Goal: Task Accomplishment & Management: Manage account settings

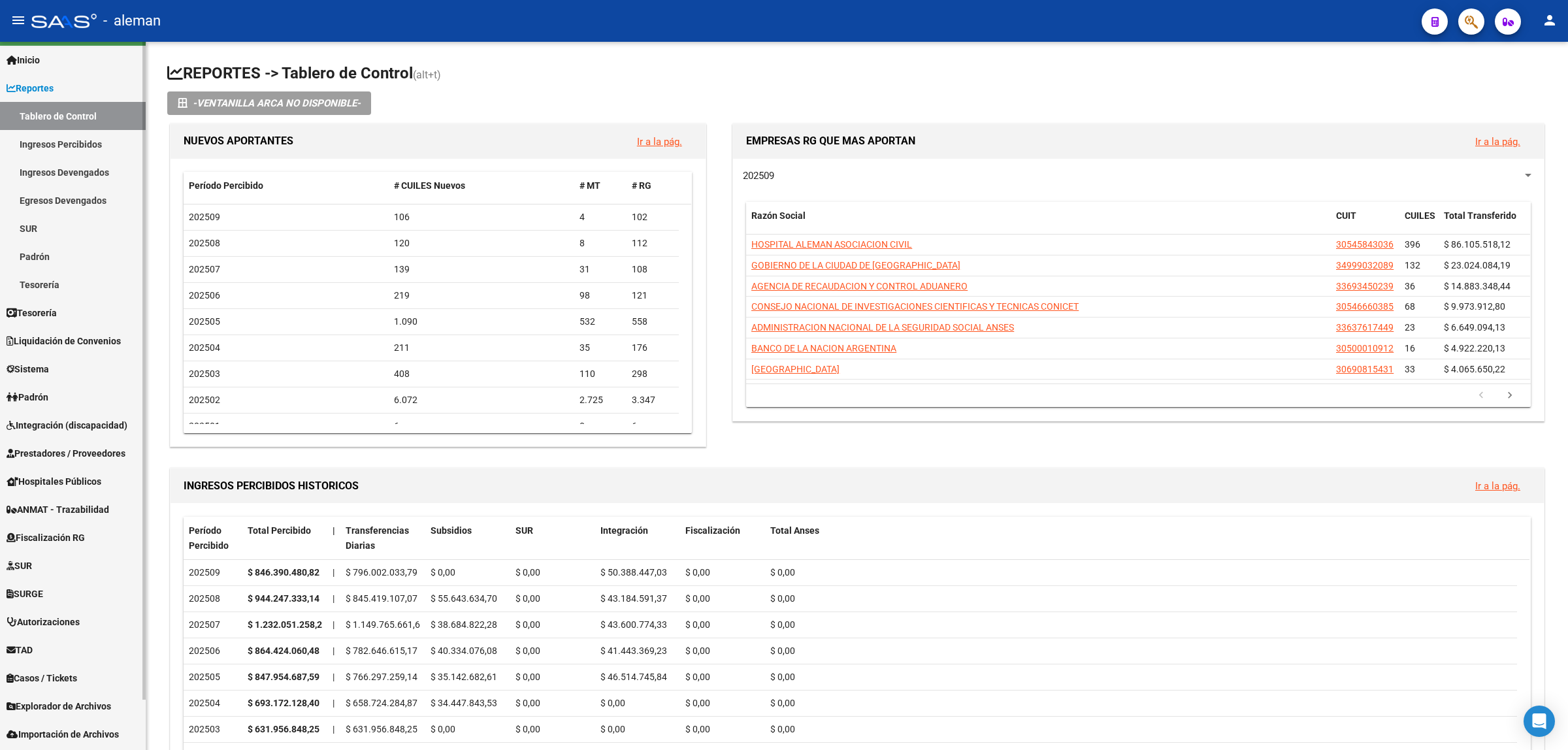
scroll to position [54, 0]
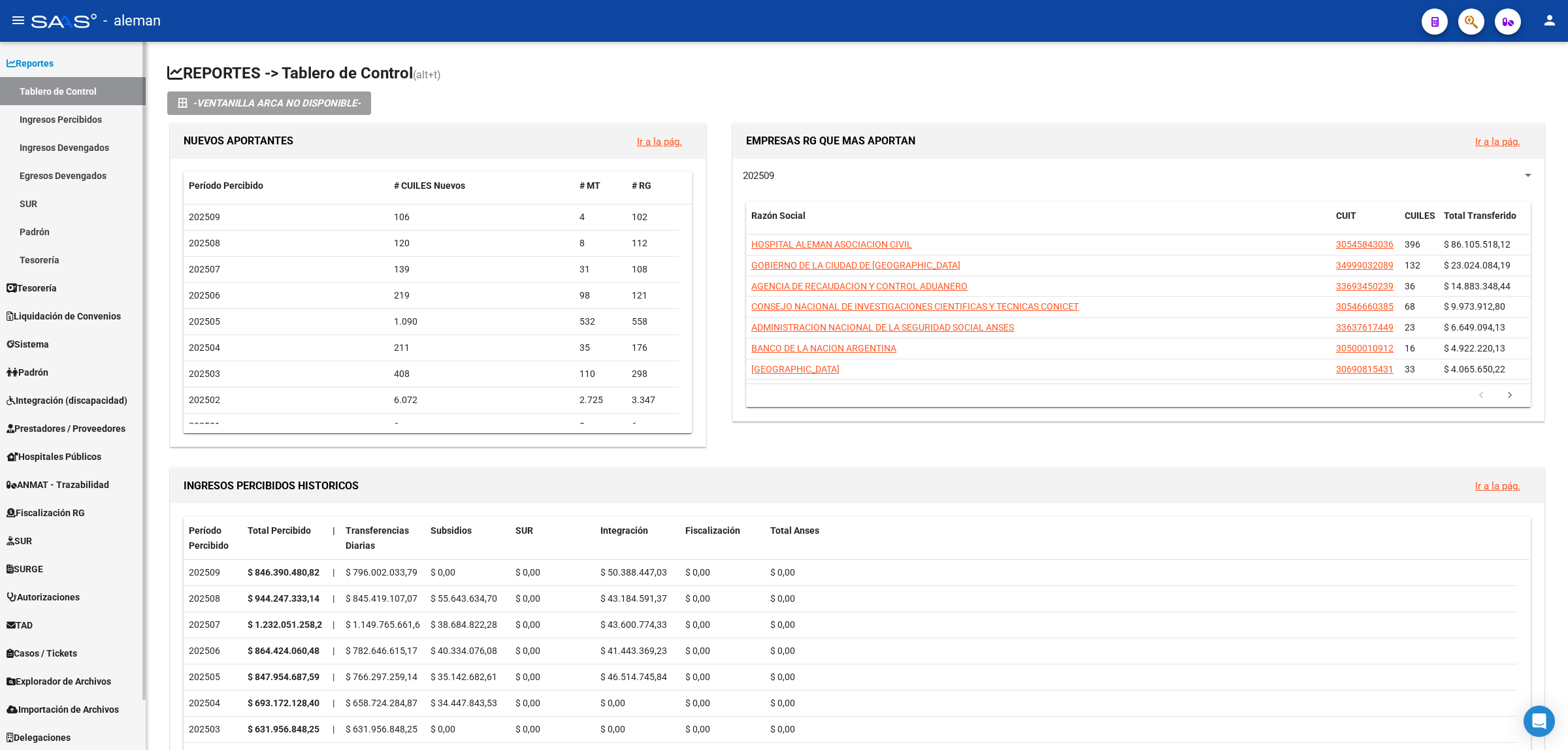
click at [80, 399] on span "Integración (discapacidad)" at bounding box center [67, 400] width 120 height 14
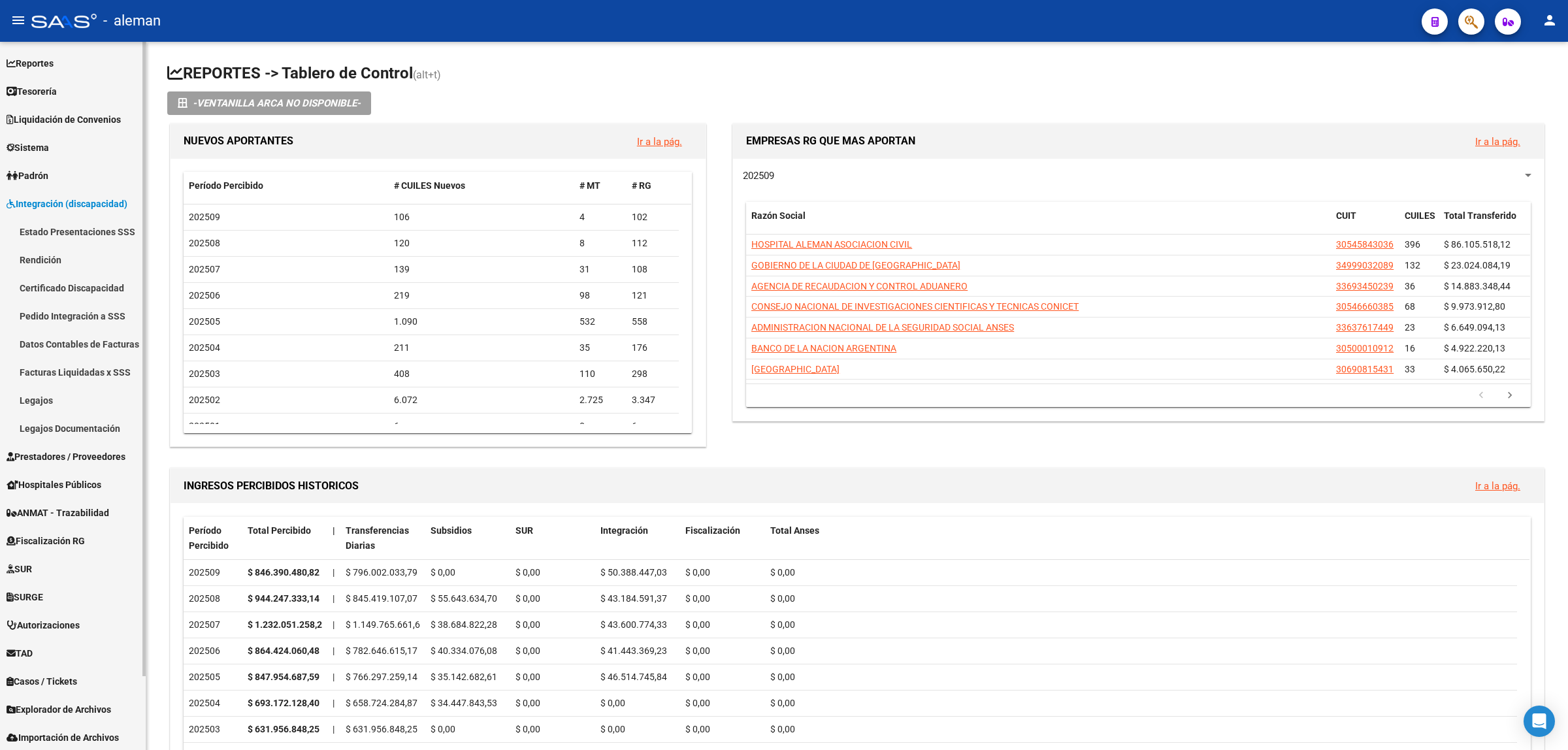
click at [51, 402] on link "Legajos" at bounding box center [72, 399] width 146 height 28
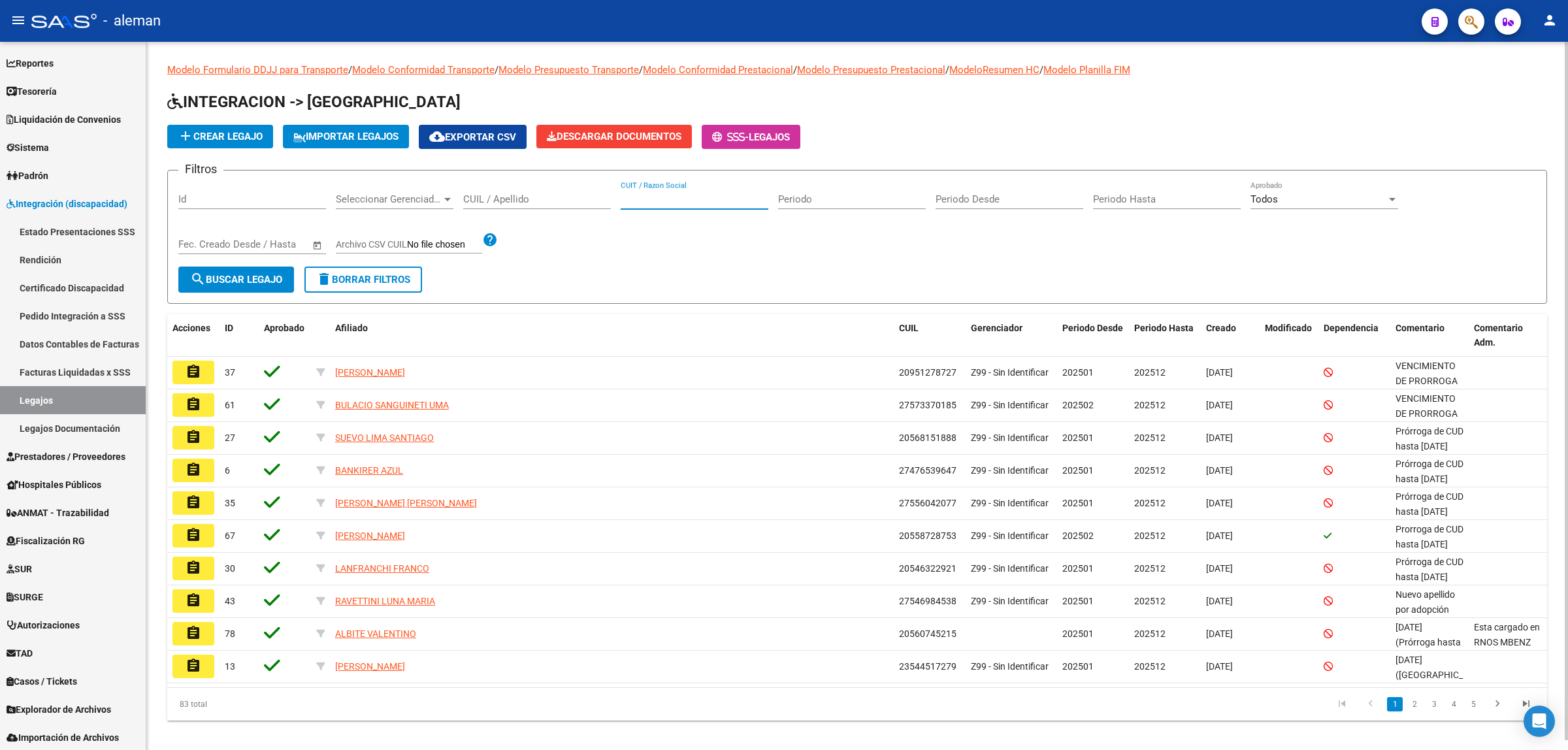
click at [634, 200] on input "CUIT / Razon Social" at bounding box center [694, 200] width 147 height 12
type input "[PERSON_NAME]"
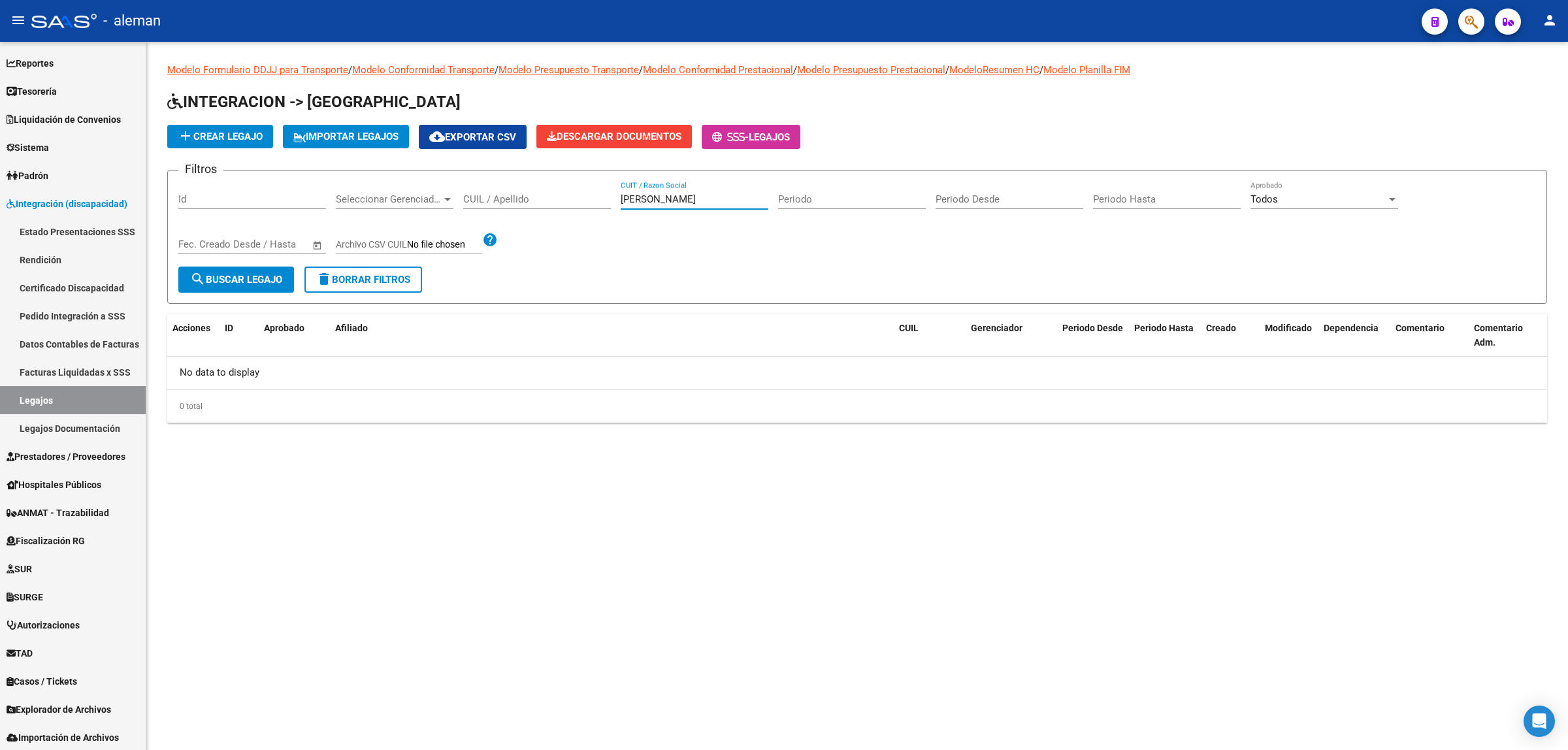
drag, startPoint x: 703, startPoint y: 200, endPoint x: 622, endPoint y: 190, distance: 81.6
click at [622, 190] on div "[PERSON_NAME] CUIT / Razon Social" at bounding box center [694, 195] width 147 height 28
click at [584, 198] on input "CUIL / Apellido" at bounding box center [537, 200] width 147 height 12
type input "RUIB"
click at [276, 280] on span "search Buscar Legajo" at bounding box center [236, 280] width 92 height 12
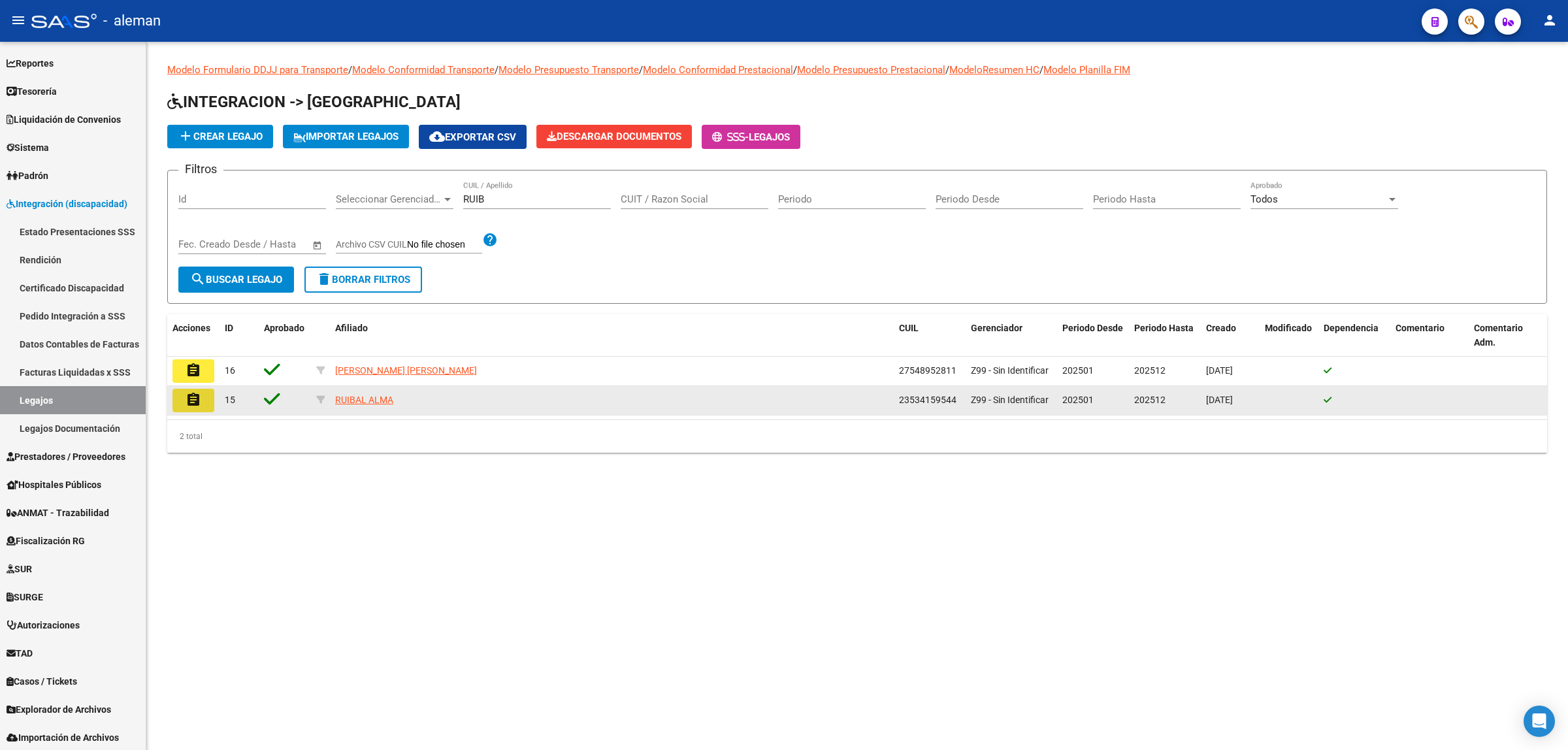
click at [196, 399] on mat-icon "assignment" at bounding box center [193, 399] width 16 height 16
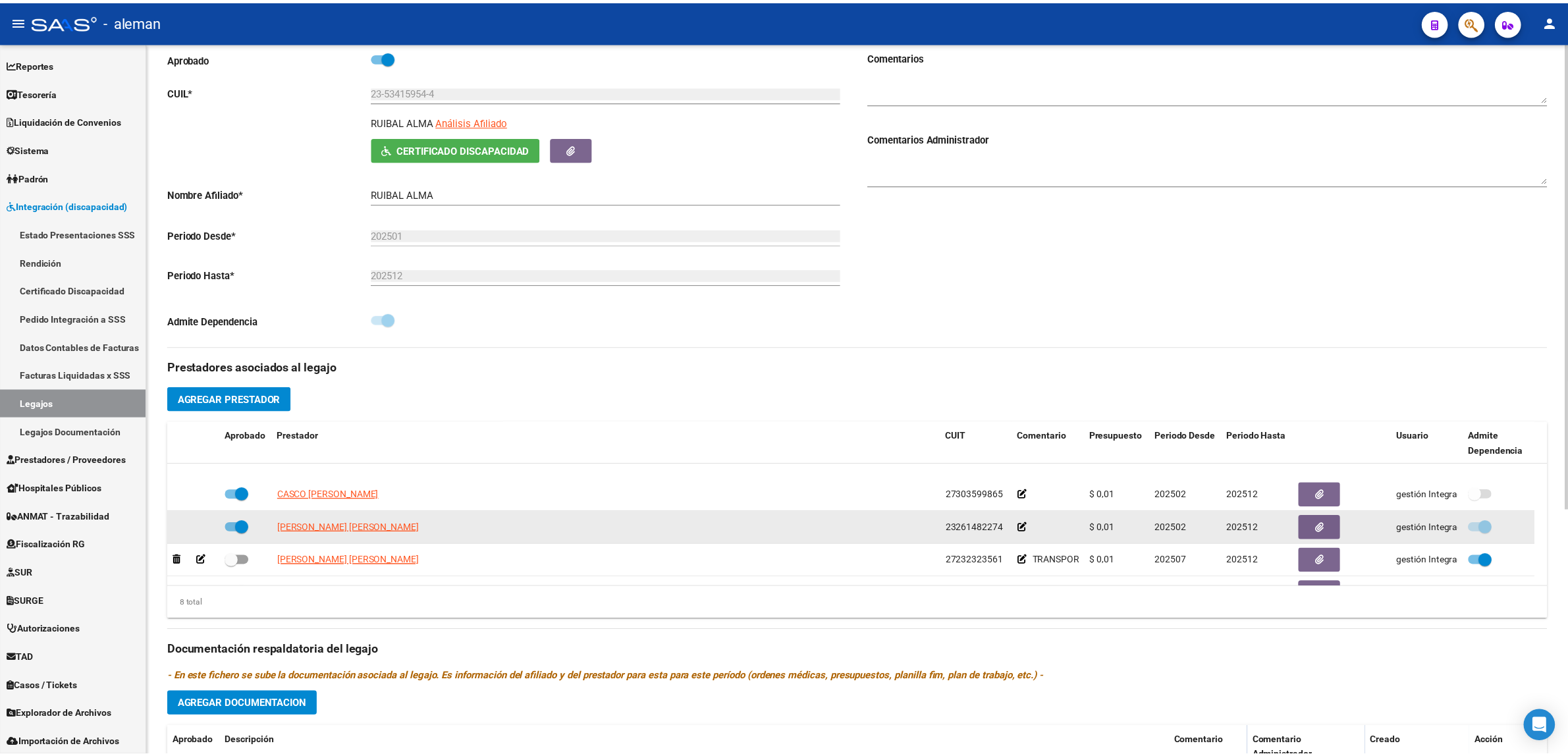
scroll to position [145, 0]
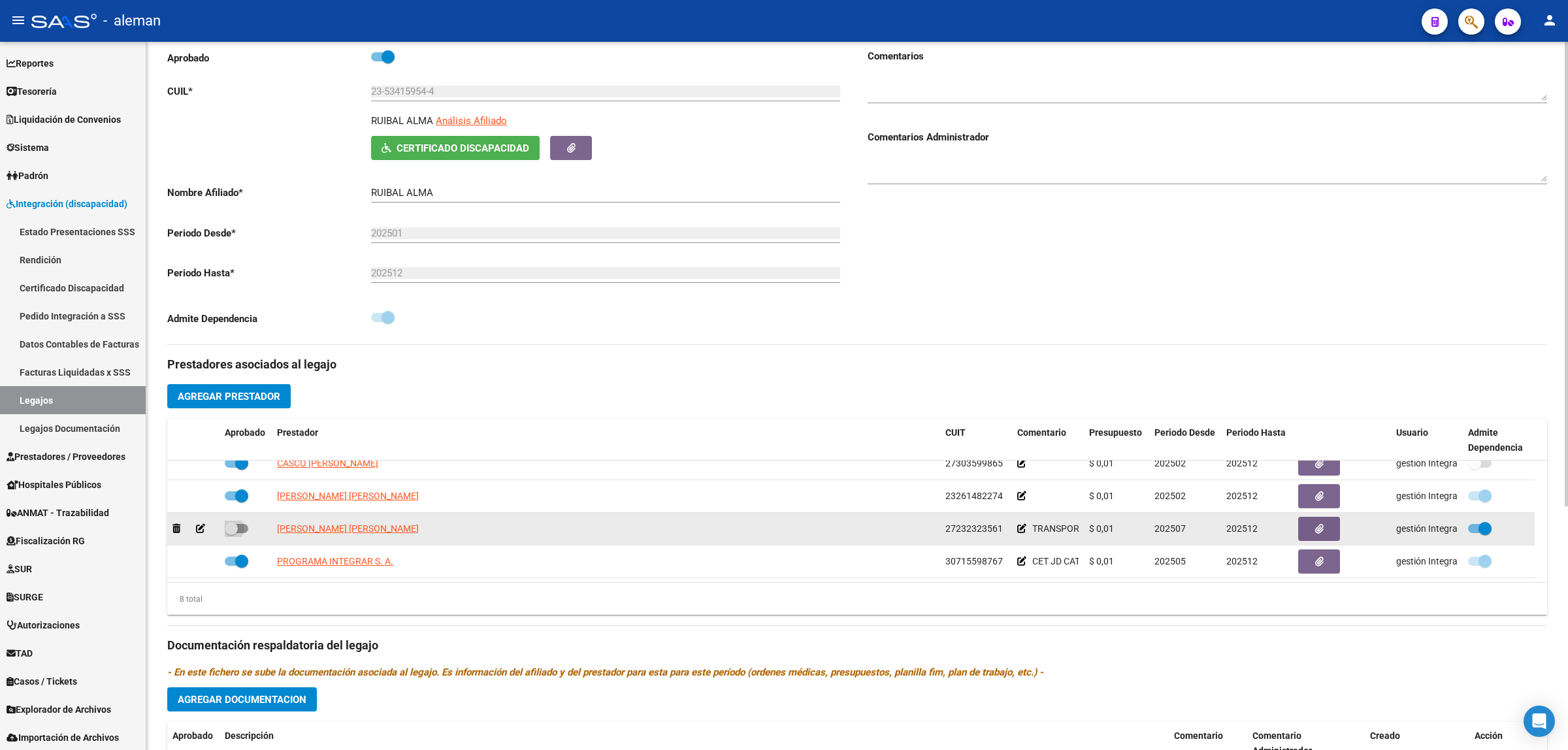
click at [243, 528] on span at bounding box center [237, 528] width 24 height 9
click at [232, 533] on input "checkbox" at bounding box center [231, 533] width 1 height 1
click at [226, 524] on span at bounding box center [237, 528] width 24 height 9
click at [231, 533] on input "checkbox" at bounding box center [231, 533] width 1 height 1
checkbox input "false"
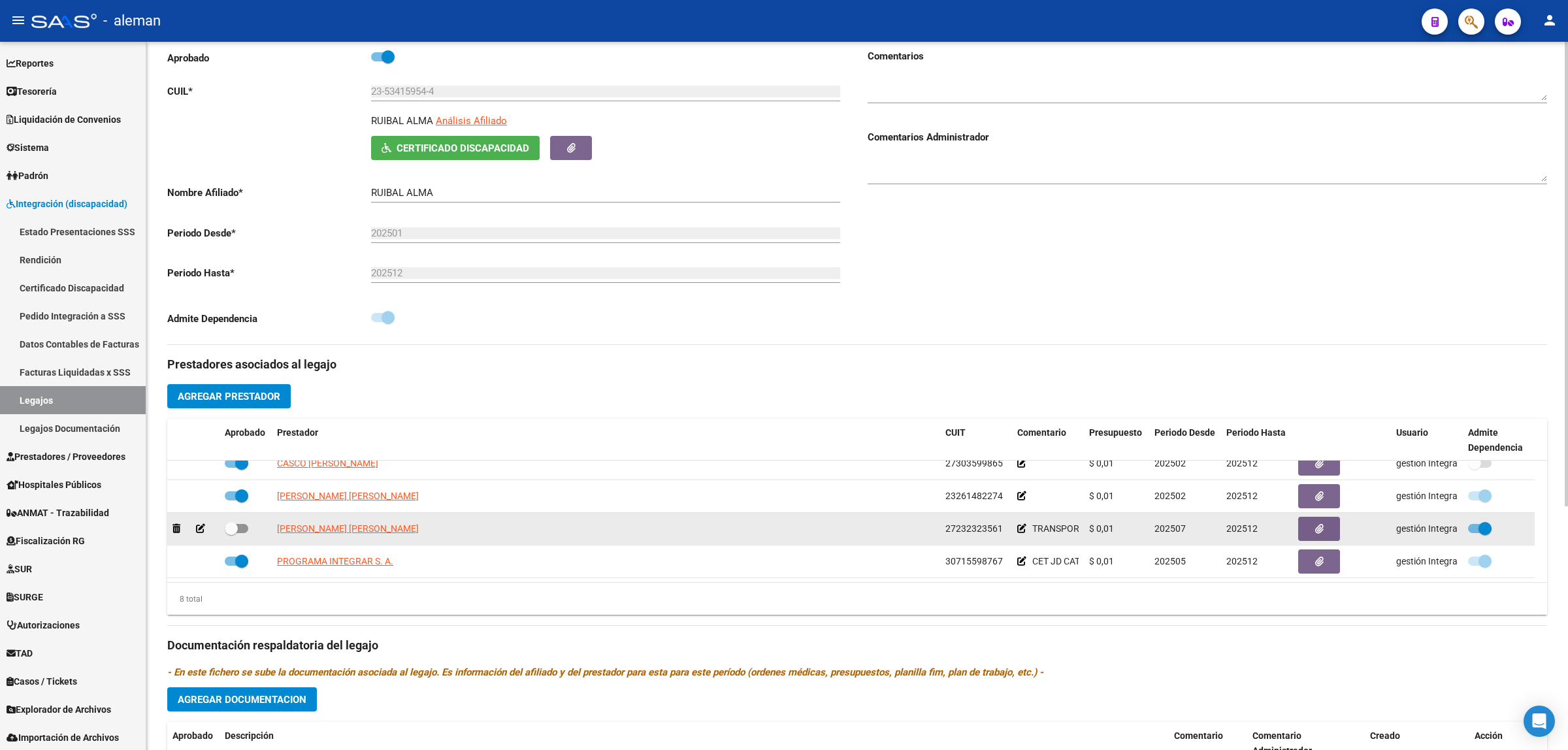
click at [201, 528] on icon at bounding box center [201, 528] width 9 height 9
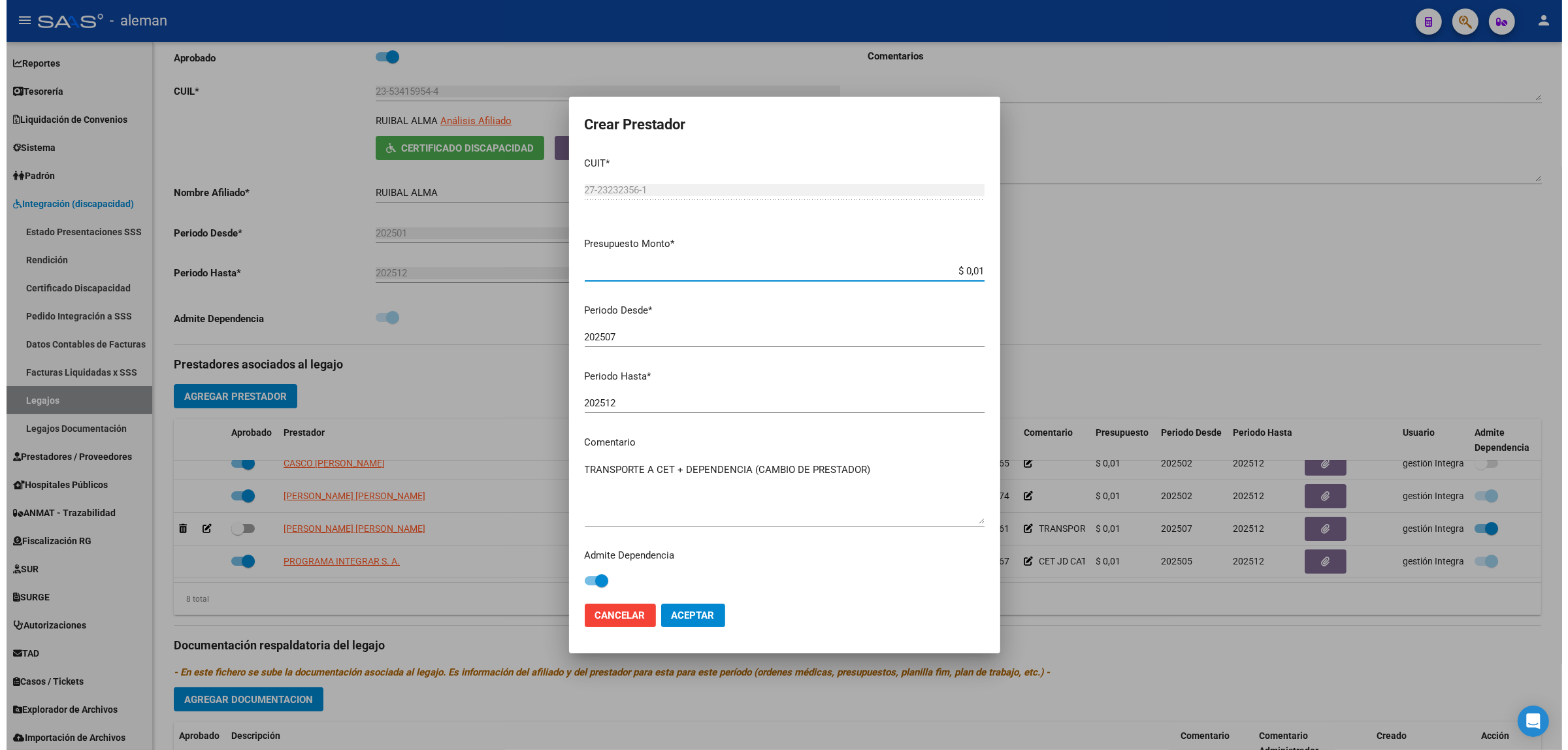
scroll to position [0, 0]
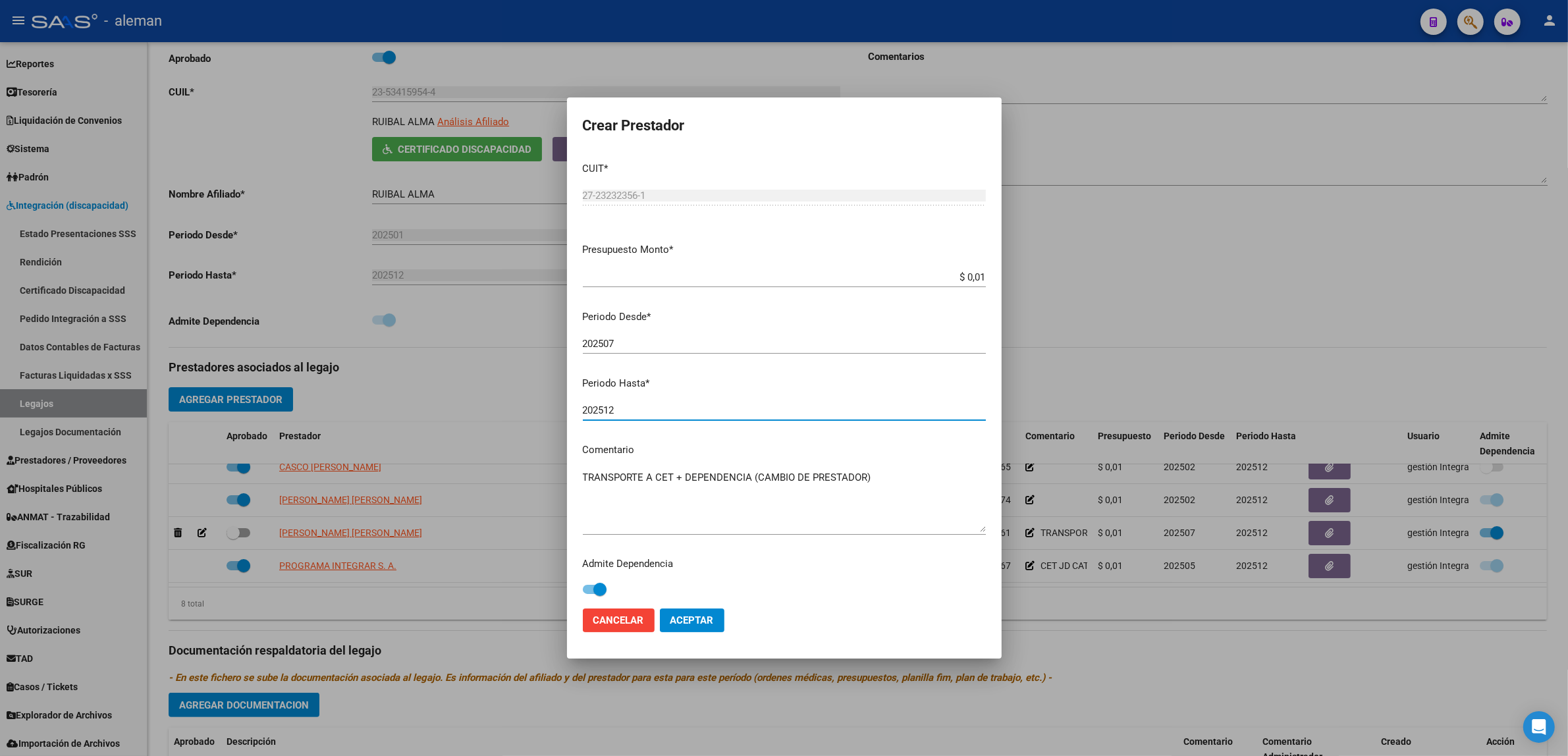
click at [640, 409] on input "202512" at bounding box center [784, 410] width 403 height 12
type input "202508"
click at [703, 618] on span "Aceptar" at bounding box center [691, 621] width 43 height 12
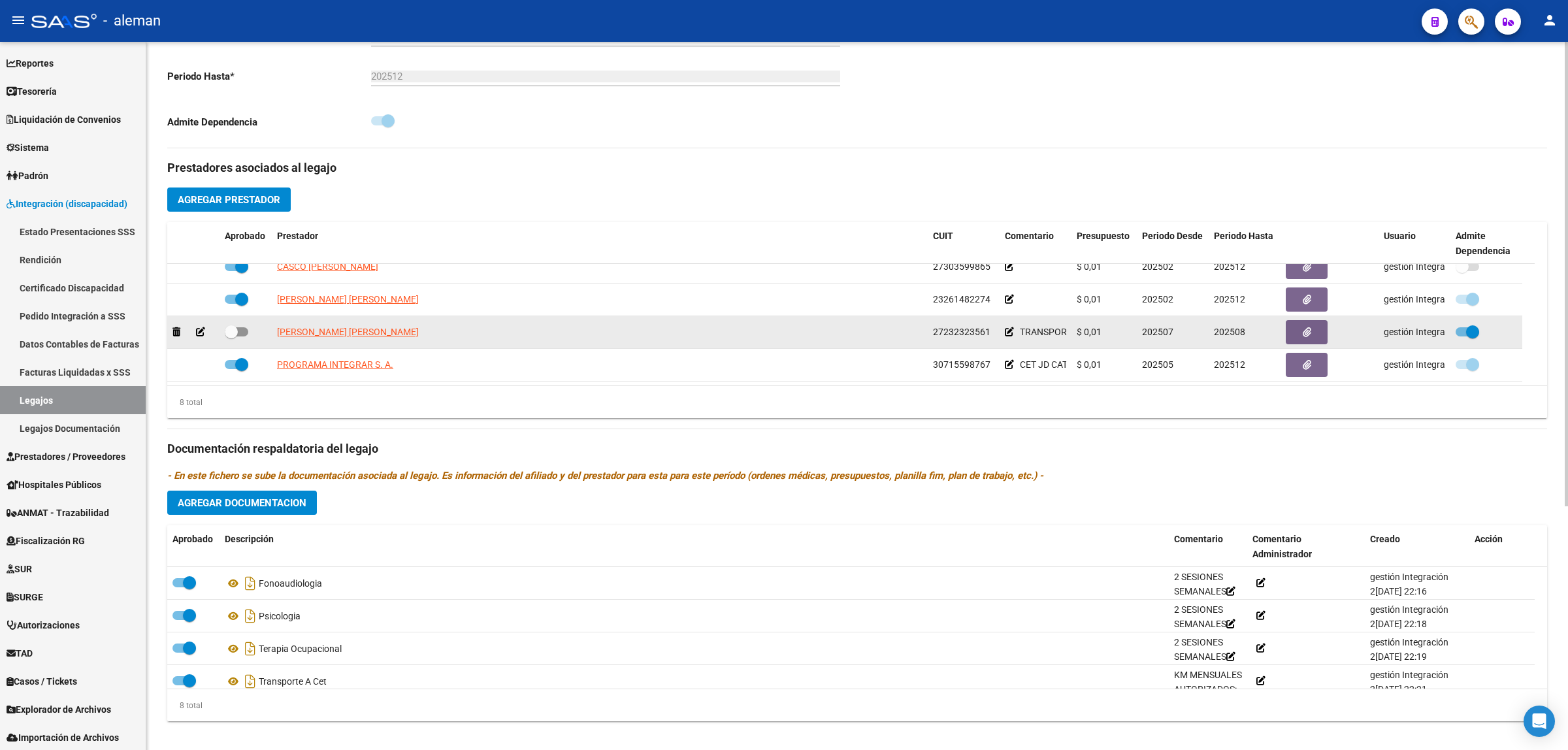
scroll to position [372, 0]
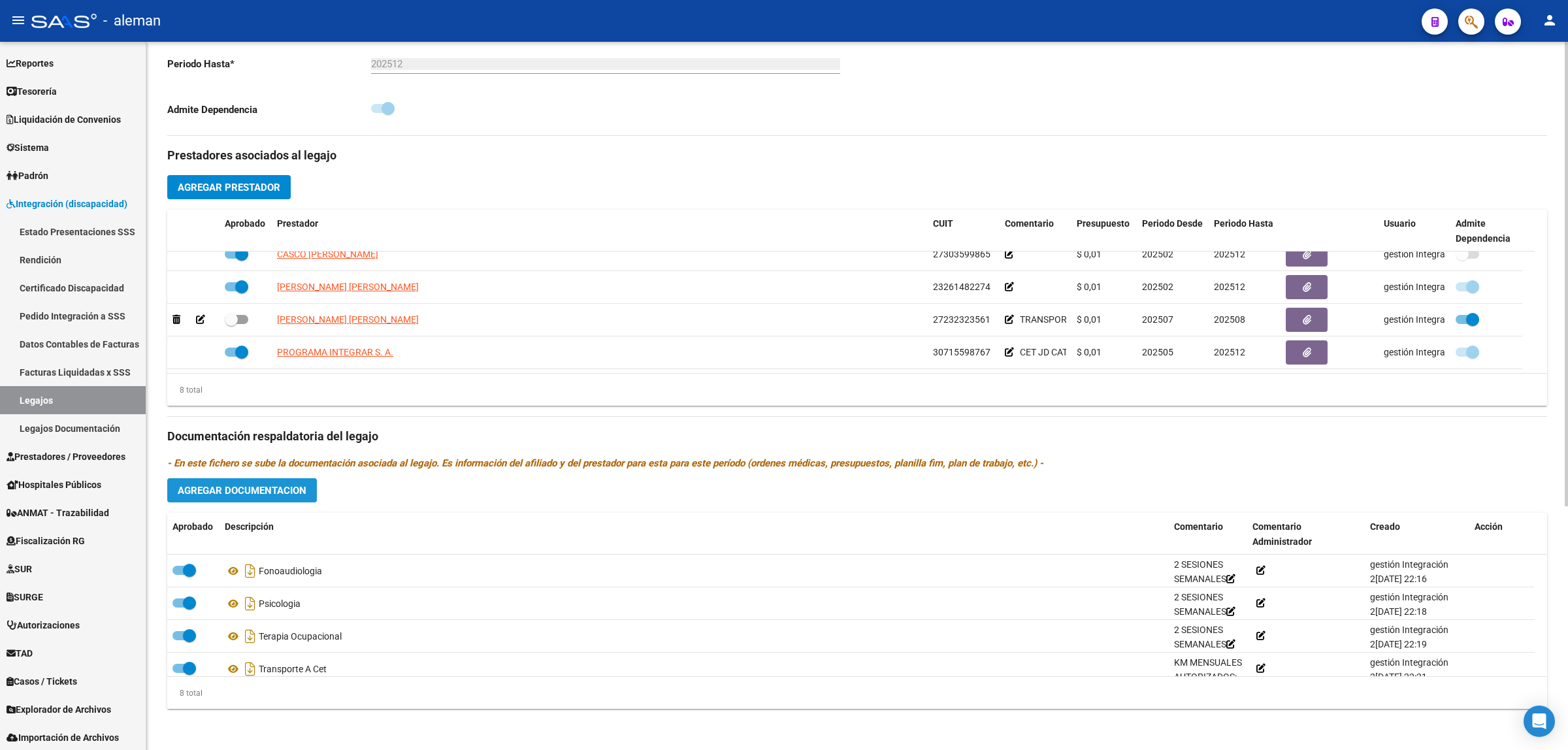
click at [273, 489] on span "Agregar Documentacion" at bounding box center [242, 490] width 129 height 12
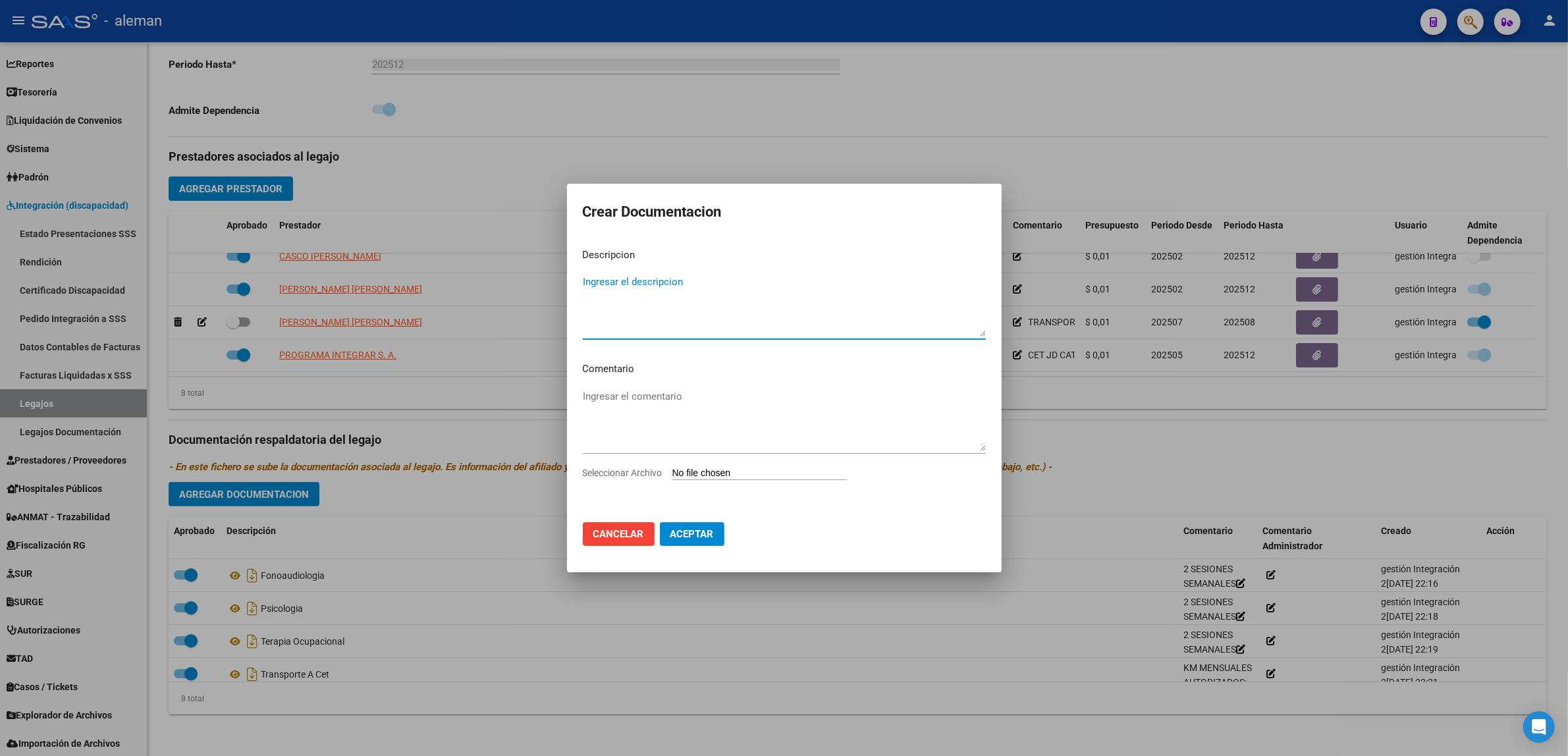
click at [674, 328] on textarea "Ingresar el descripcion" at bounding box center [784, 305] width 403 height 62
click at [560, 679] on div at bounding box center [784, 378] width 1568 height 756
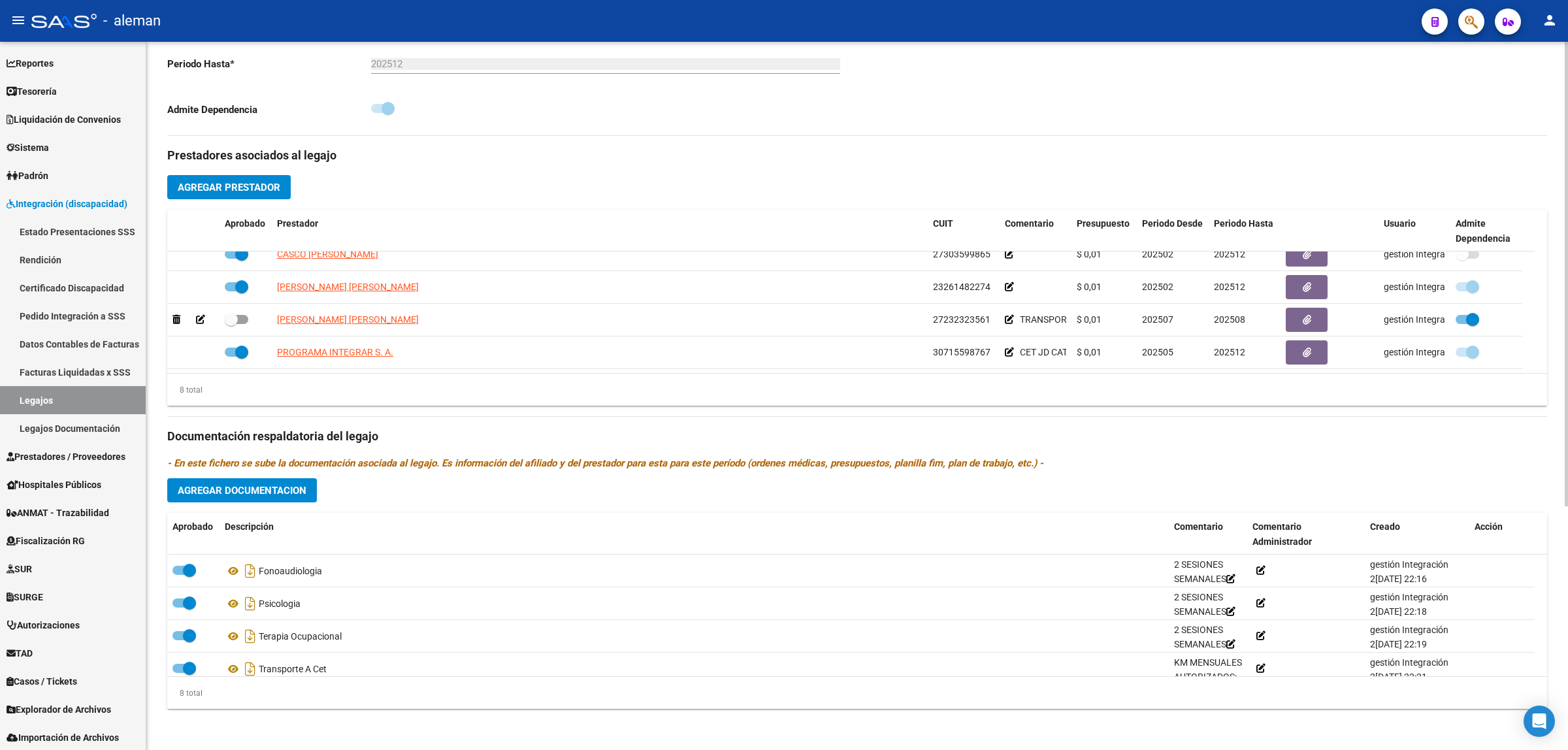
click at [305, 492] on span "Agregar Documentacion" at bounding box center [242, 490] width 129 height 12
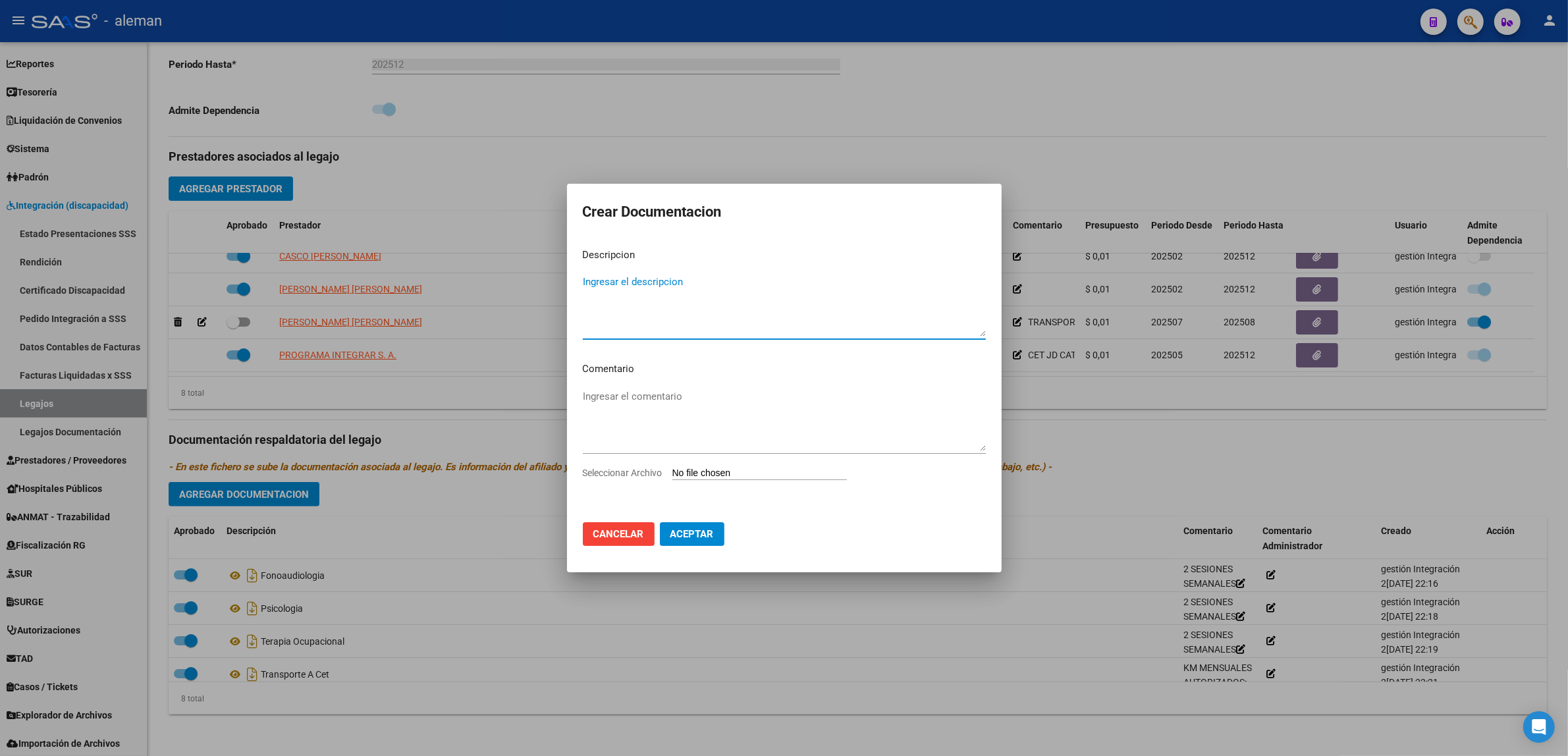
click at [697, 281] on textarea "Ingresar el descripcion" at bounding box center [784, 305] width 403 height 62
click at [924, 623] on div at bounding box center [784, 378] width 1568 height 756
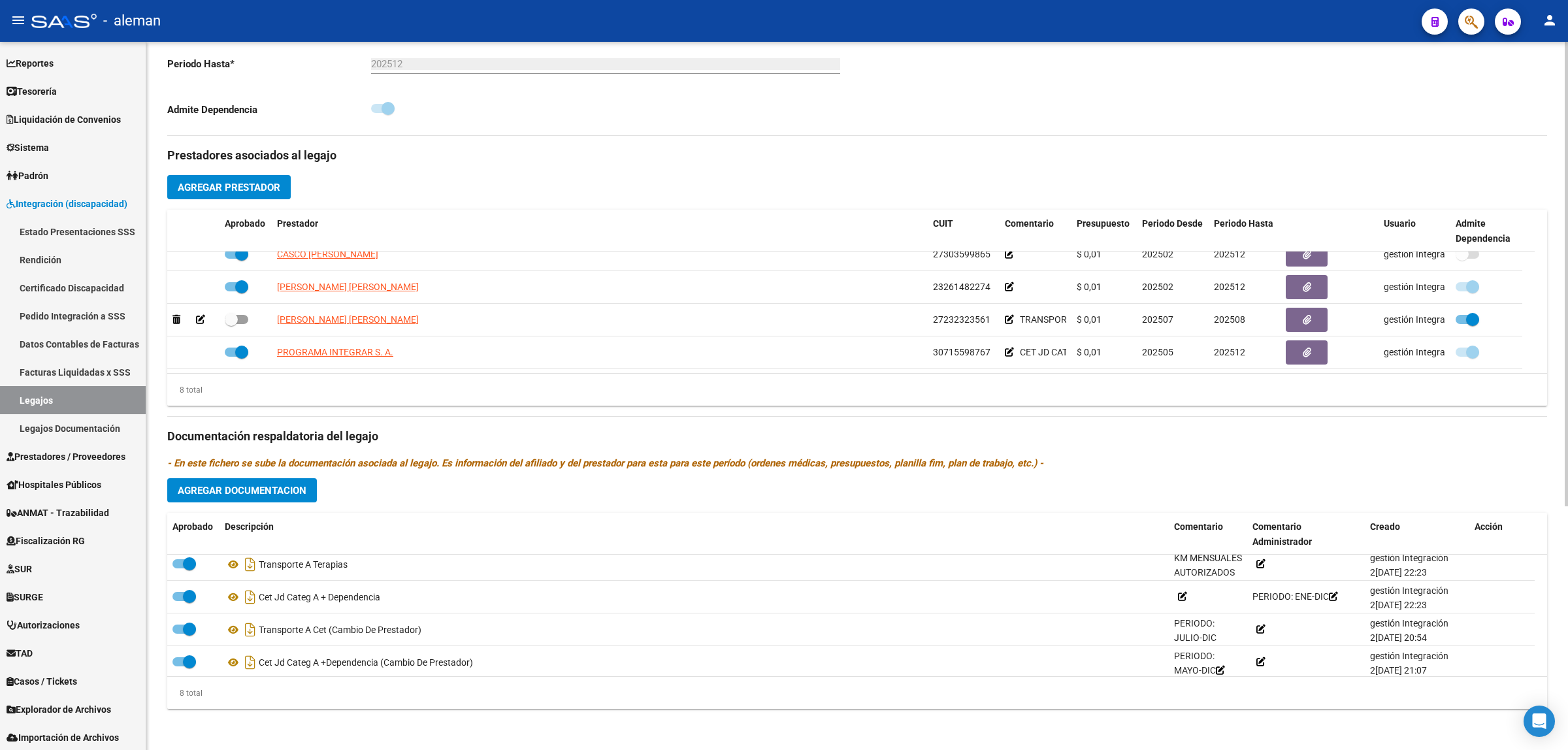
scroll to position [144, 0]
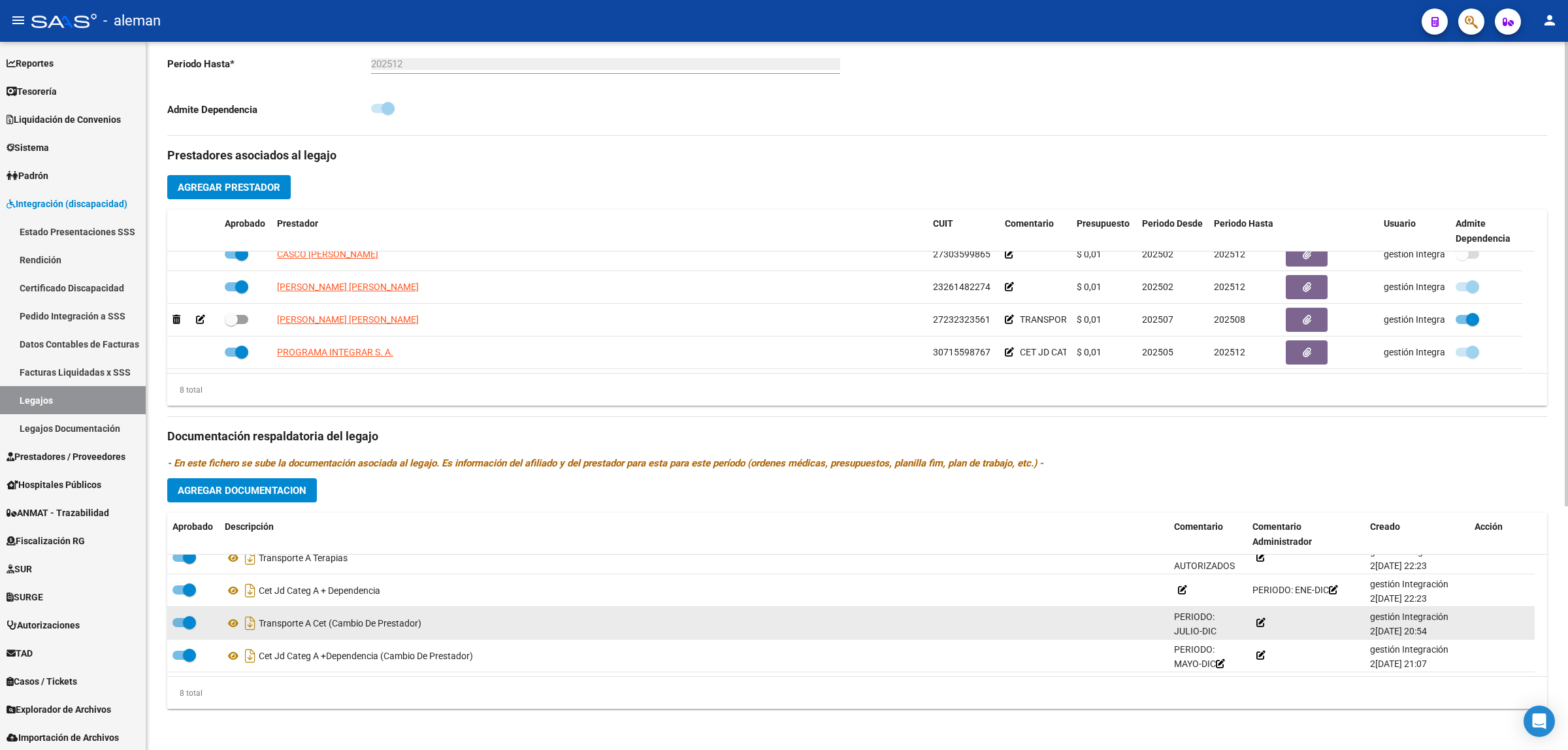
drag, startPoint x: 426, startPoint y: 621, endPoint x: 260, endPoint y: 619, distance: 166.0
click at [260, 619] on div "Transporte A Cet (Cambio De Prestador)" at bounding box center [694, 623] width 939 height 21
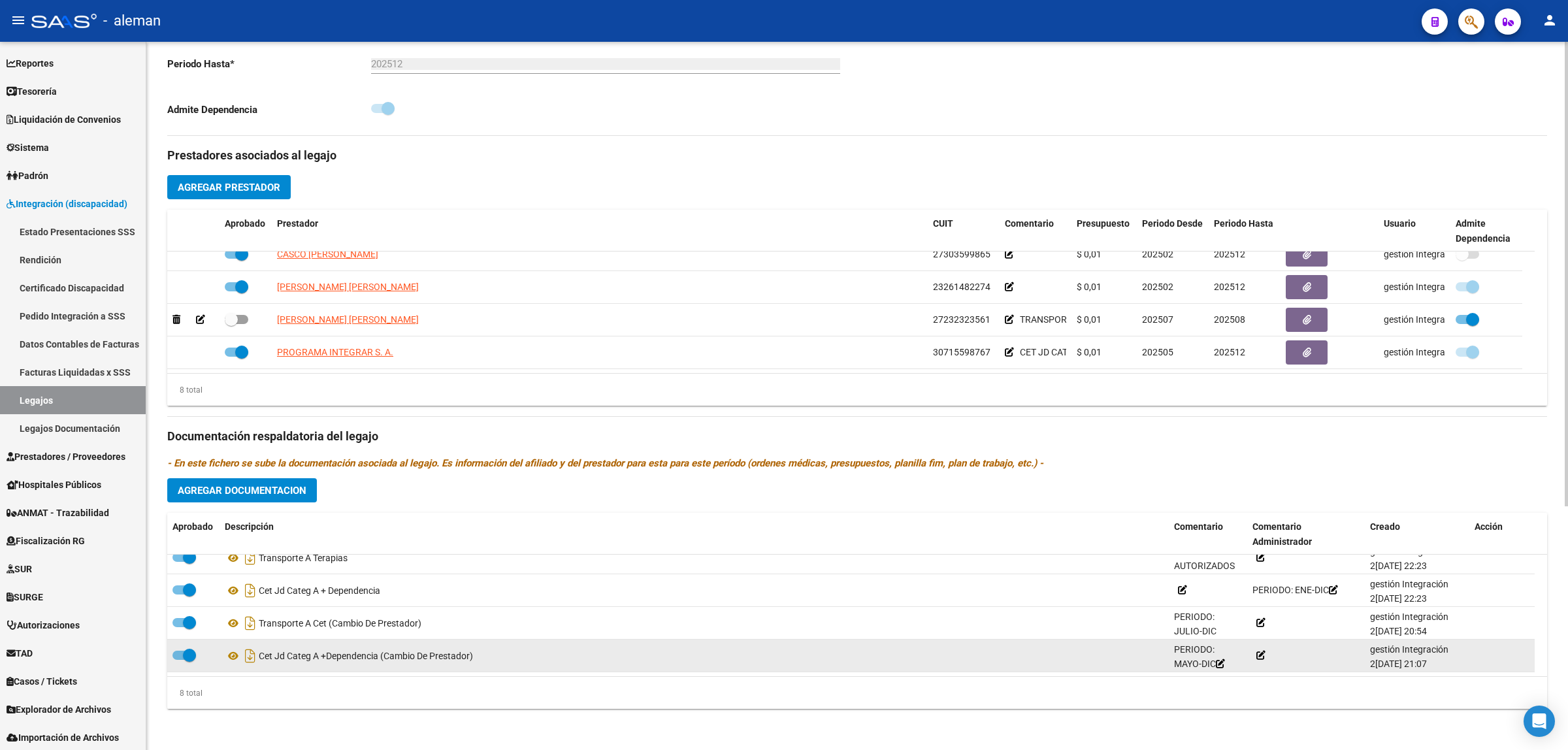
copy div "Transporte A Cet (Cambio De Prestador)"
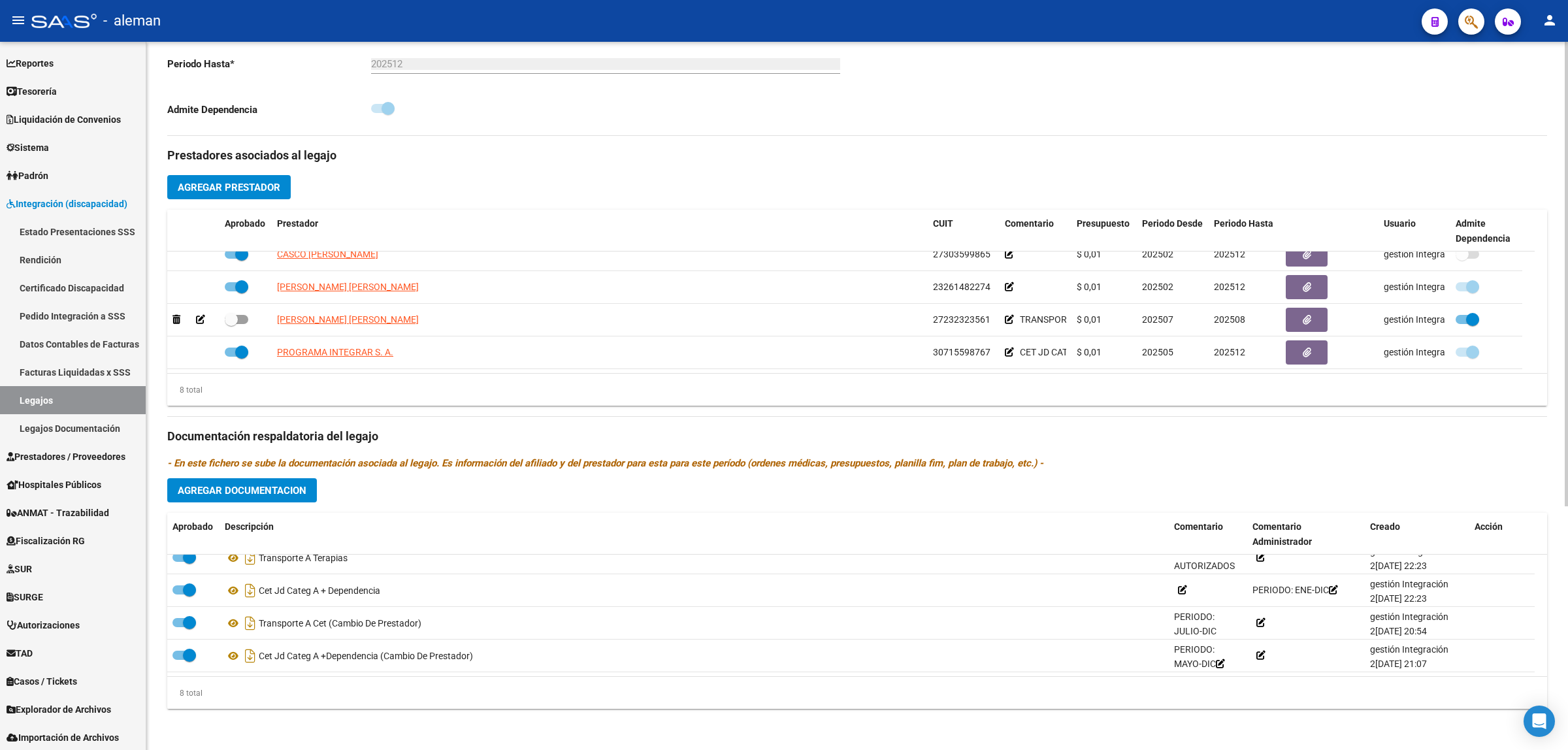
click at [273, 492] on span "Agregar Documentacion" at bounding box center [242, 490] width 129 height 12
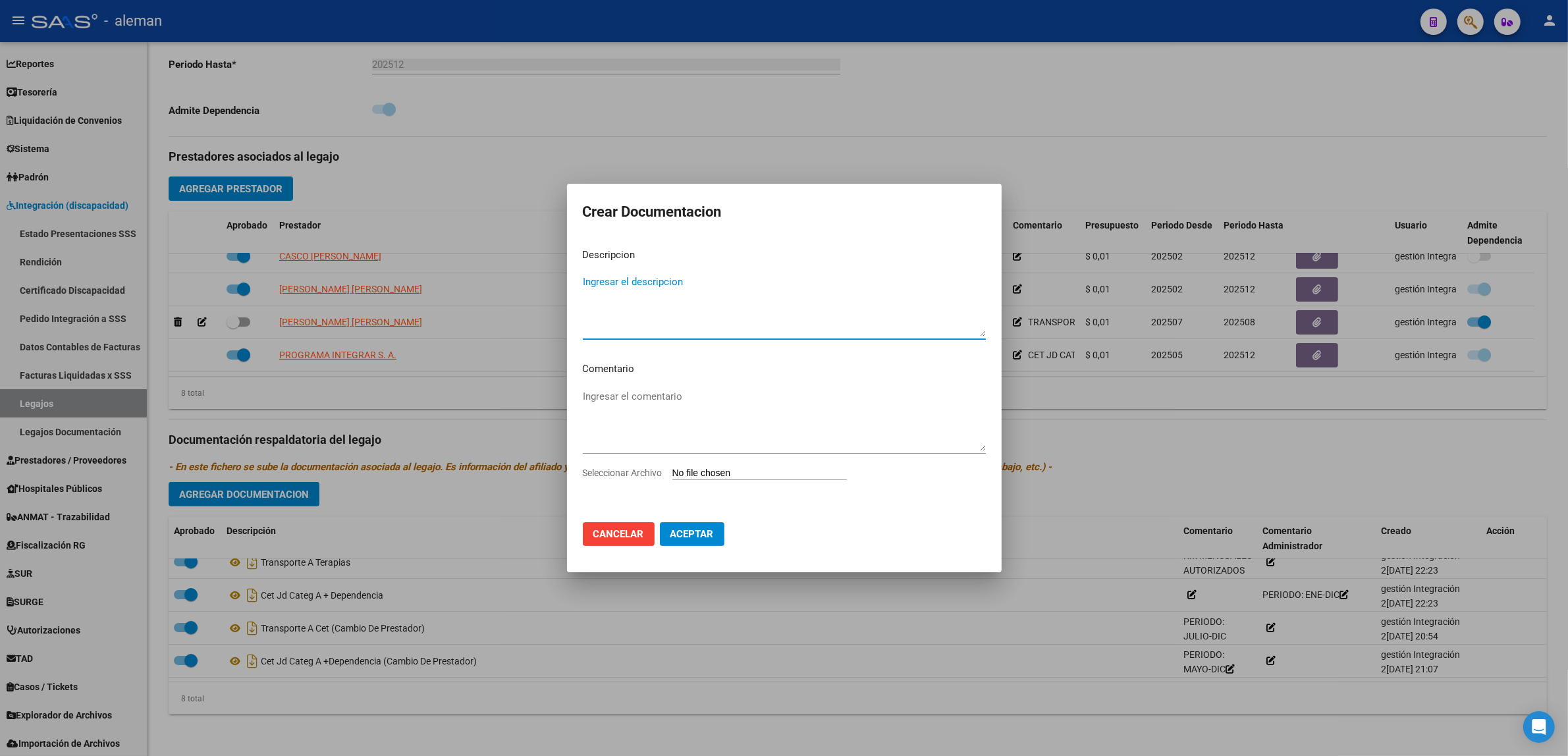
paste textarea "Transporte A Cet (Cambio De Prestador)"
drag, startPoint x: 700, startPoint y: 280, endPoint x: 756, endPoint y: 274, distance: 56.3
click at [756, 274] on textarea "Transporte A Cet (Cambio De Prestador 1432KM)" at bounding box center [784, 305] width 403 height 62
click at [698, 278] on textarea "Transporte A Cet ([PERSON_NAME] 1432KM)" at bounding box center [784, 305] width 403 height 62
type textarea "Transporte A Cet (Cambio [PERSON_NAME] 1432KM)"
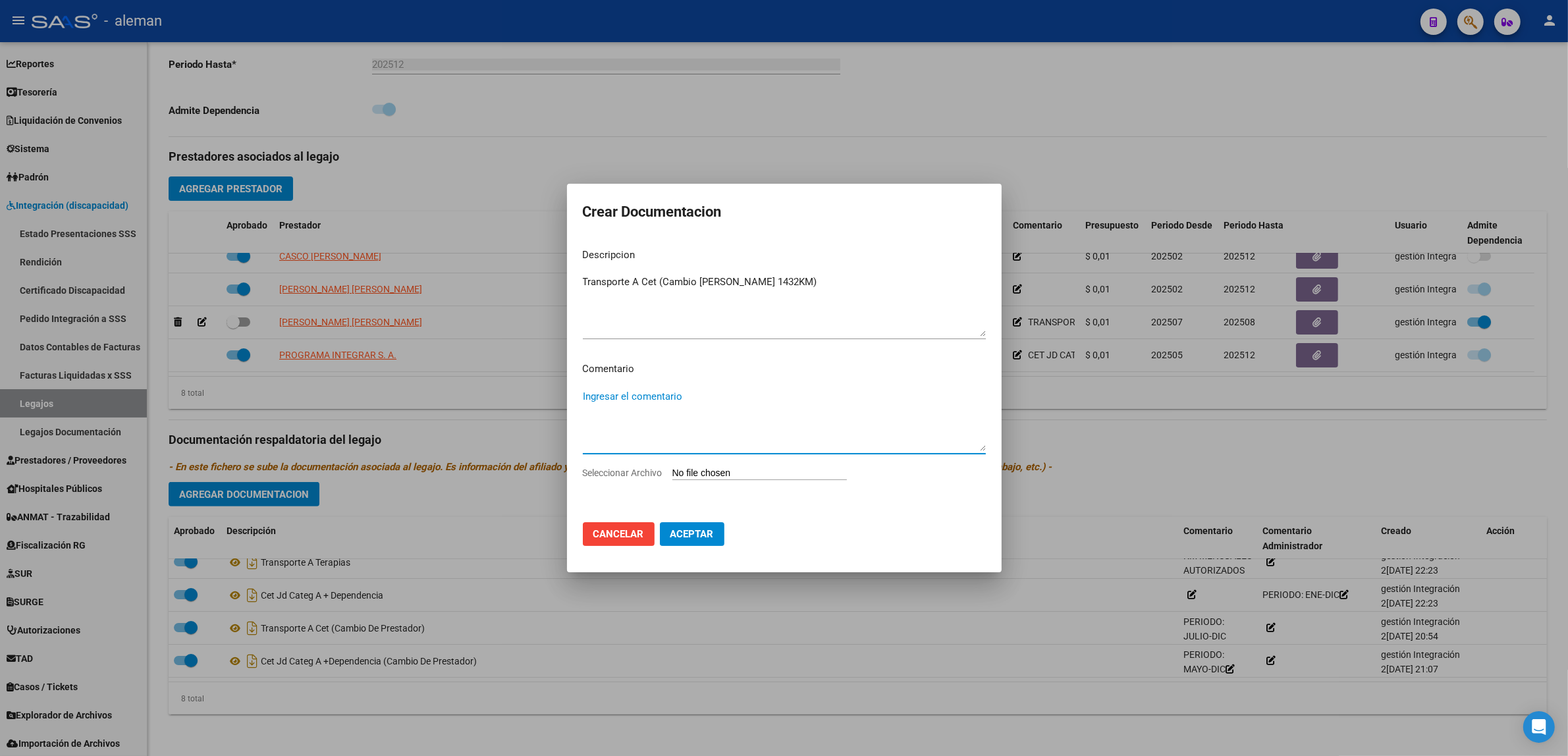
click at [620, 442] on textarea "Ingresar el comentario" at bounding box center [784, 420] width 403 height 62
type textarea "1432 km"
click at [656, 472] on span "Seleccionar Archivo" at bounding box center [623, 473] width 80 height 10
click at [673, 472] on input "Seleccionar Archivo" at bounding box center [760, 474] width 175 height 13
type input "C:\fakepath\Transporte Legizamon [DATE]KM.pdf"
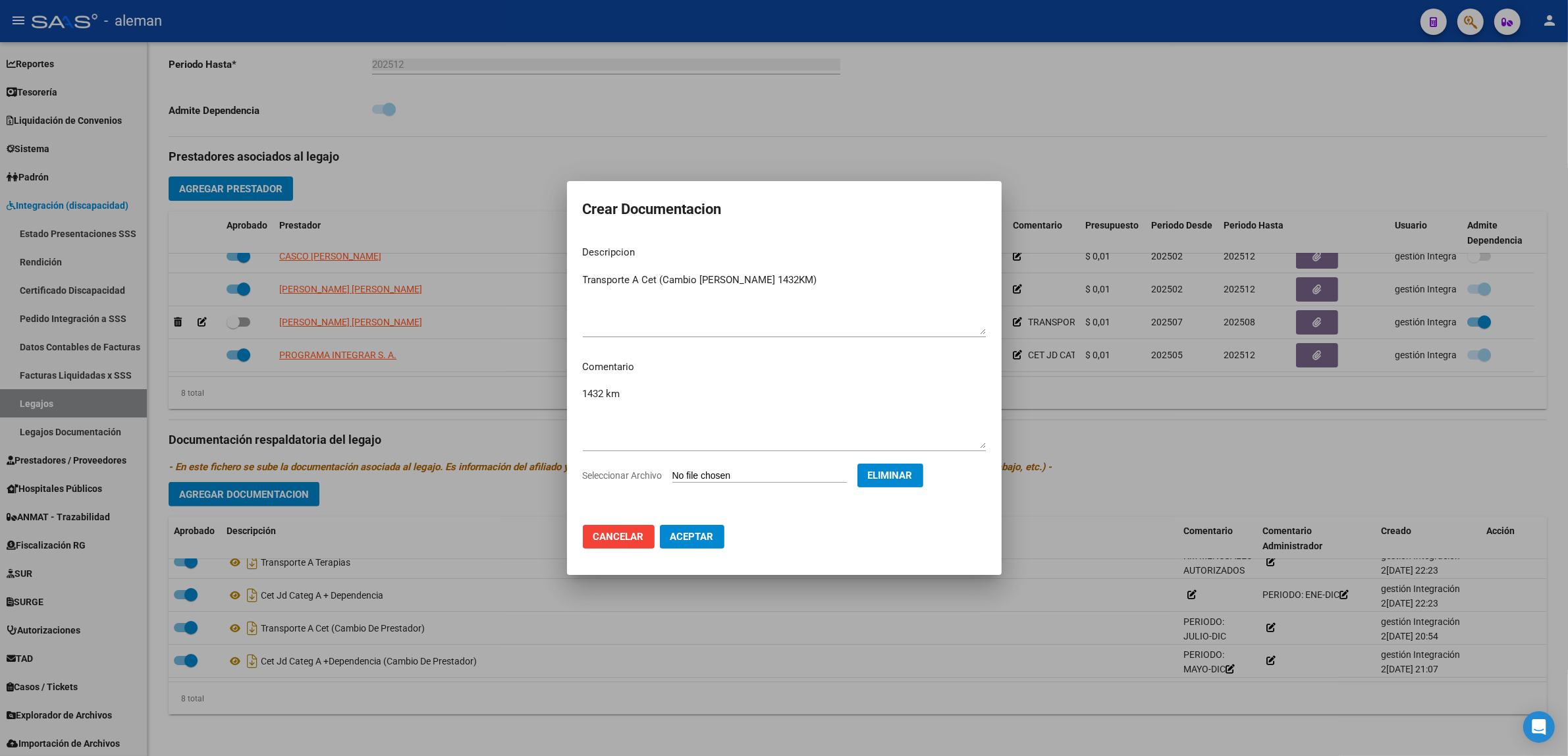
click at [674, 534] on span "Aceptar" at bounding box center [691, 537] width 43 height 12
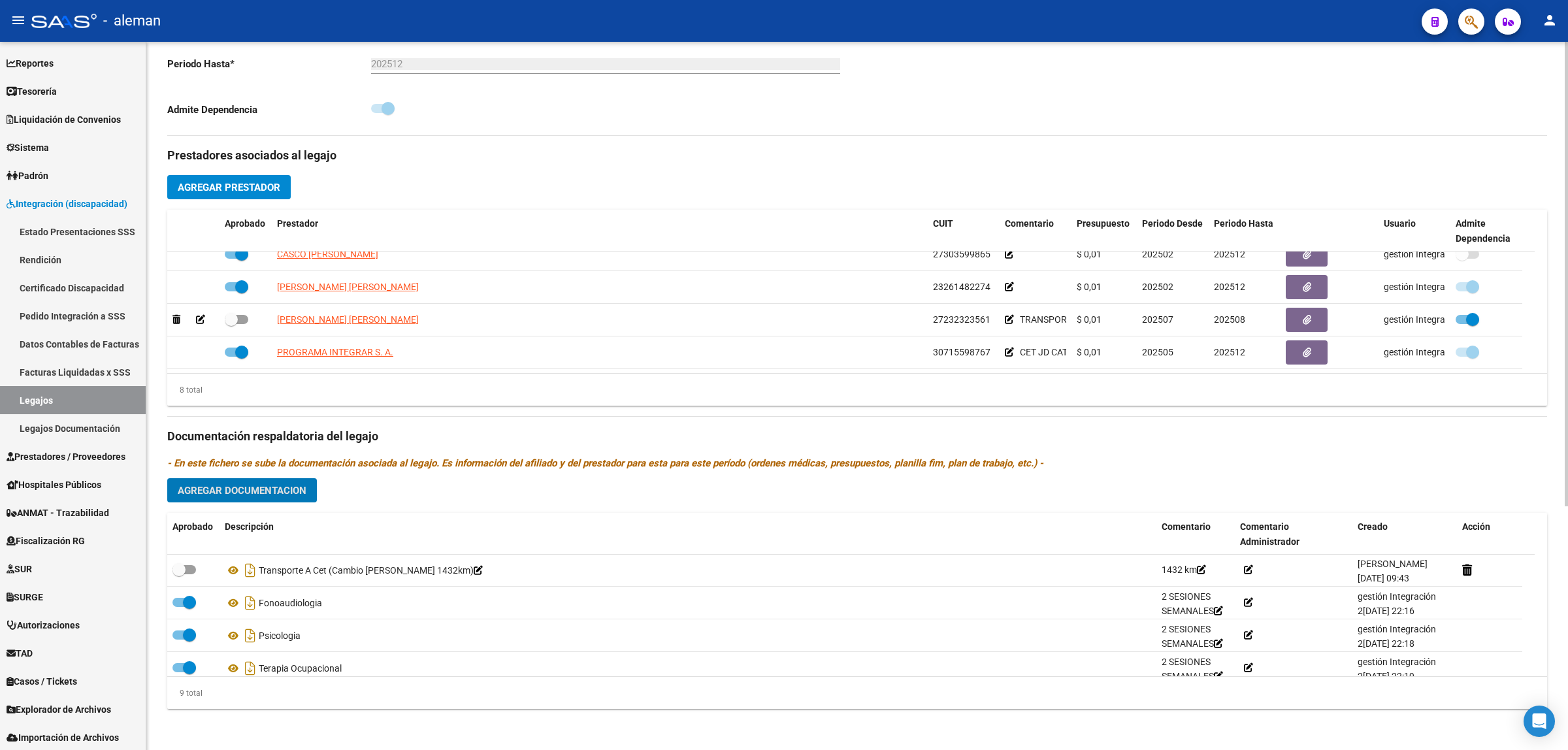
scroll to position [0, 0]
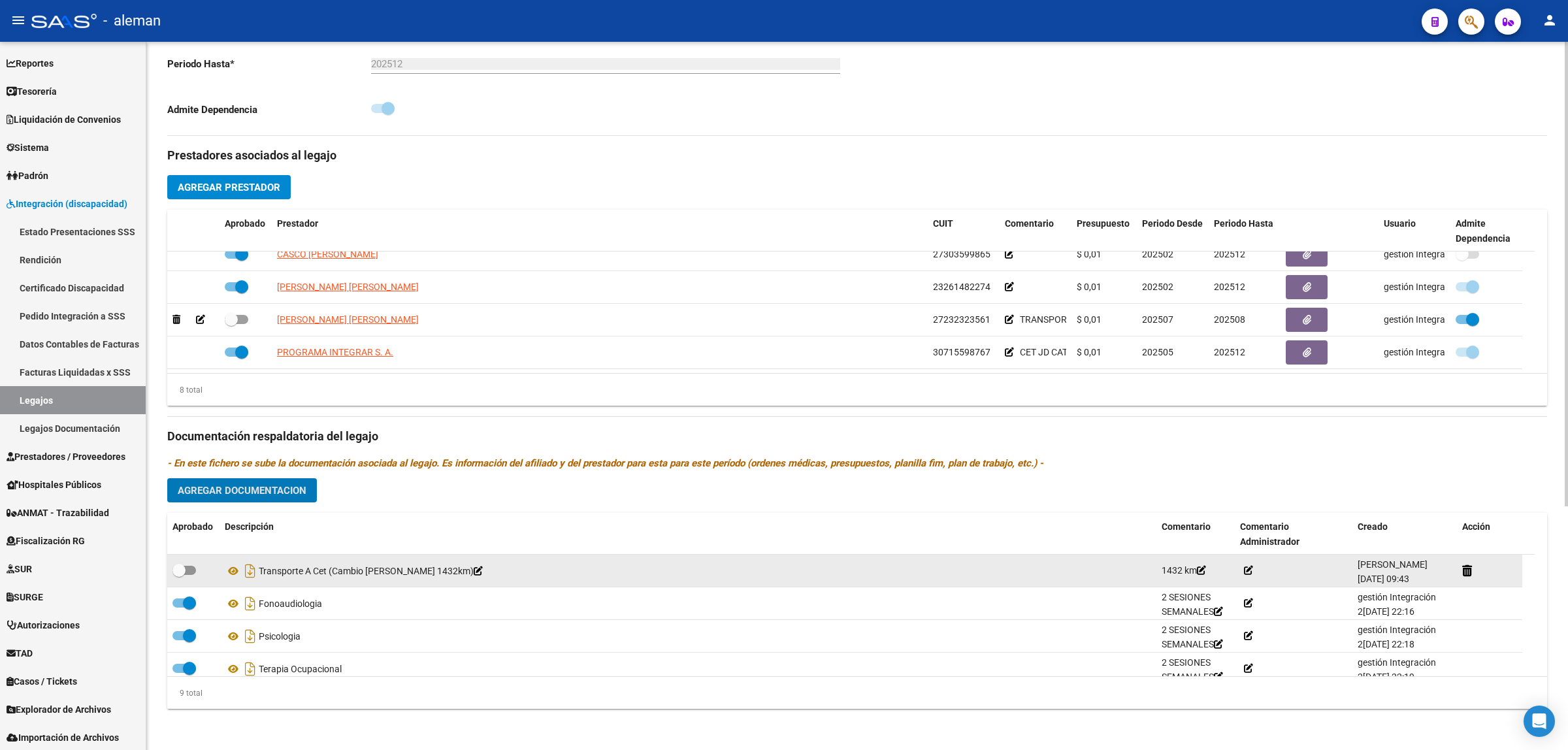
click at [413, 571] on div "Transporte A Cet (Cambio [PERSON_NAME] 1432km)" at bounding box center [688, 571] width 927 height 21
click at [477, 573] on icon at bounding box center [478, 571] width 9 height 9
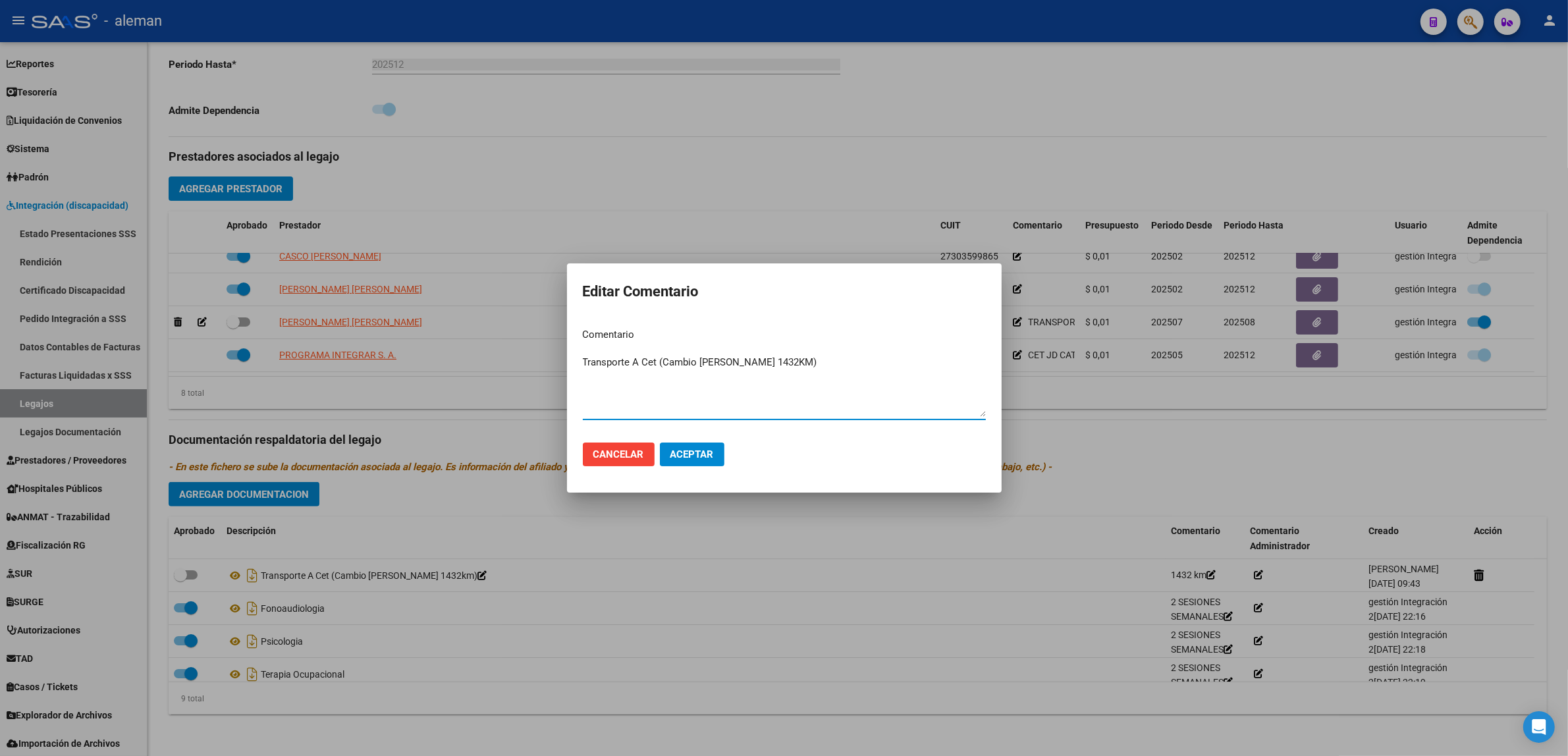
click at [660, 357] on textarea "Transporte A Cet (Cambio [PERSON_NAME] 1432KM)" at bounding box center [784, 386] width 403 height 62
type textarea "Transporte A Cet +dep (Cambio [PERSON_NAME] 1432KM)"
click at [706, 453] on span "Aceptar" at bounding box center [691, 454] width 43 height 12
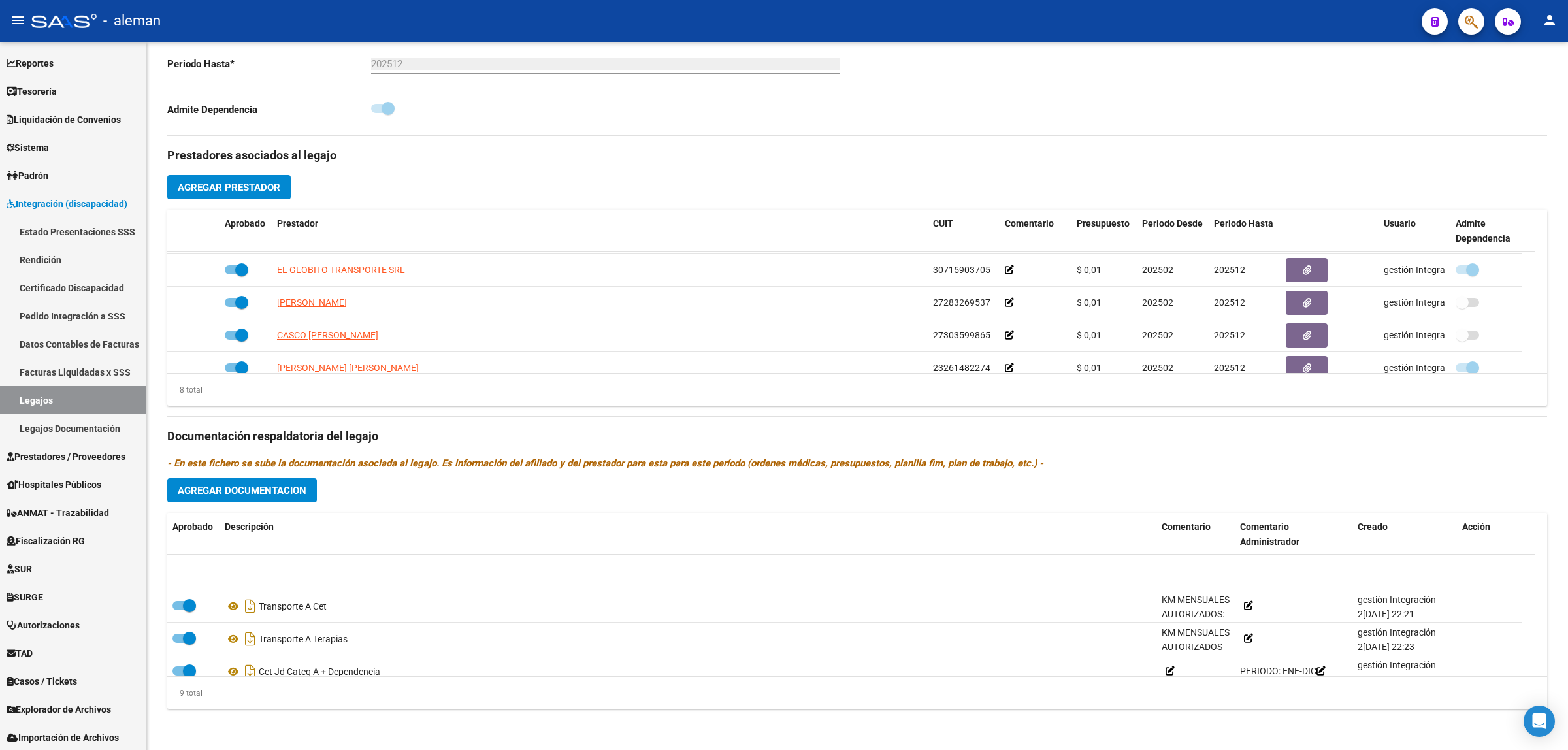
scroll to position [177, 0]
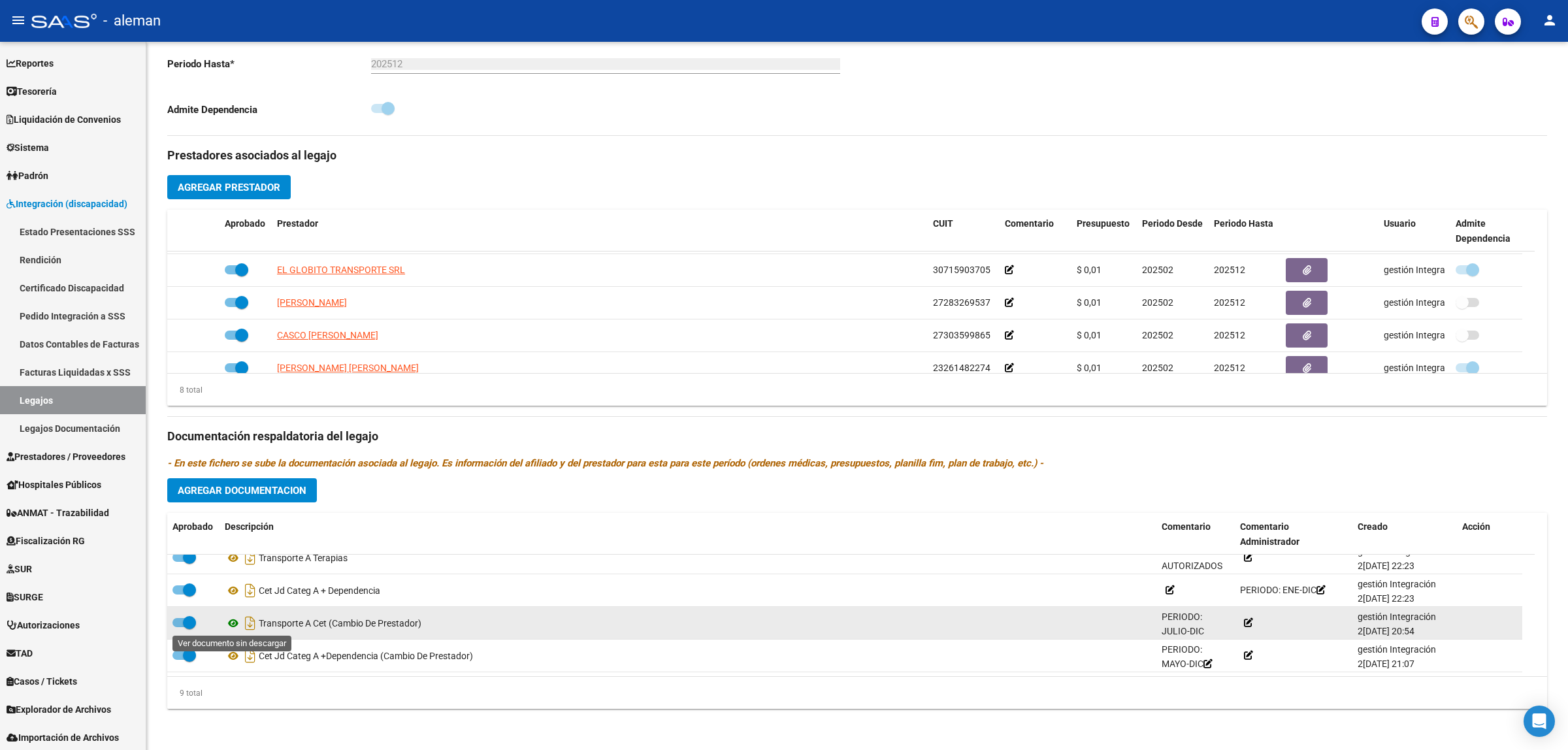
click at [232, 619] on icon at bounding box center [233, 623] width 17 height 16
click at [175, 623] on span at bounding box center [185, 623] width 24 height 9
click at [179, 627] on input "checkbox" at bounding box center [179, 627] width 1 height 1
checkbox input "false"
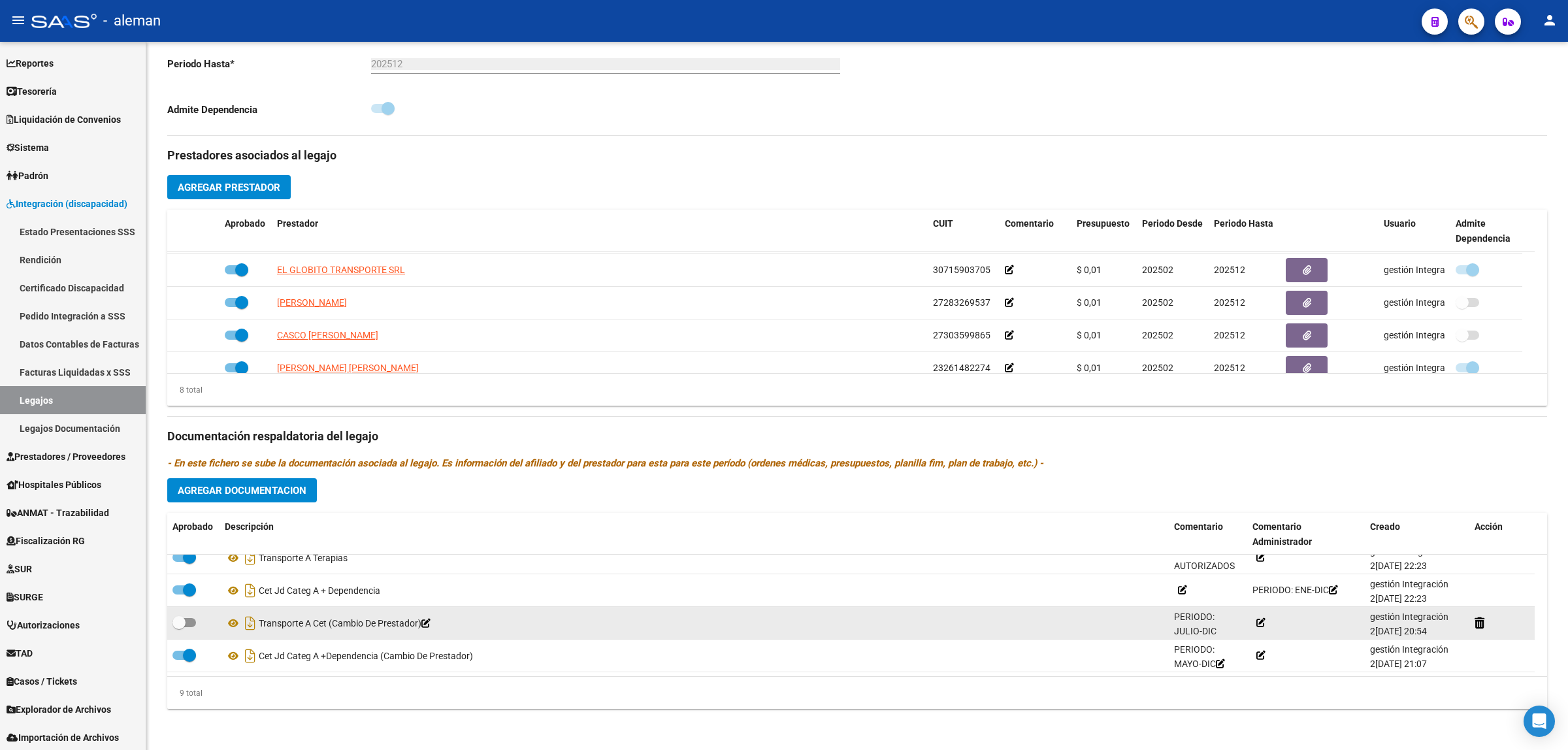
click at [431, 623] on icon at bounding box center [425, 623] width 9 height 9
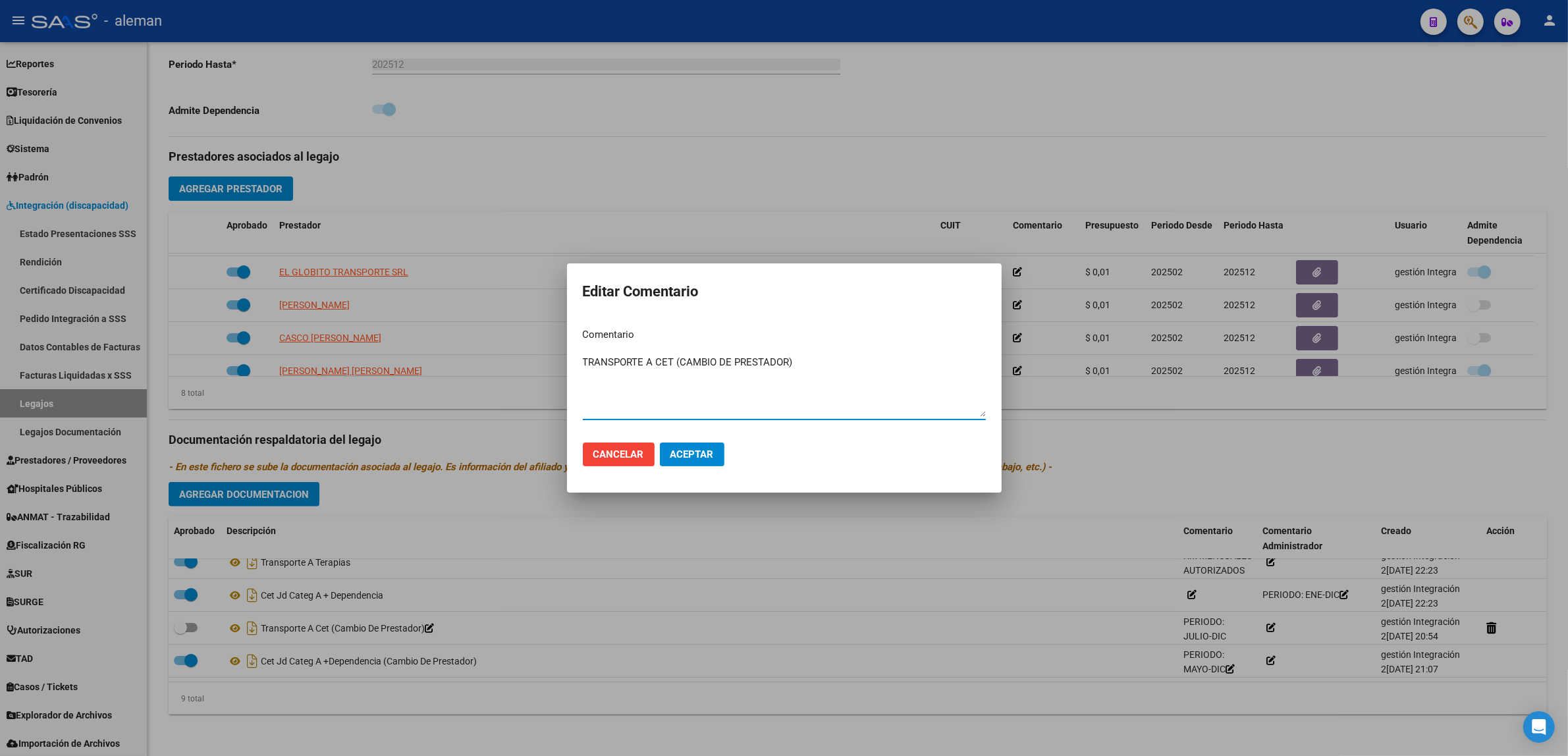
click at [560, 627] on div at bounding box center [784, 378] width 1568 height 756
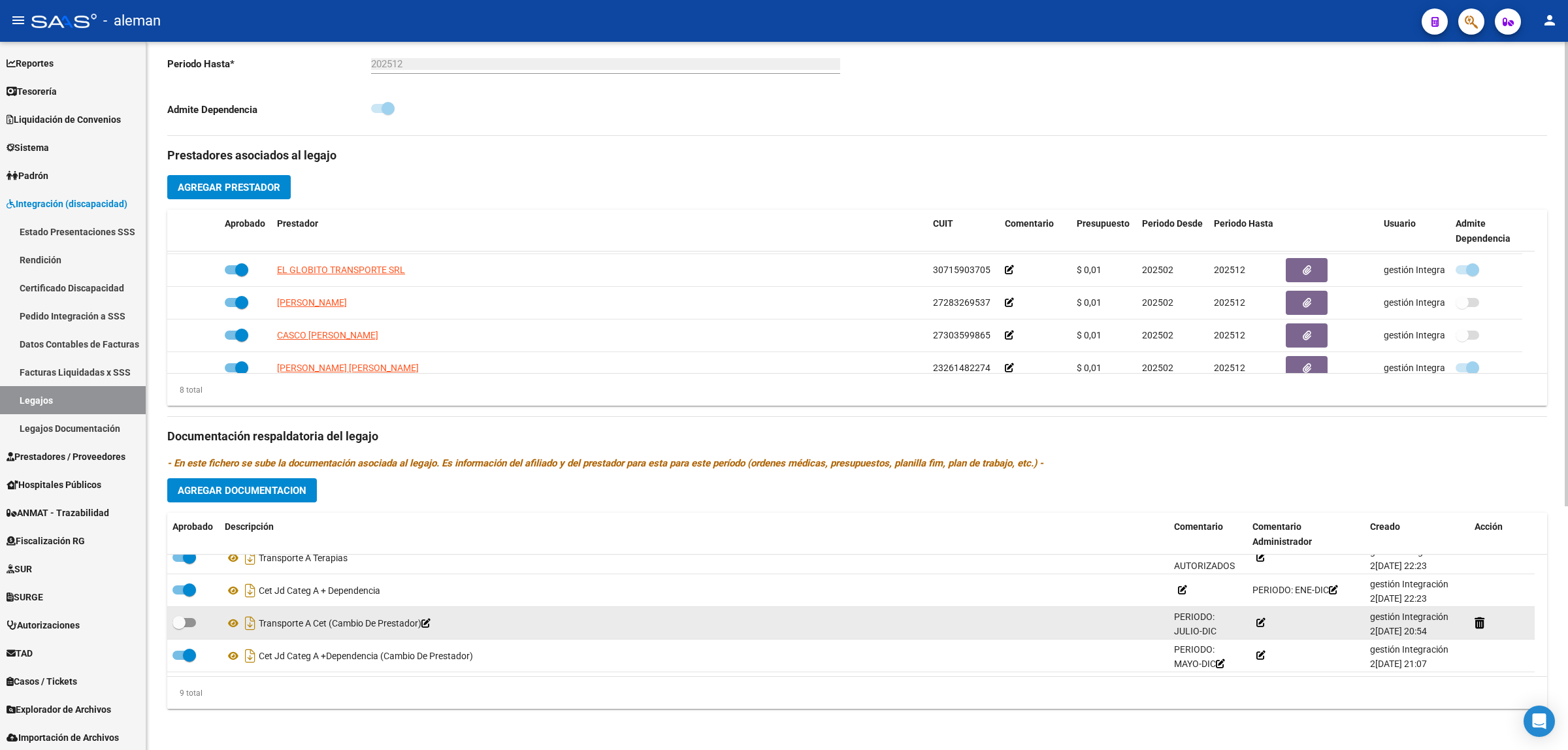
click at [1261, 623] on icon at bounding box center [1260, 623] width 9 height 9
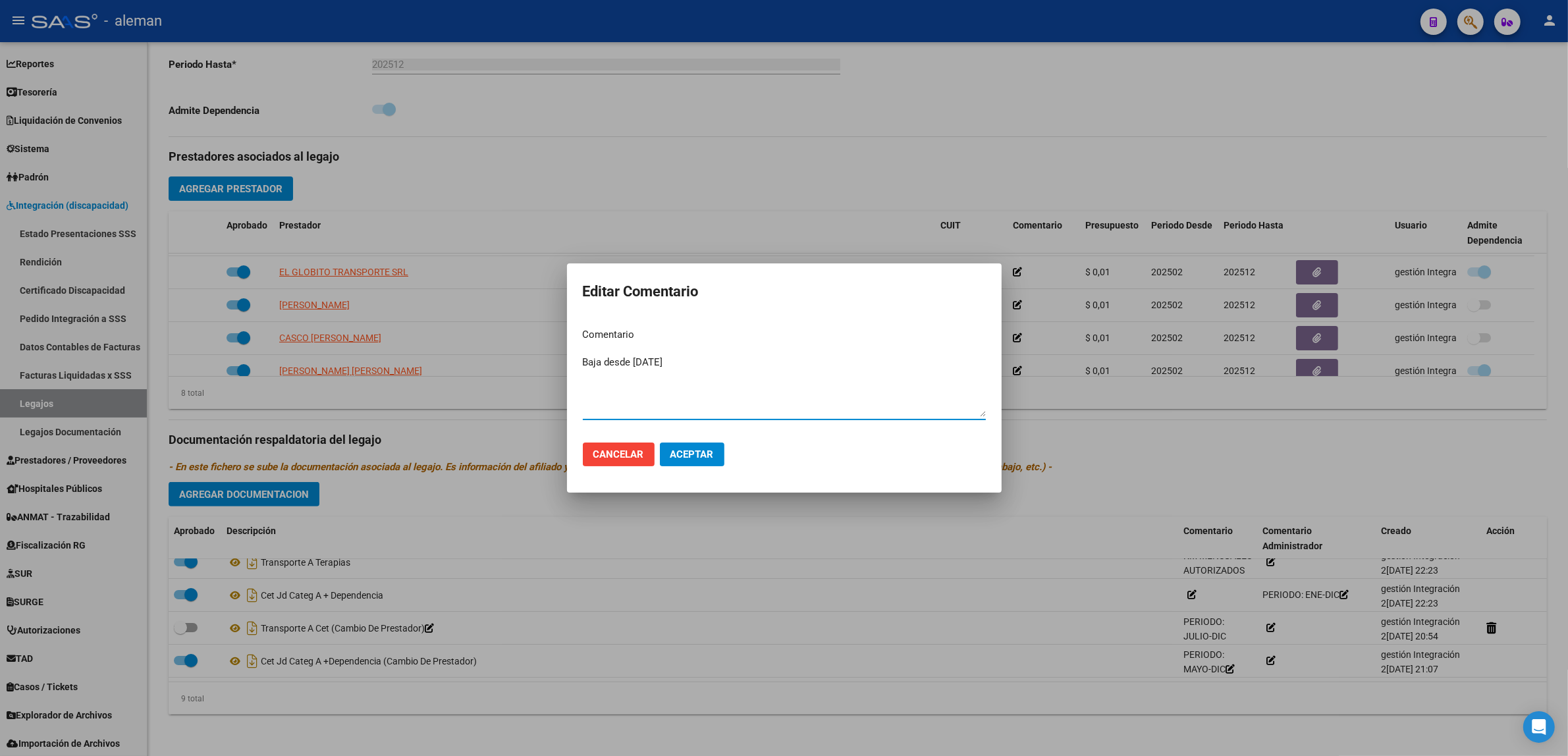
click at [664, 365] on textarea "Baja desde [DATE]" at bounding box center [784, 386] width 403 height 62
click at [612, 360] on textarea "Baja al [DATE]" at bounding box center [784, 386] width 403 height 62
type textarea "Baja el [DATE]"
click at [691, 460] on span "Aceptar" at bounding box center [691, 454] width 43 height 12
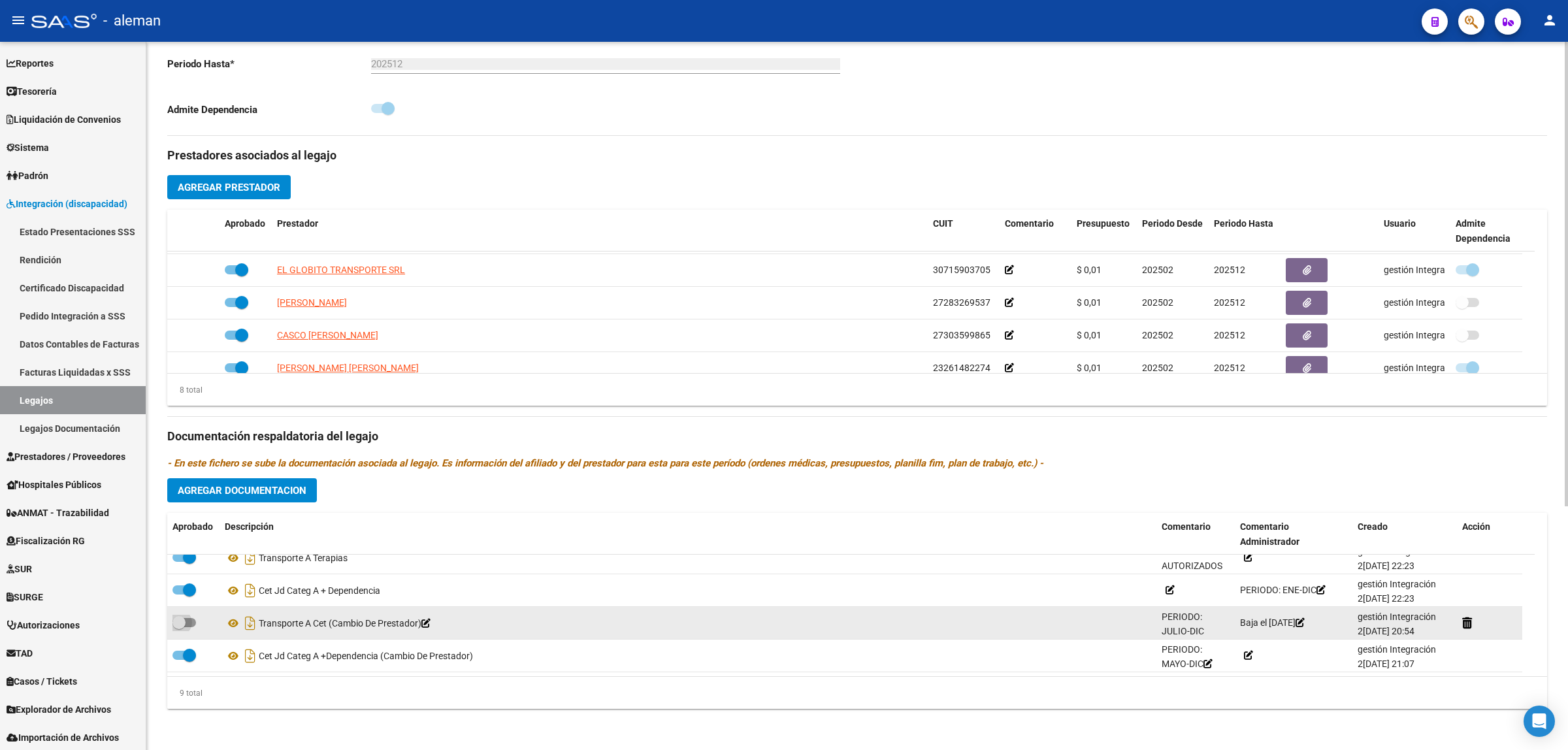
click at [195, 622] on span at bounding box center [185, 623] width 24 height 9
click at [179, 627] on input "checkbox" at bounding box center [179, 627] width 1 height 1
checkbox input "true"
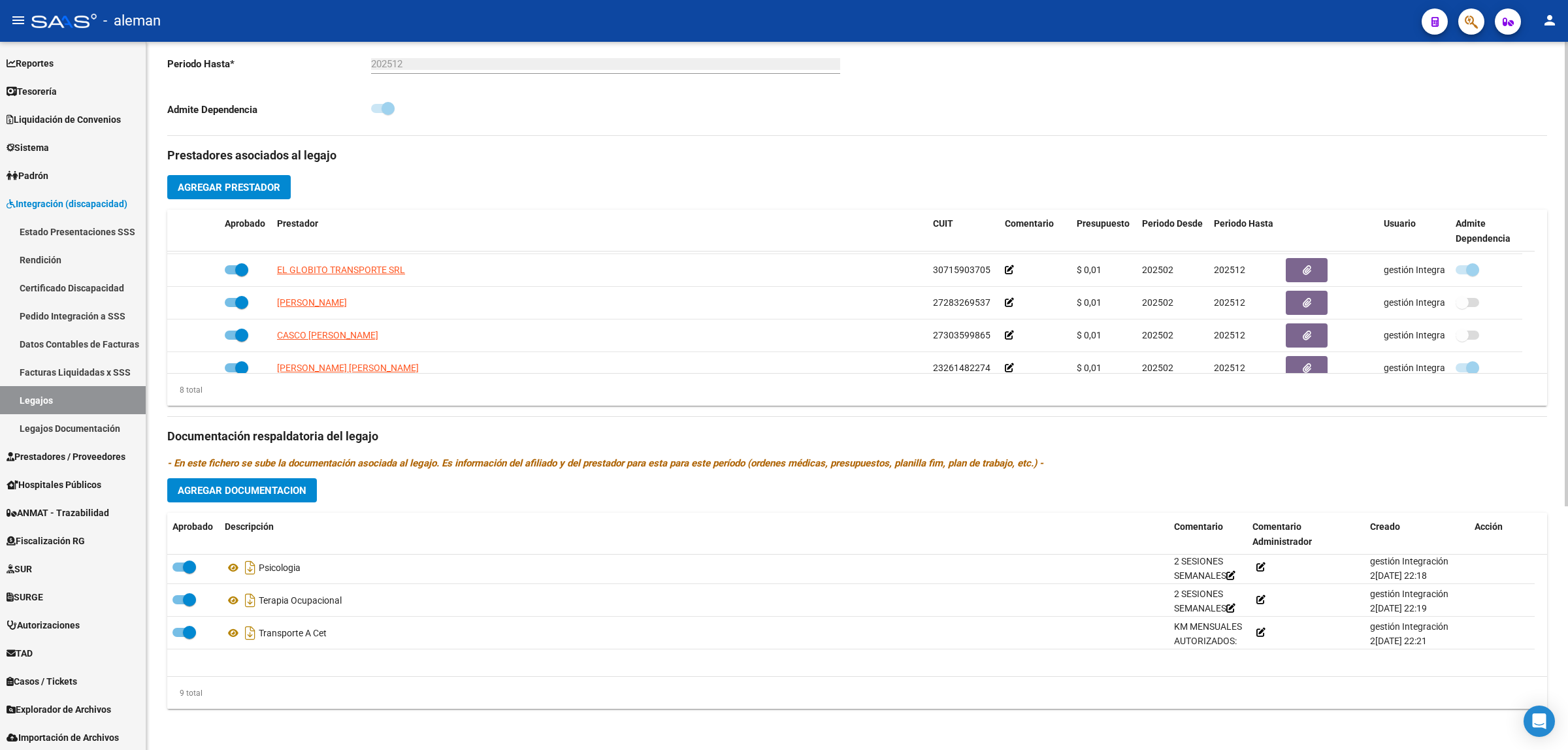
scroll to position [0, 0]
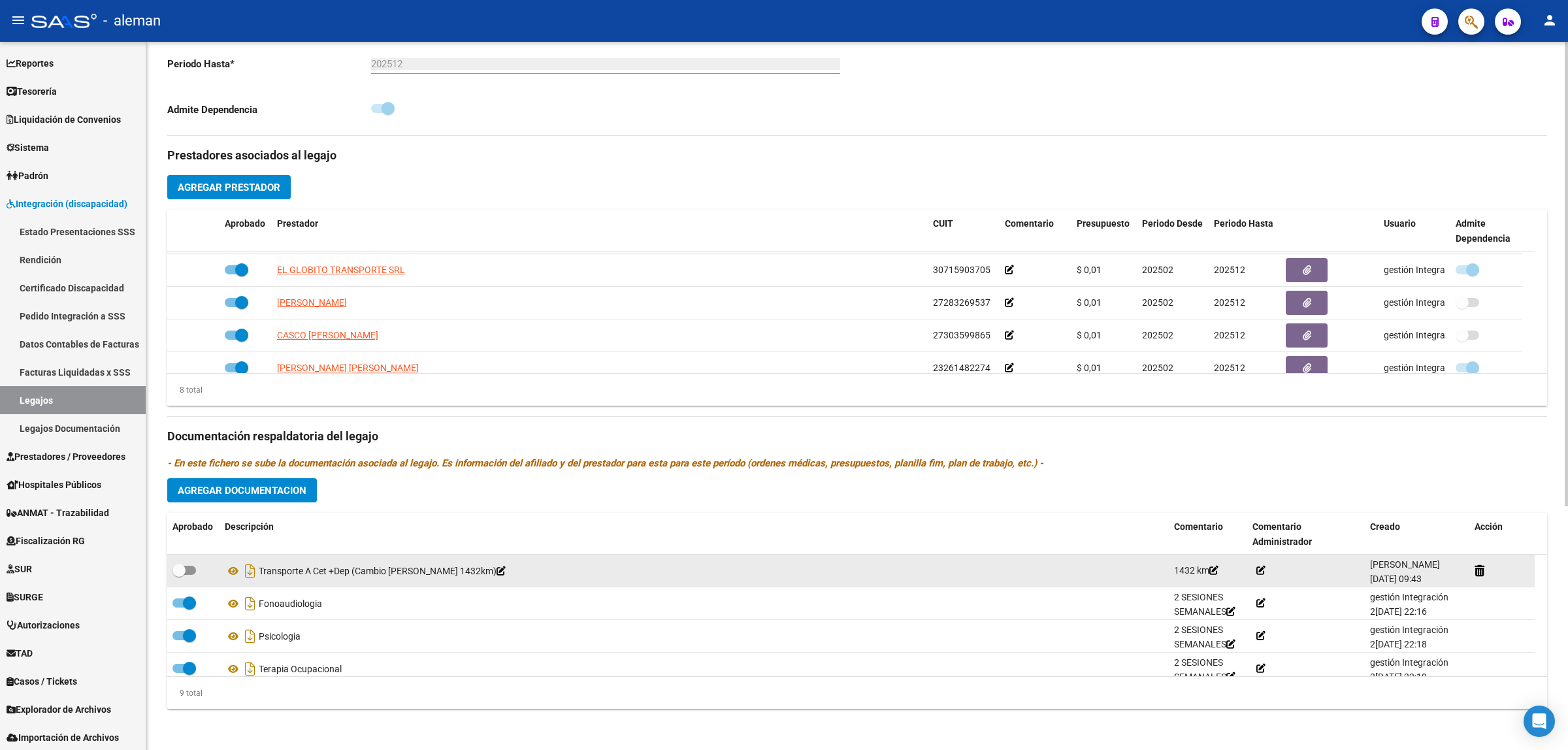
click at [196, 569] on div at bounding box center [194, 571] width 42 height 17
click at [190, 569] on span at bounding box center [185, 571] width 24 height 9
click at [179, 575] on input "checkbox" at bounding box center [179, 575] width 1 height 1
checkbox input "true"
click at [1260, 569] on icon at bounding box center [1260, 571] width 9 height 9
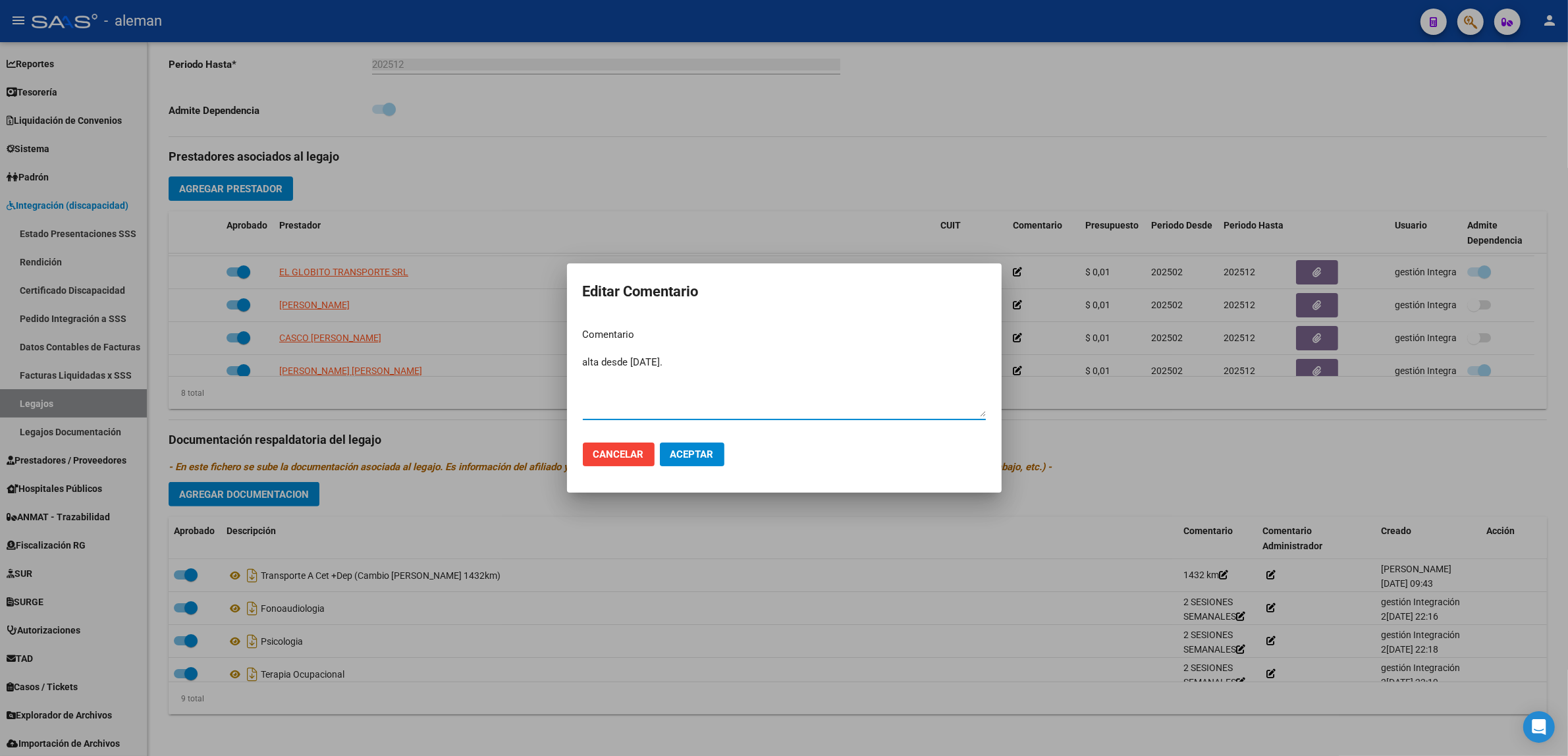
type textarea "alta desde [DATE]."
click at [717, 449] on button "Aceptar" at bounding box center [692, 454] width 65 height 24
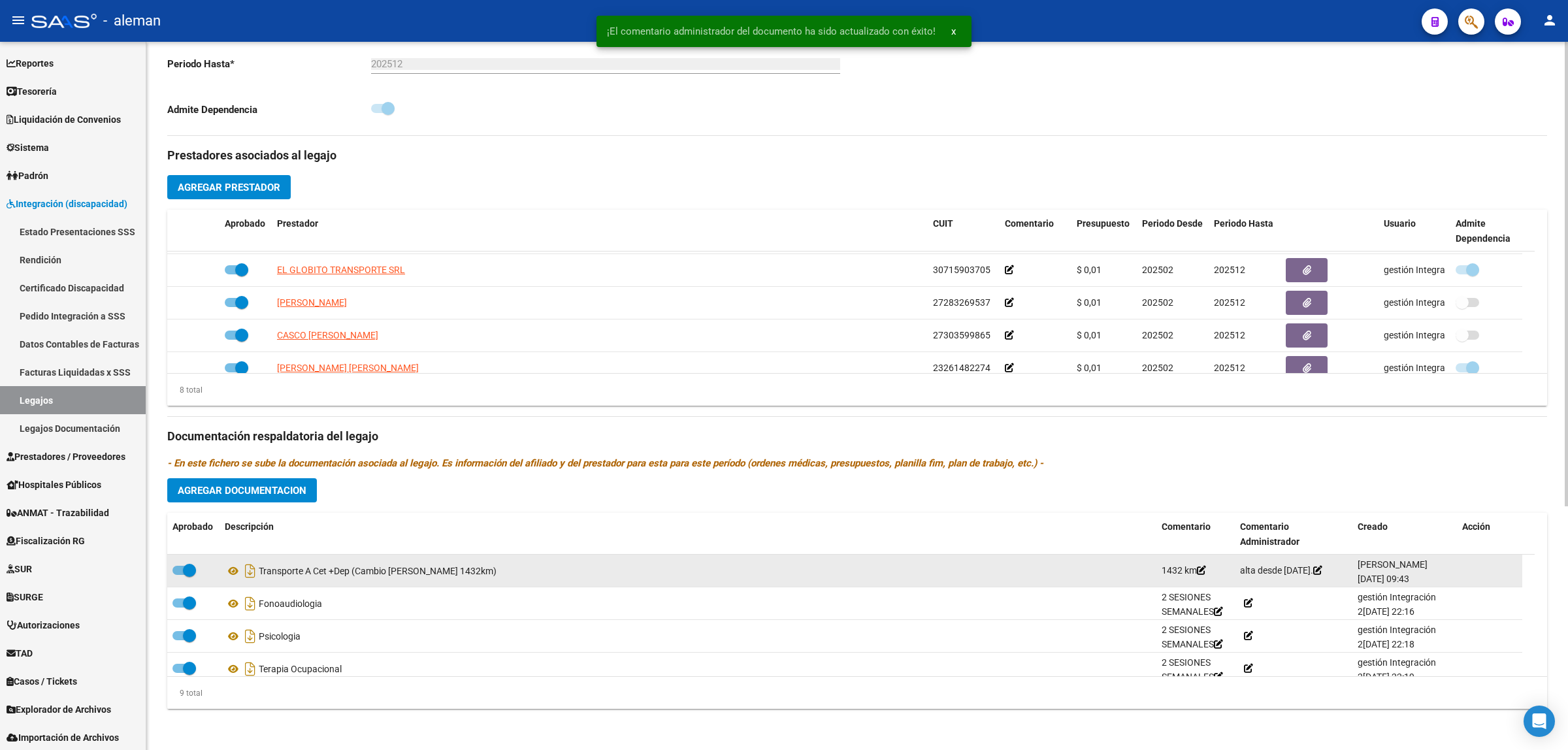
click at [1314, 575] on icon at bounding box center [1318, 571] width 9 height 9
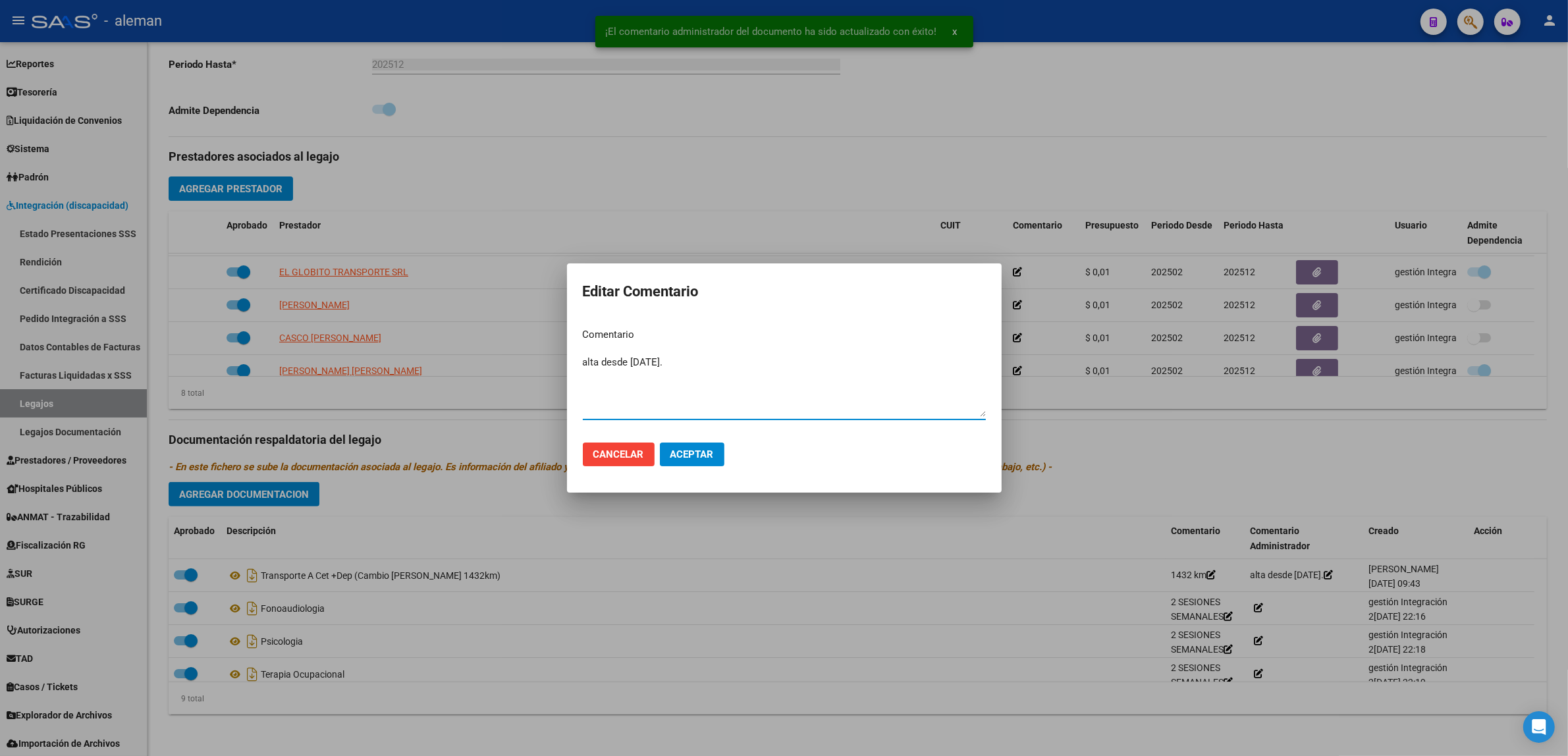
click at [585, 360] on textarea "alta desde [DATE]." at bounding box center [784, 386] width 403 height 62
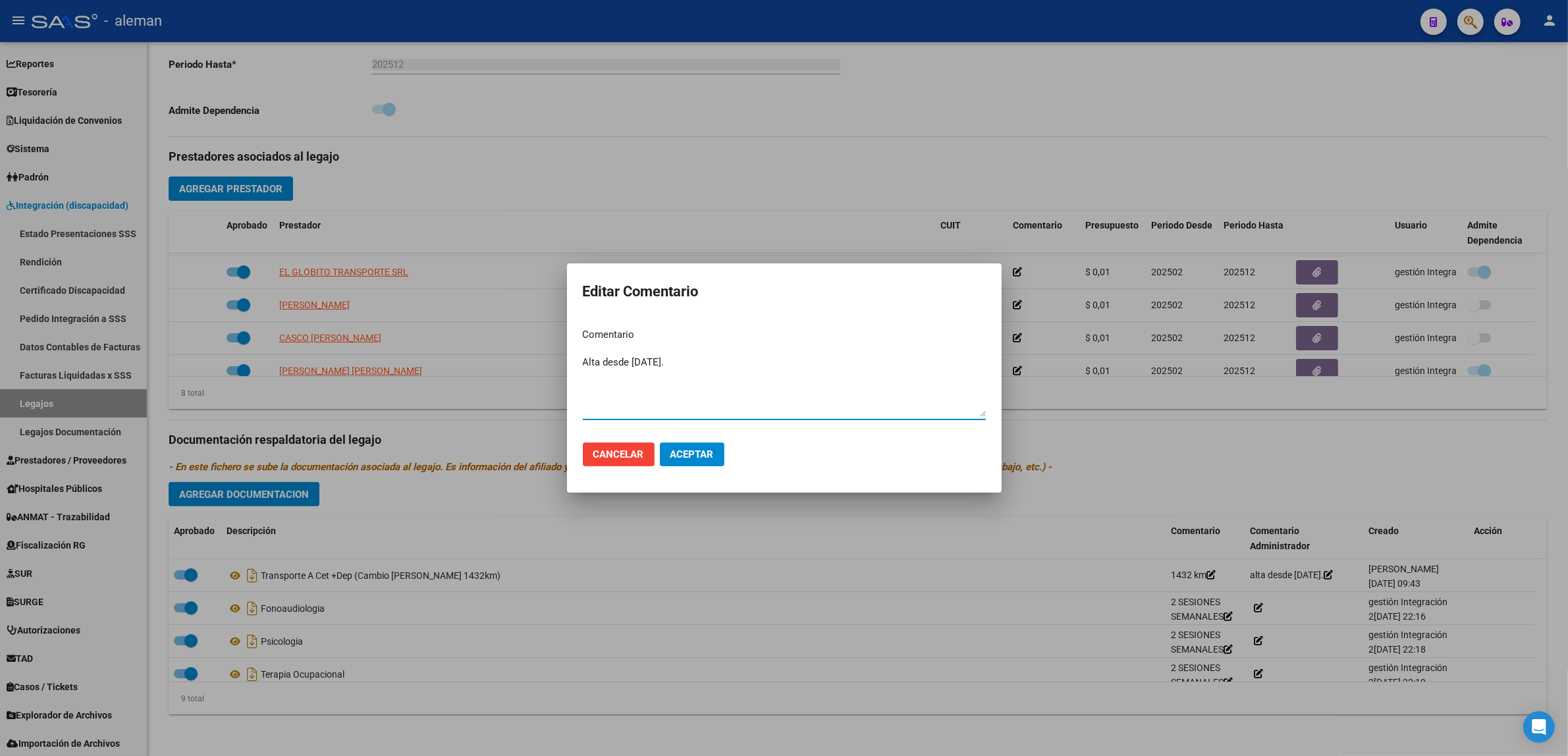
type textarea "Alta desde [DATE]."
click at [1006, 565] on div at bounding box center [784, 378] width 1568 height 756
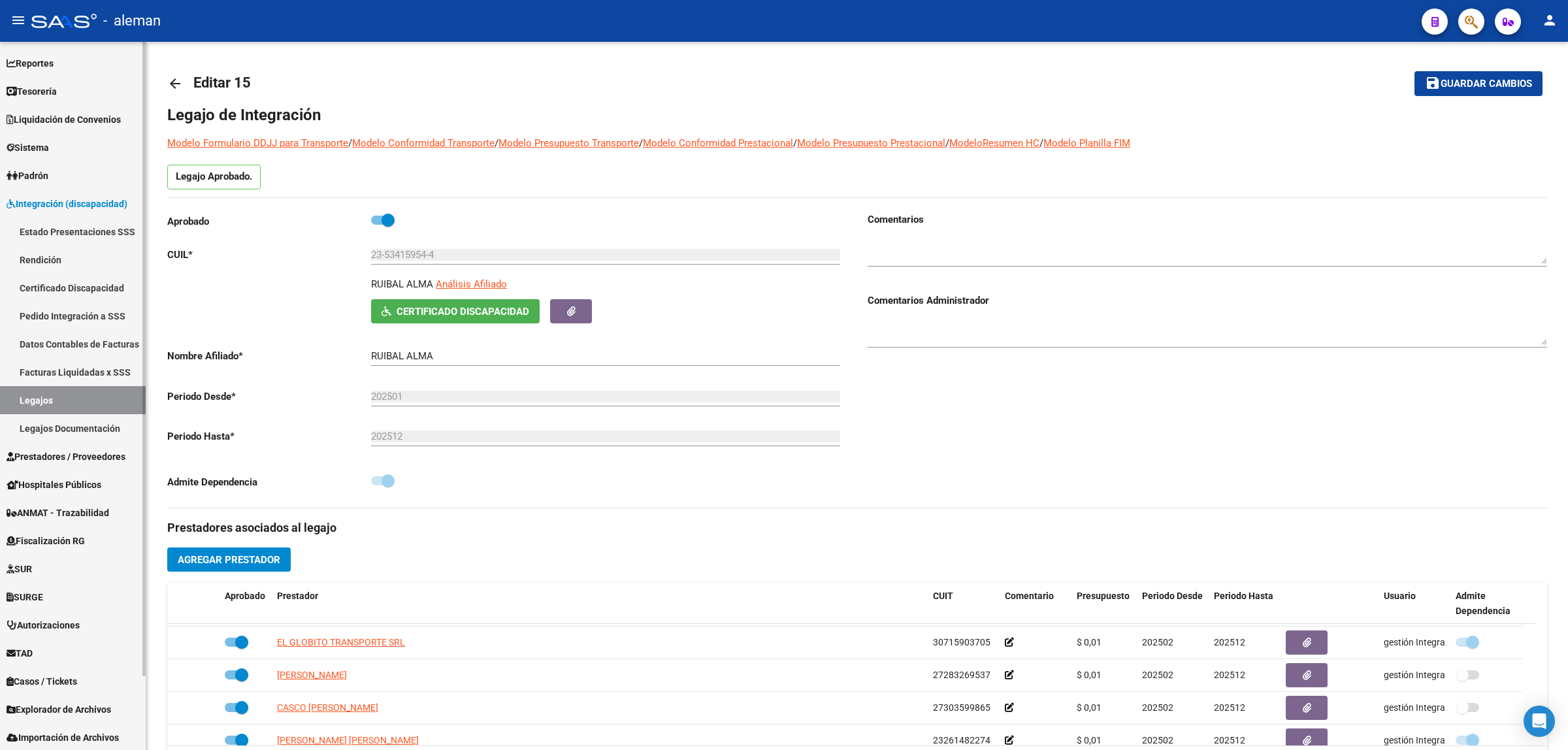
click at [94, 454] on span "Prestadores / Proveedores" at bounding box center [66, 457] width 119 height 14
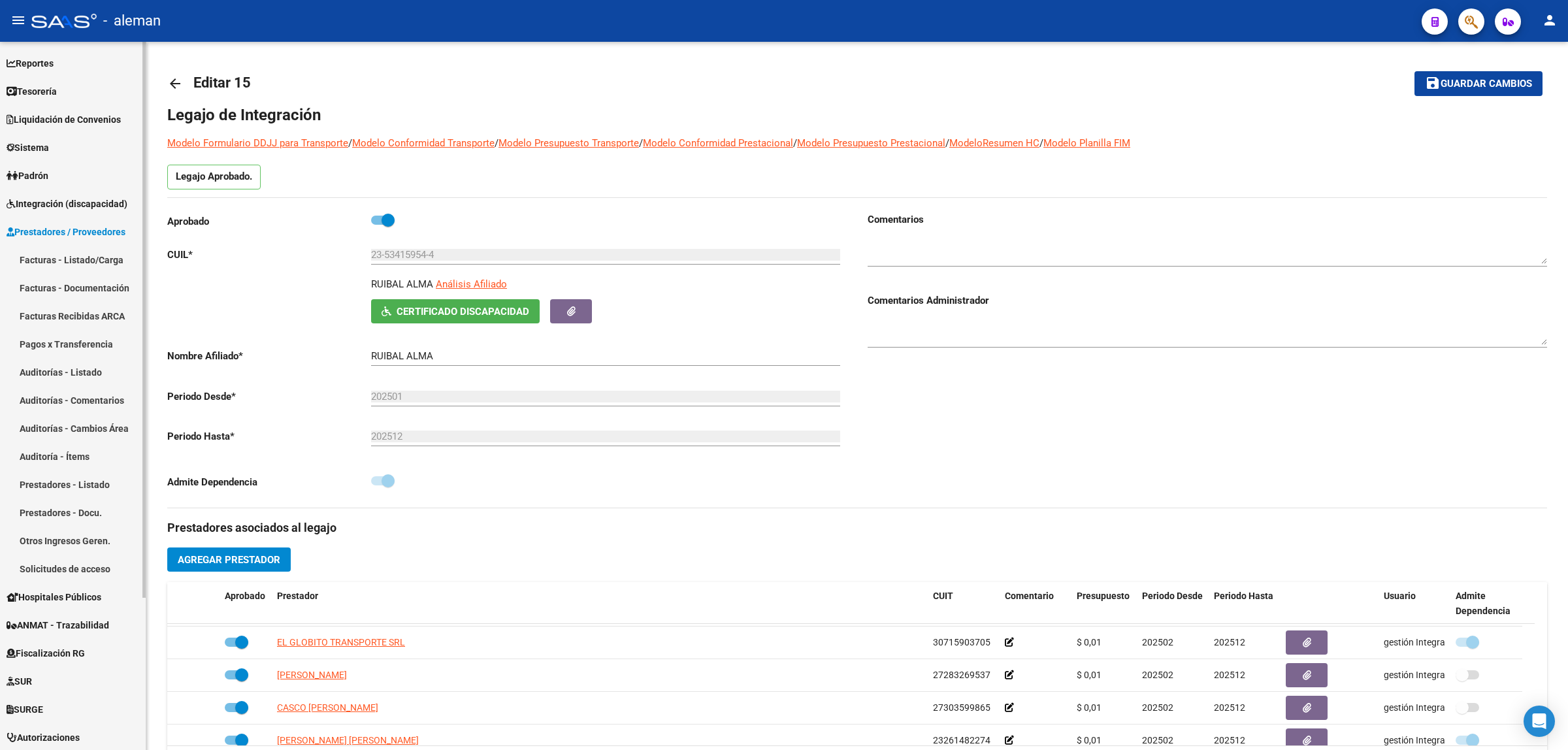
click at [64, 255] on link "Facturas - Listado/Carga" at bounding box center [72, 260] width 146 height 28
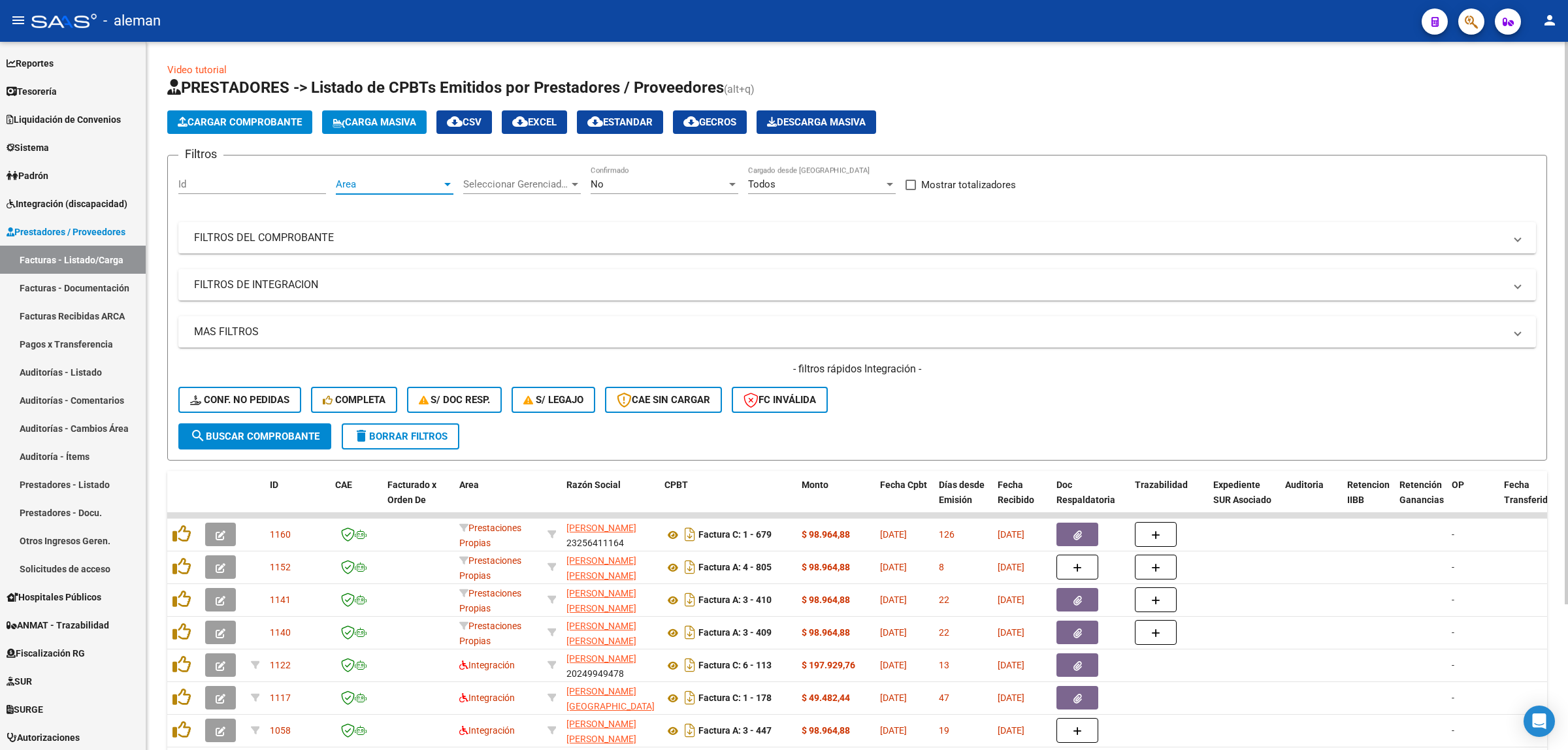
click at [442, 185] on div at bounding box center [447, 184] width 12 height 10
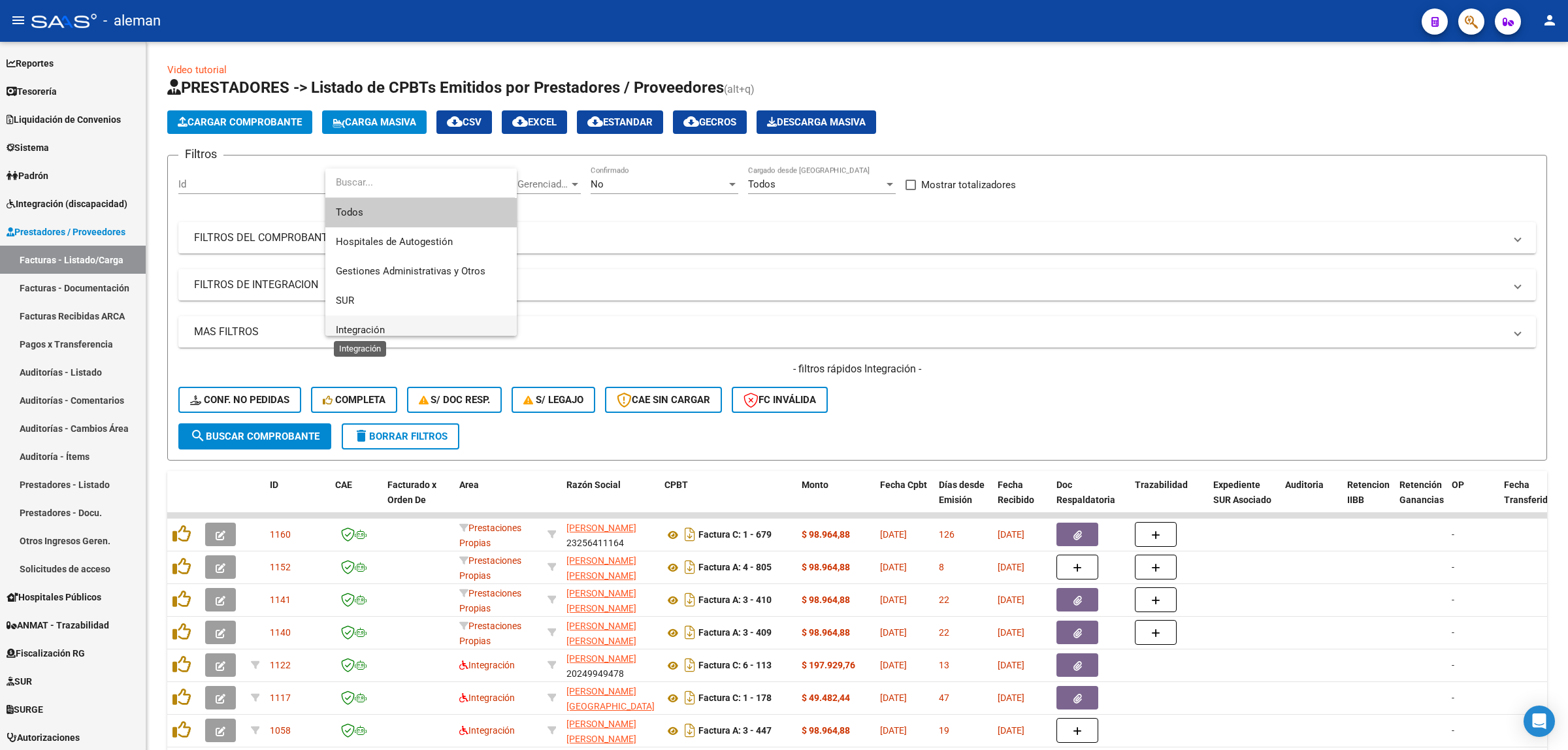
click at [379, 325] on span "Integración" at bounding box center [361, 330] width 49 height 12
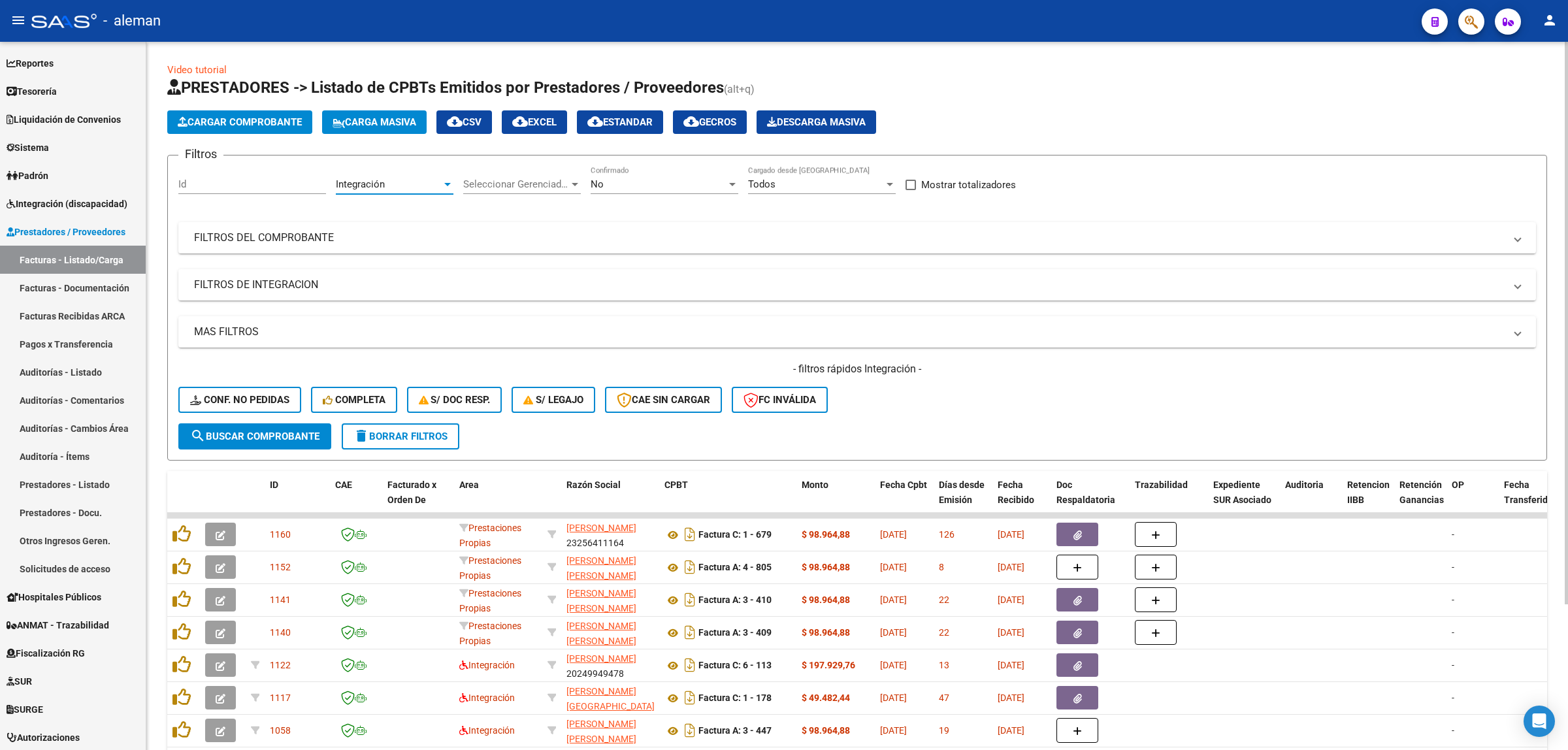
click at [281, 432] on span "search Buscar Comprobante" at bounding box center [255, 437] width 130 height 12
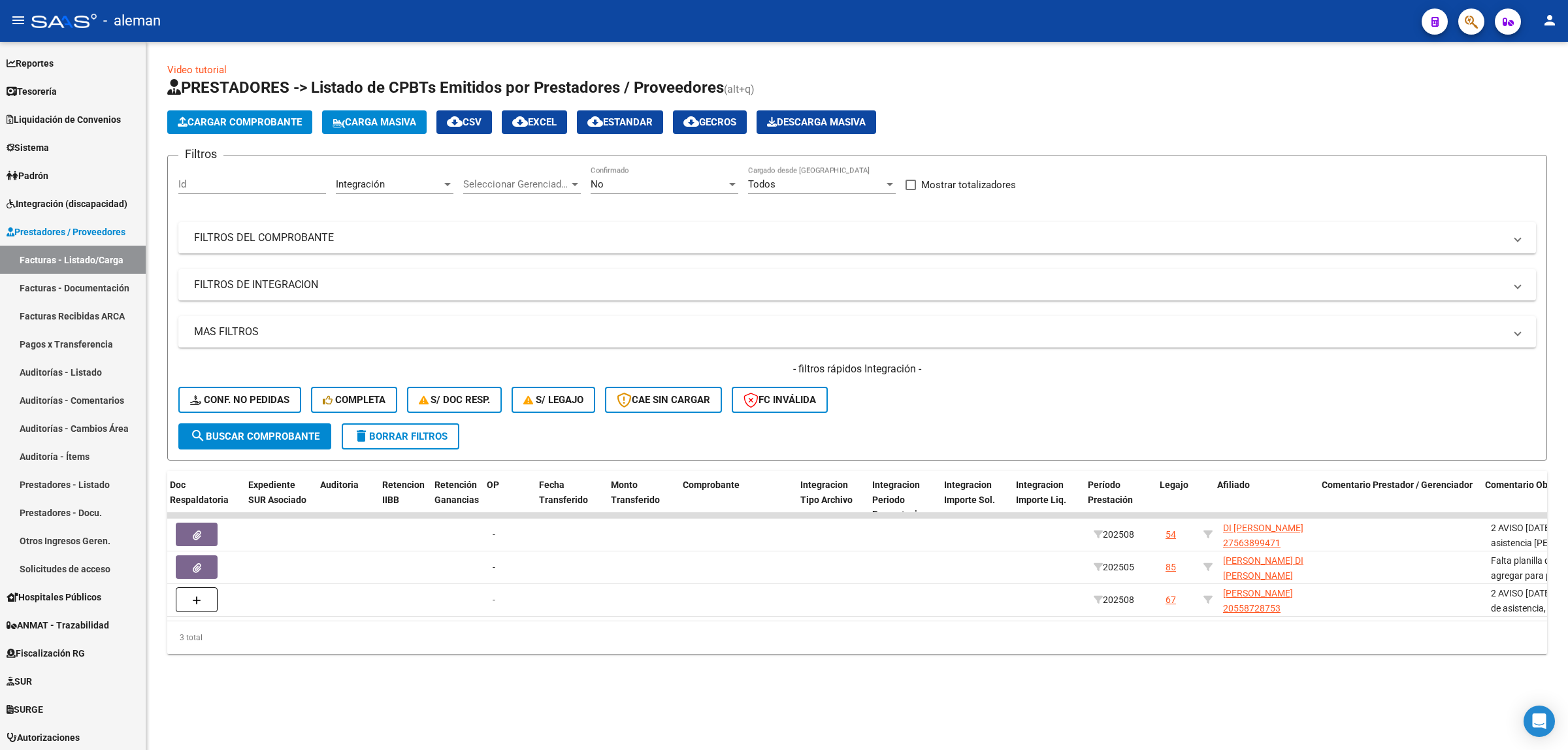
scroll to position [0, 1066]
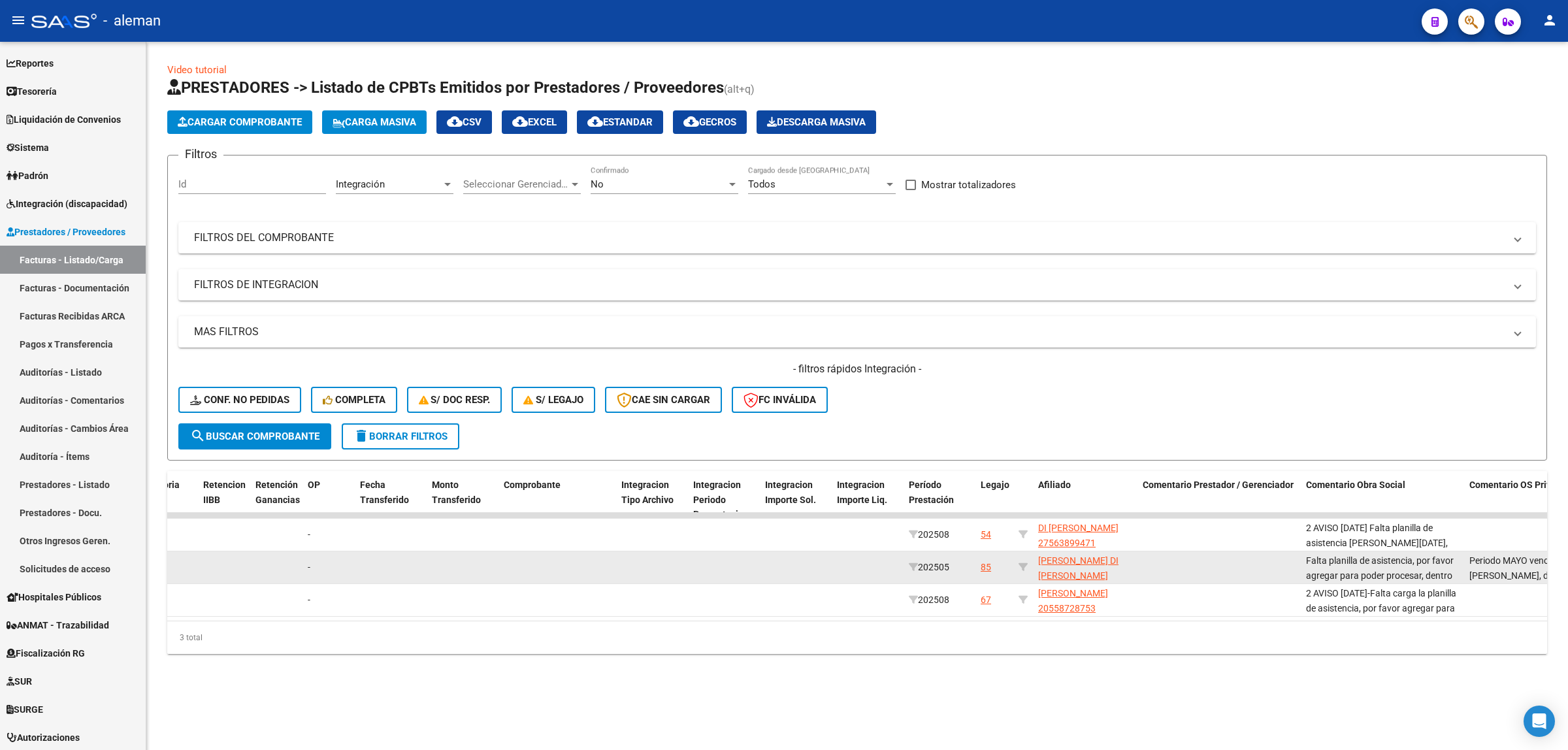
click at [1335, 565] on div "Falta planilla de asistencia, por favor agregar para poder procesar, dentro de …" at bounding box center [1382, 567] width 153 height 28
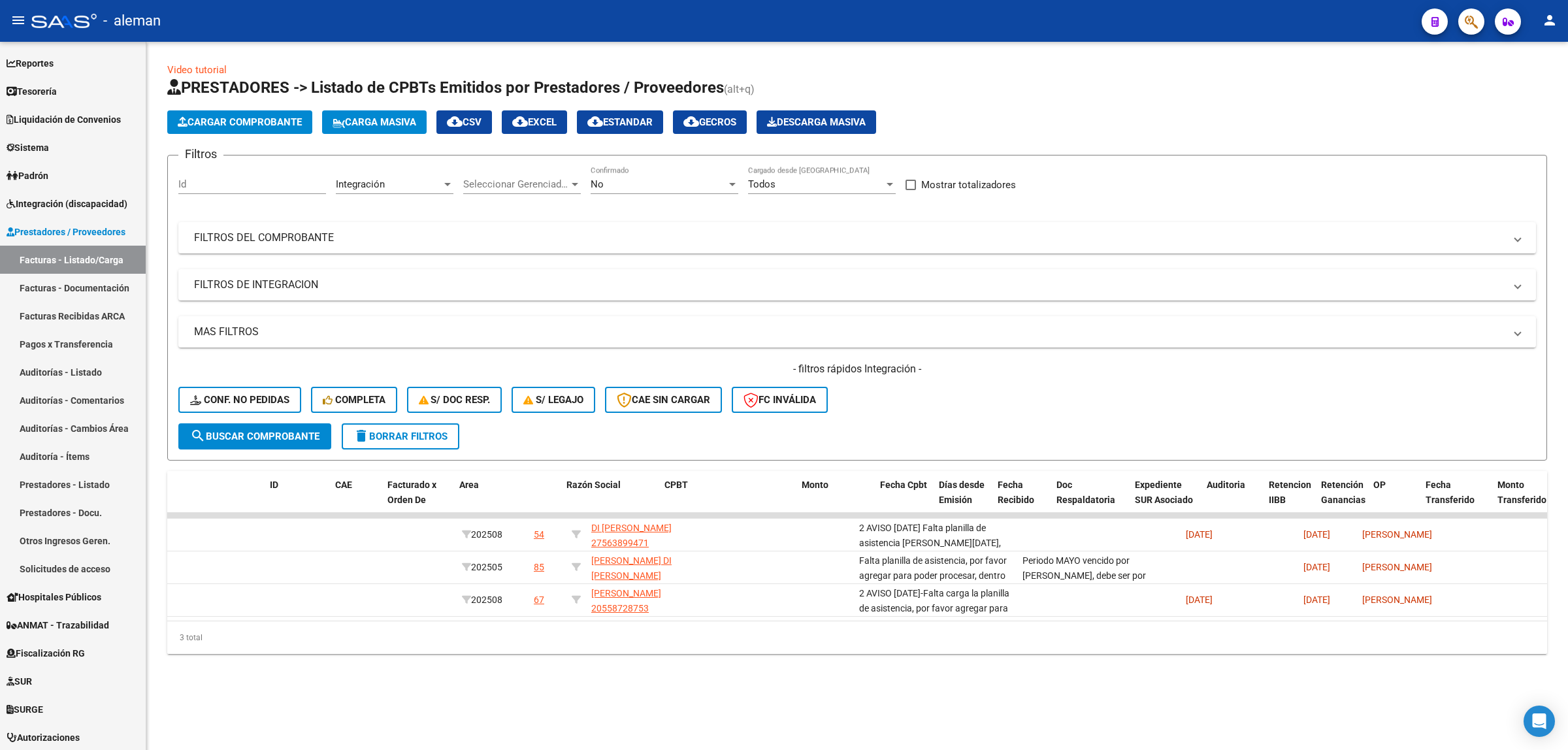
scroll to position [0, 0]
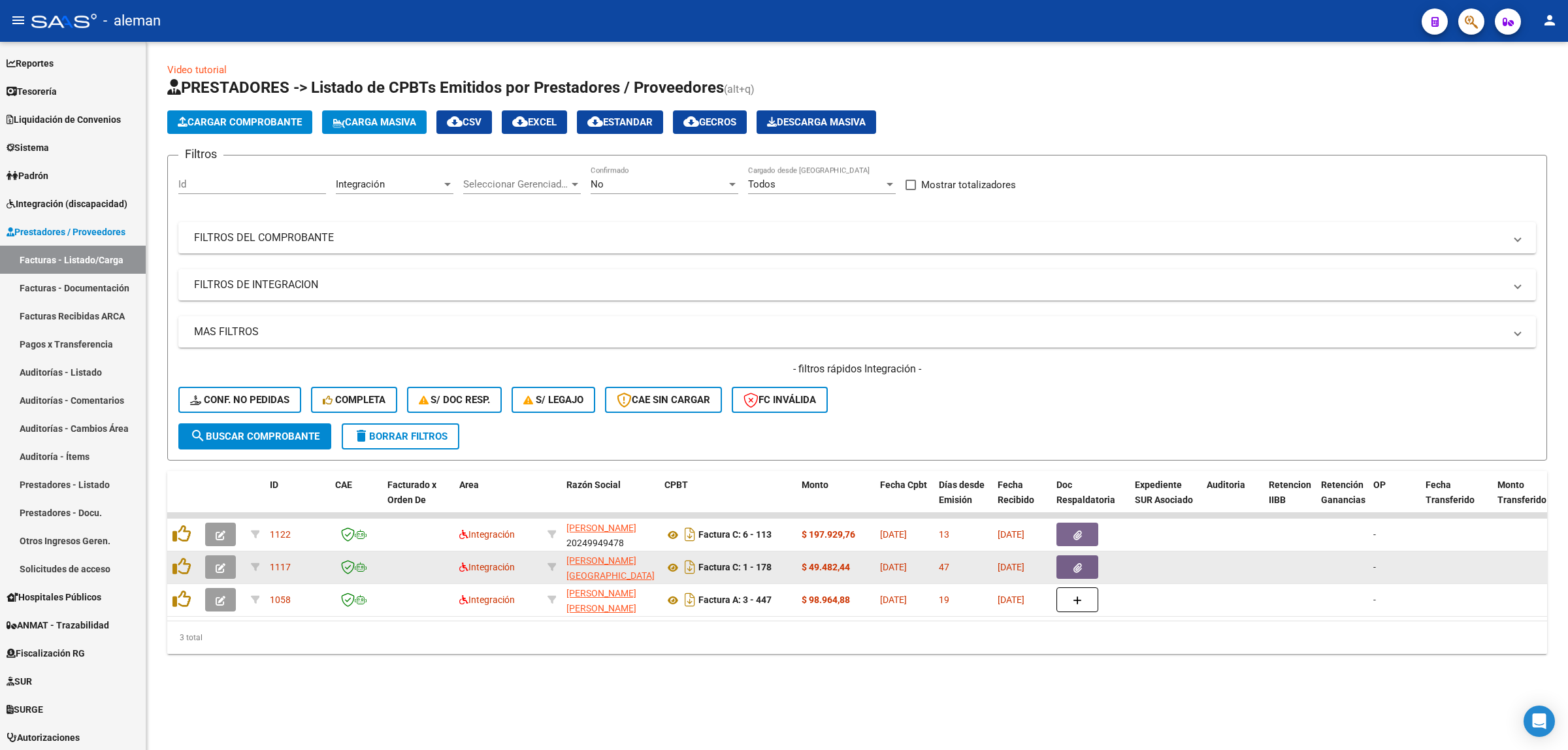
click at [1068, 560] on button "button" at bounding box center [1078, 567] width 42 height 24
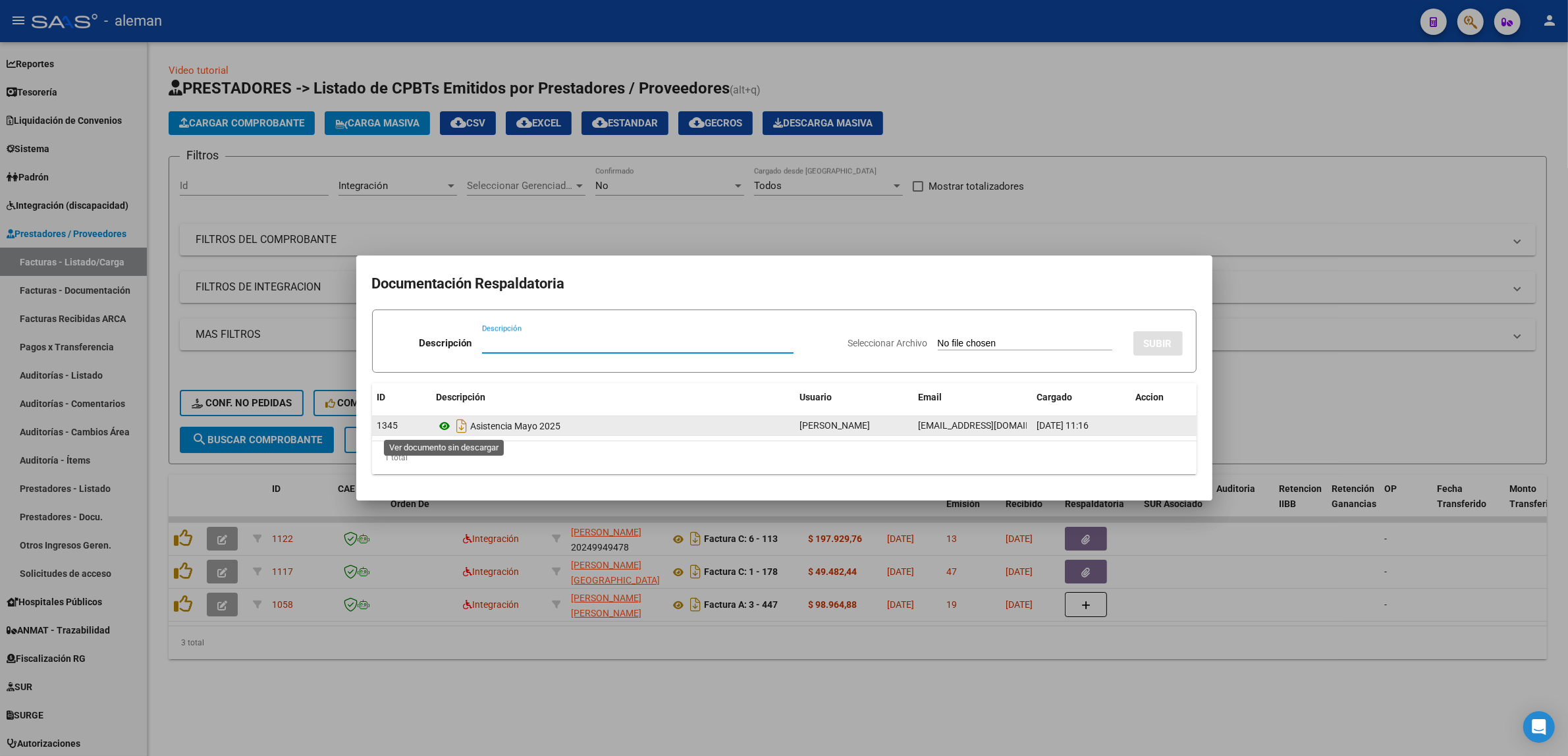
click at [447, 426] on icon at bounding box center [445, 426] width 17 height 16
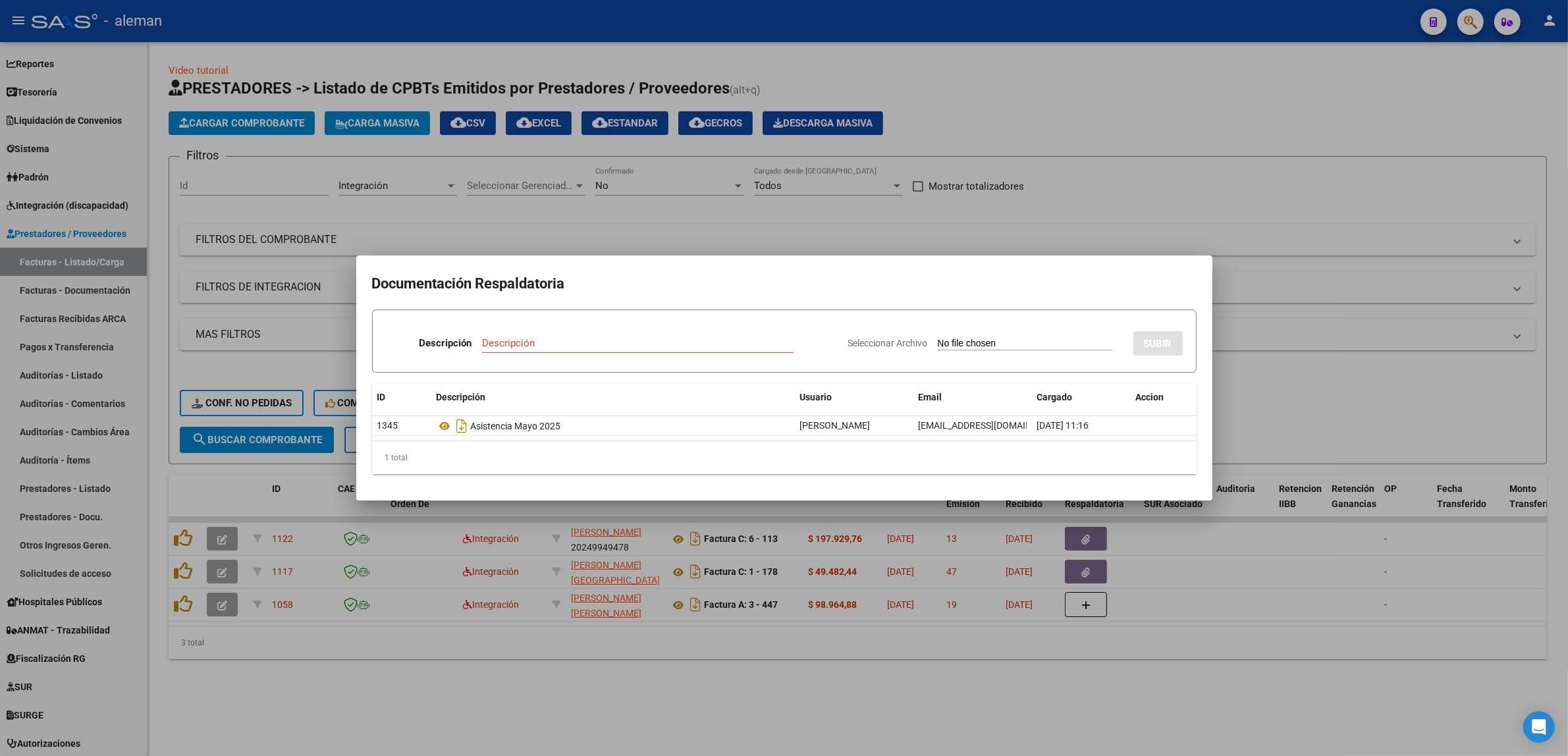
click at [1260, 568] on div at bounding box center [784, 378] width 1568 height 756
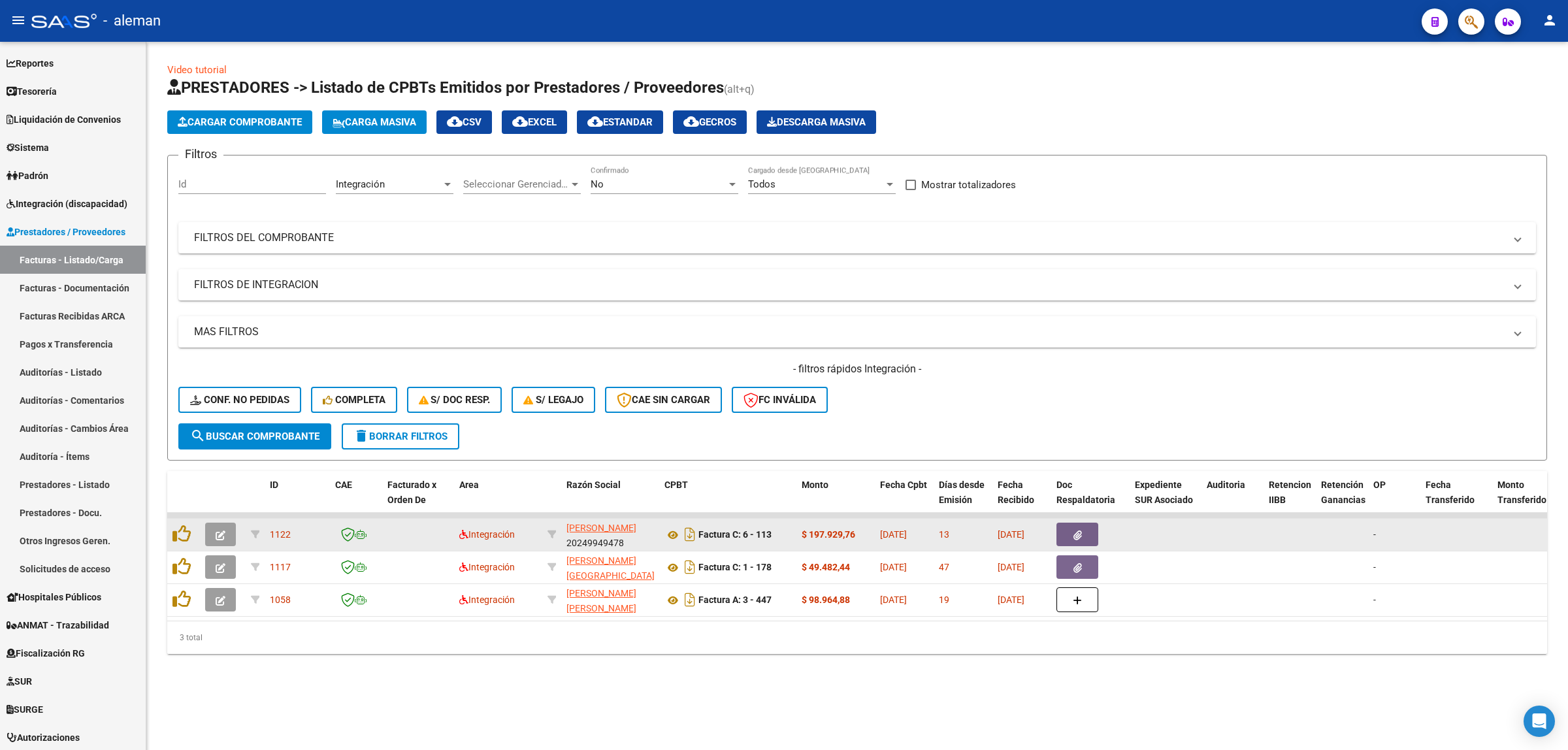
click at [1088, 534] on button "button" at bounding box center [1078, 534] width 42 height 24
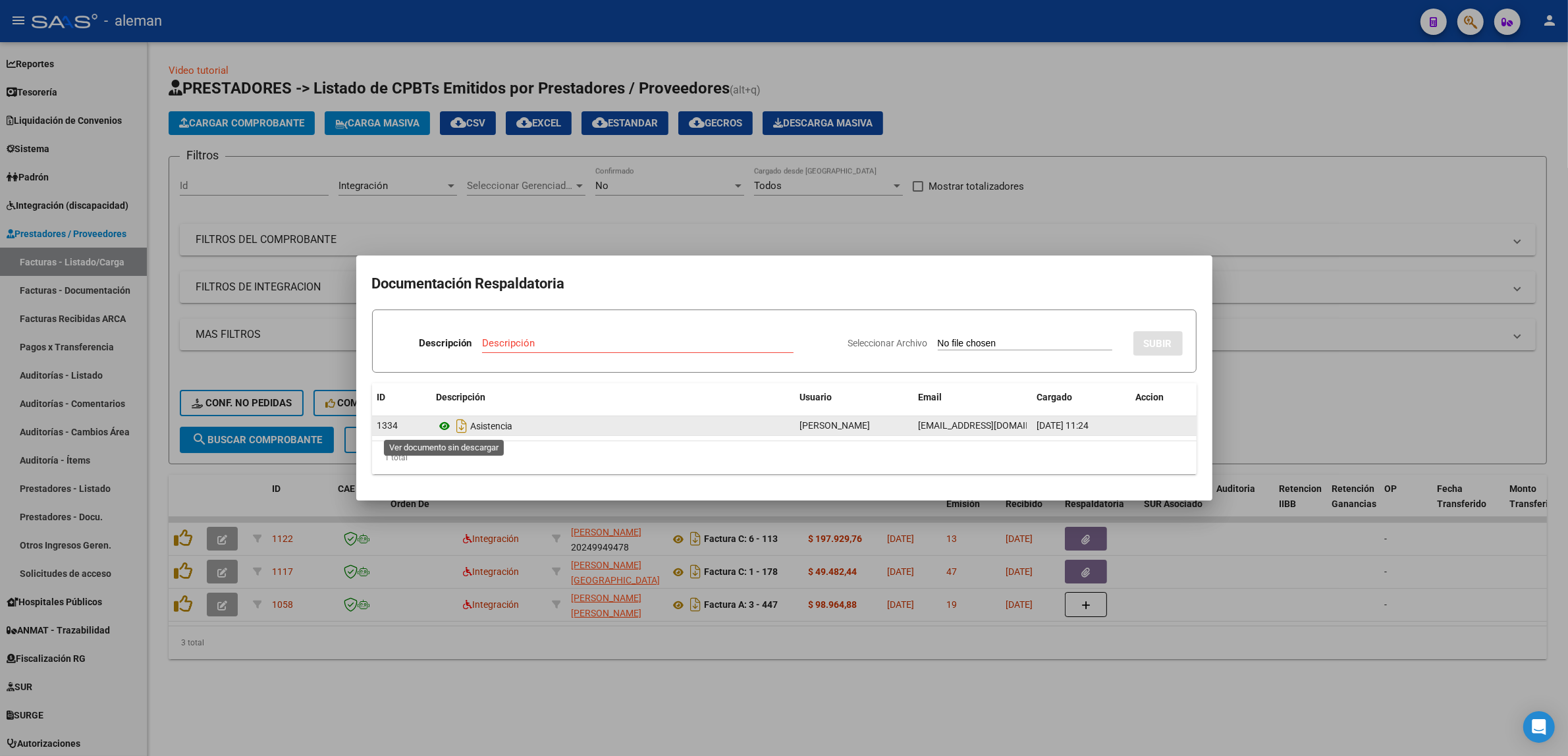
click at [449, 426] on icon at bounding box center [445, 426] width 17 height 16
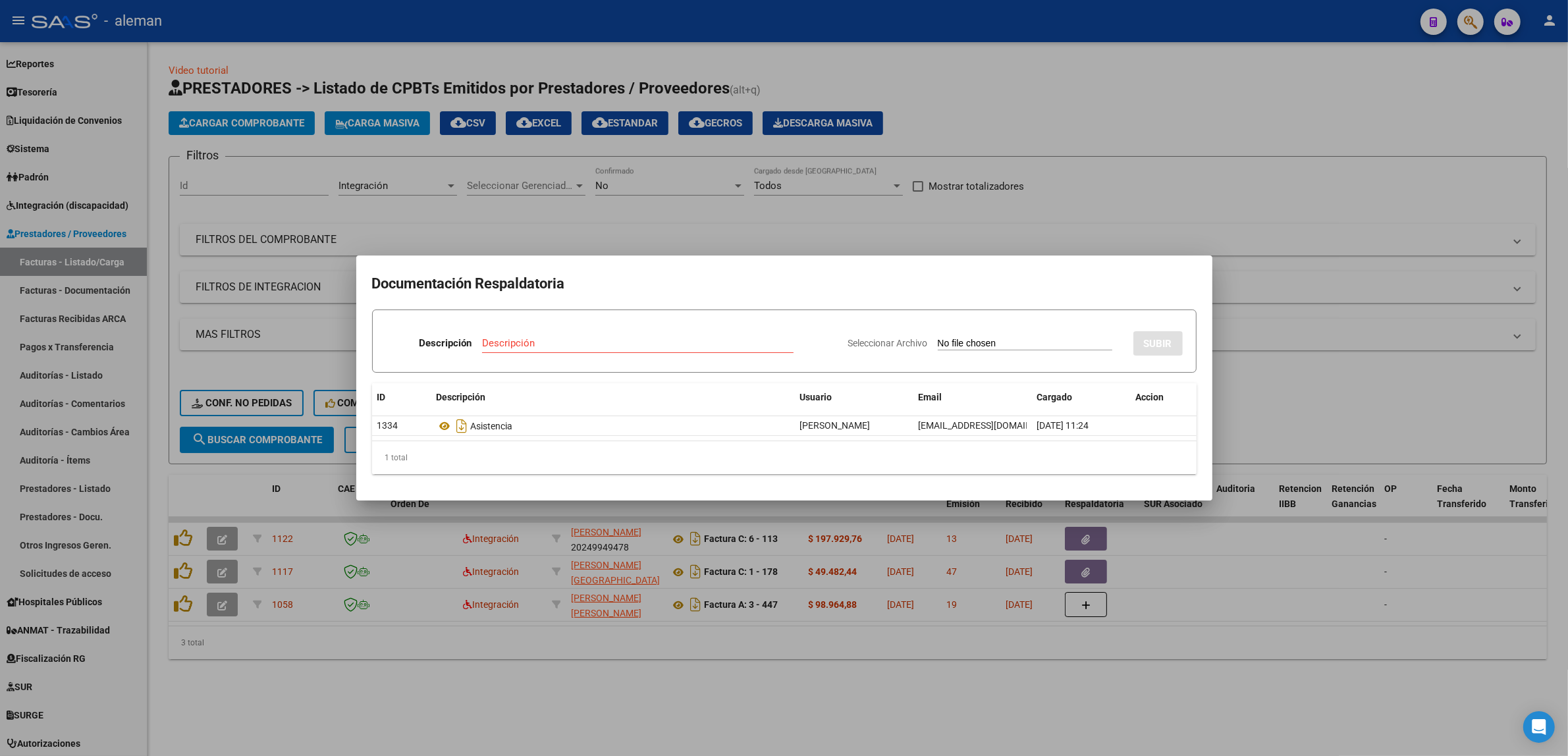
click at [1190, 613] on div at bounding box center [784, 378] width 1568 height 756
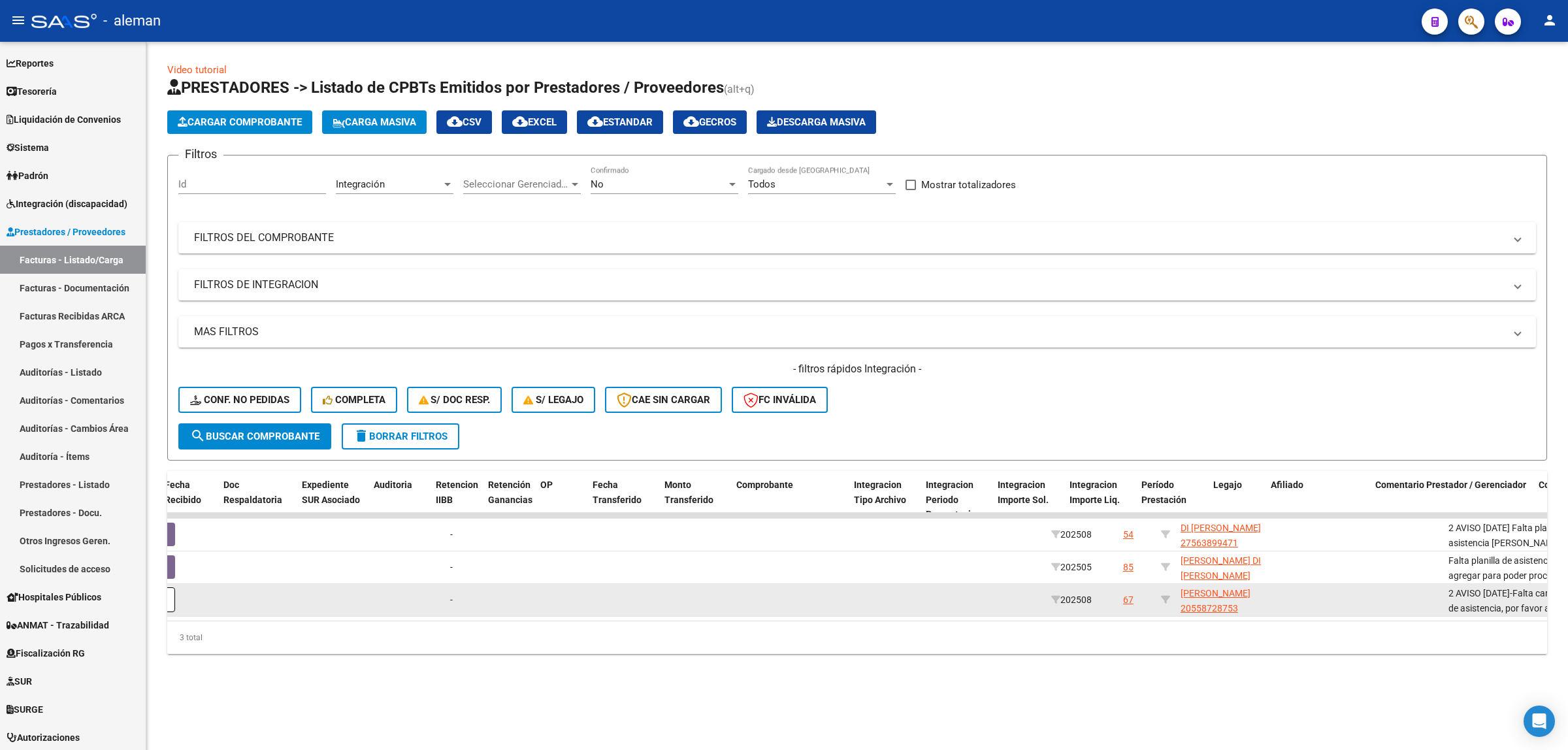
scroll to position [0, 1020]
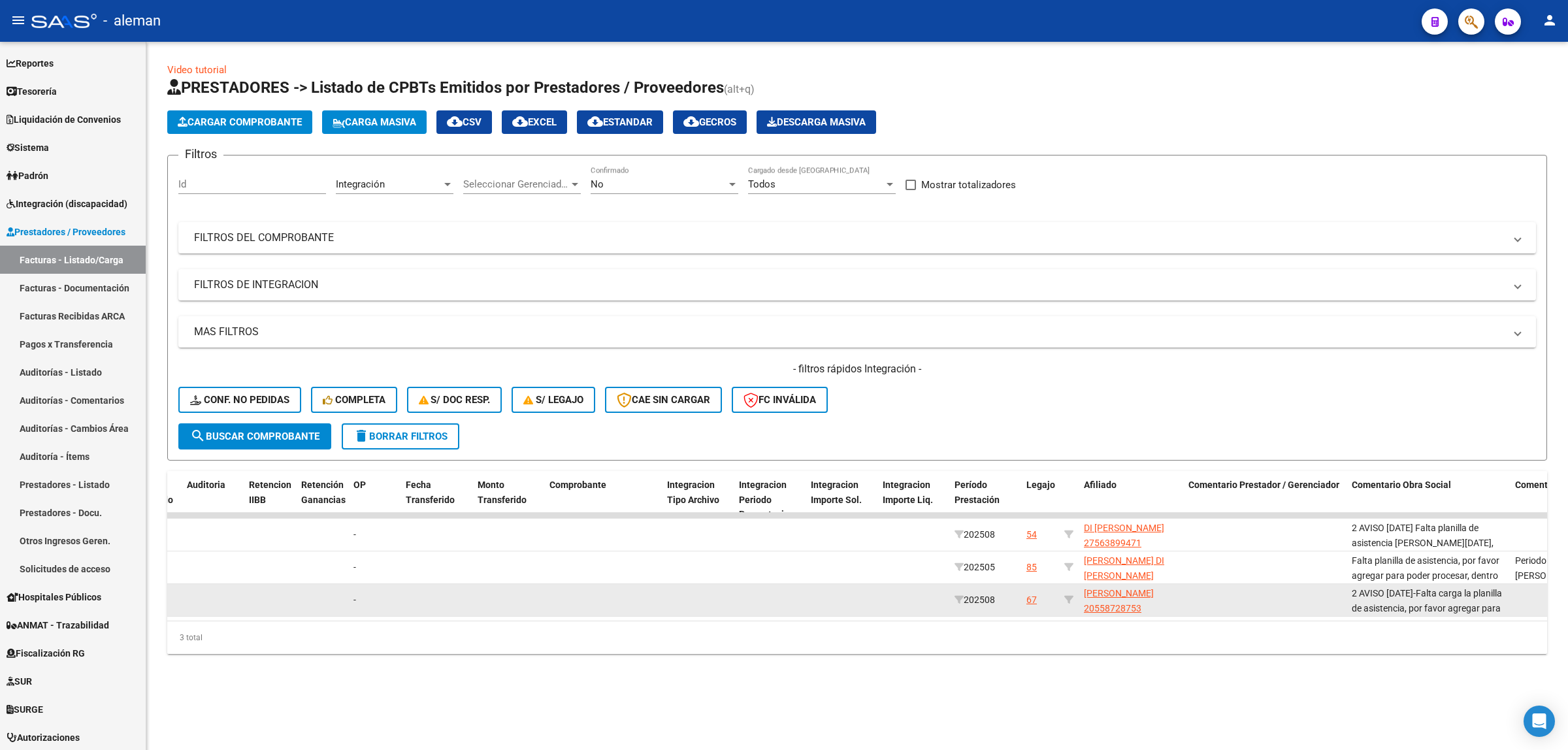
drag, startPoint x: 271, startPoint y: 528, endPoint x: 1506, endPoint y: 608, distance: 1237.6
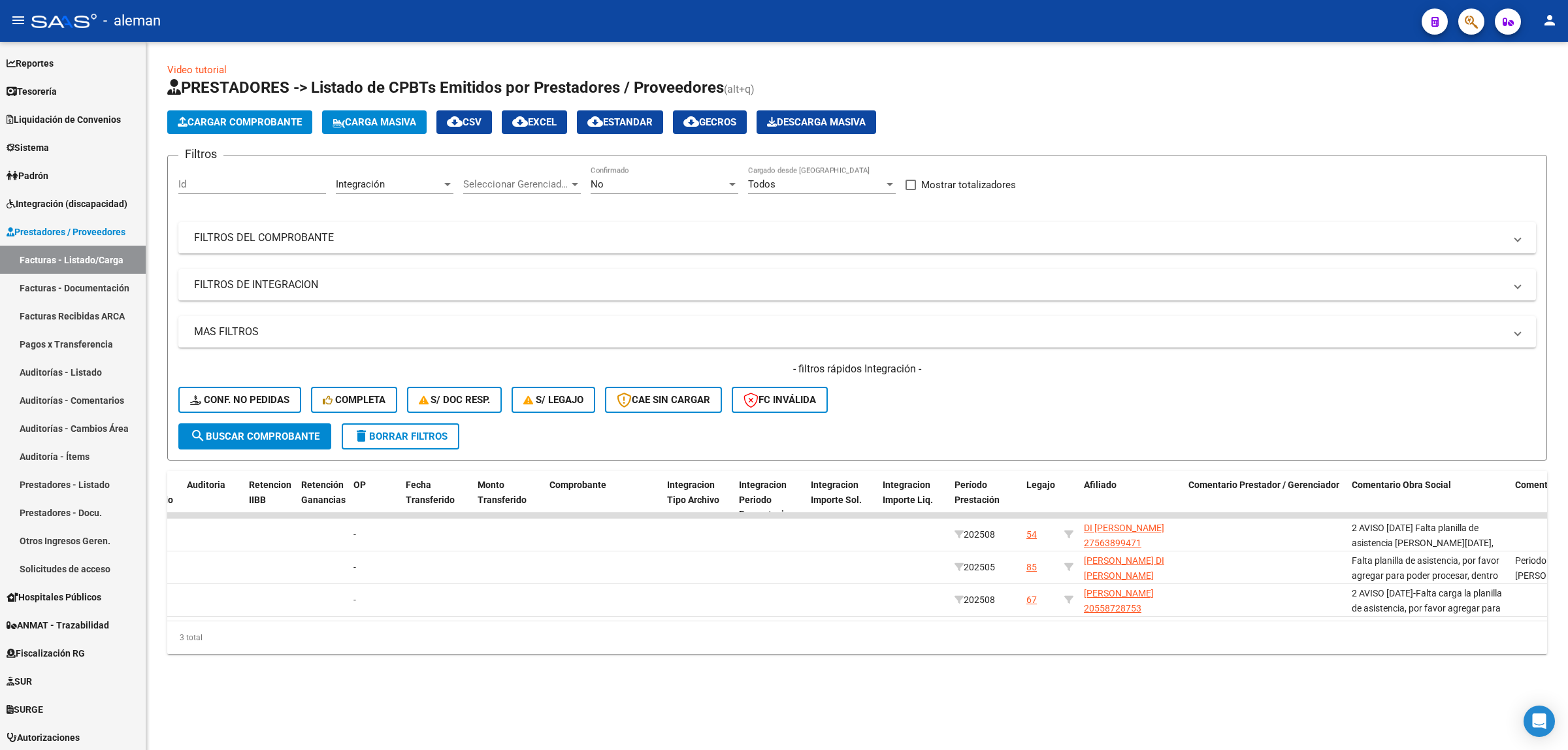
scroll to position [0, 0]
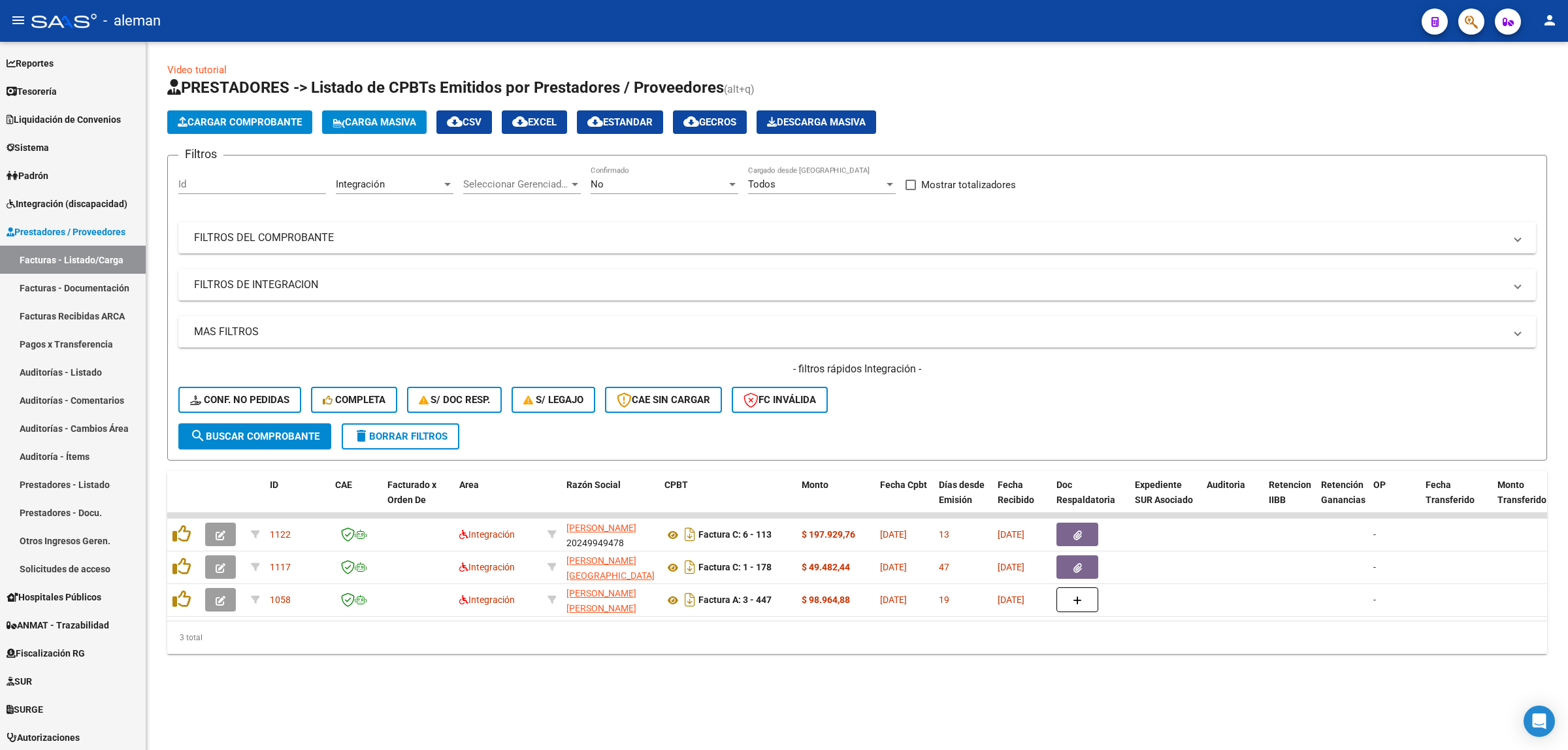
click at [422, 681] on div "Video tutorial PRESTADORES -> Listado de CPBTs Emitidos por Prestadores / Prove…" at bounding box center [857, 369] width 1421 height 654
click at [634, 686] on div "Video tutorial PRESTADORES -> Listado de CPBTs Emitidos por Prestadores / Prove…" at bounding box center [857, 369] width 1421 height 654
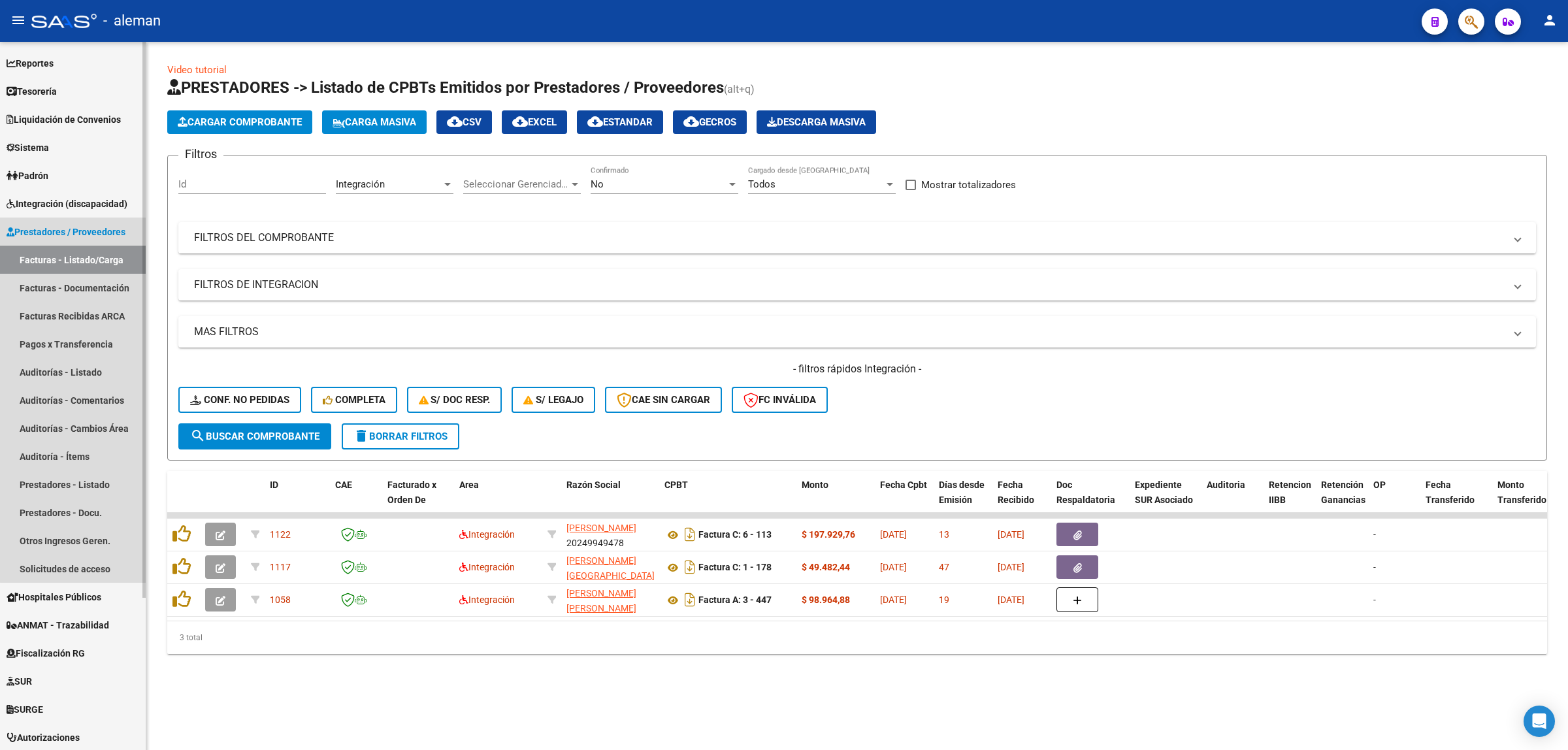
click at [93, 225] on span "Prestadores / Proveedores" at bounding box center [66, 232] width 119 height 14
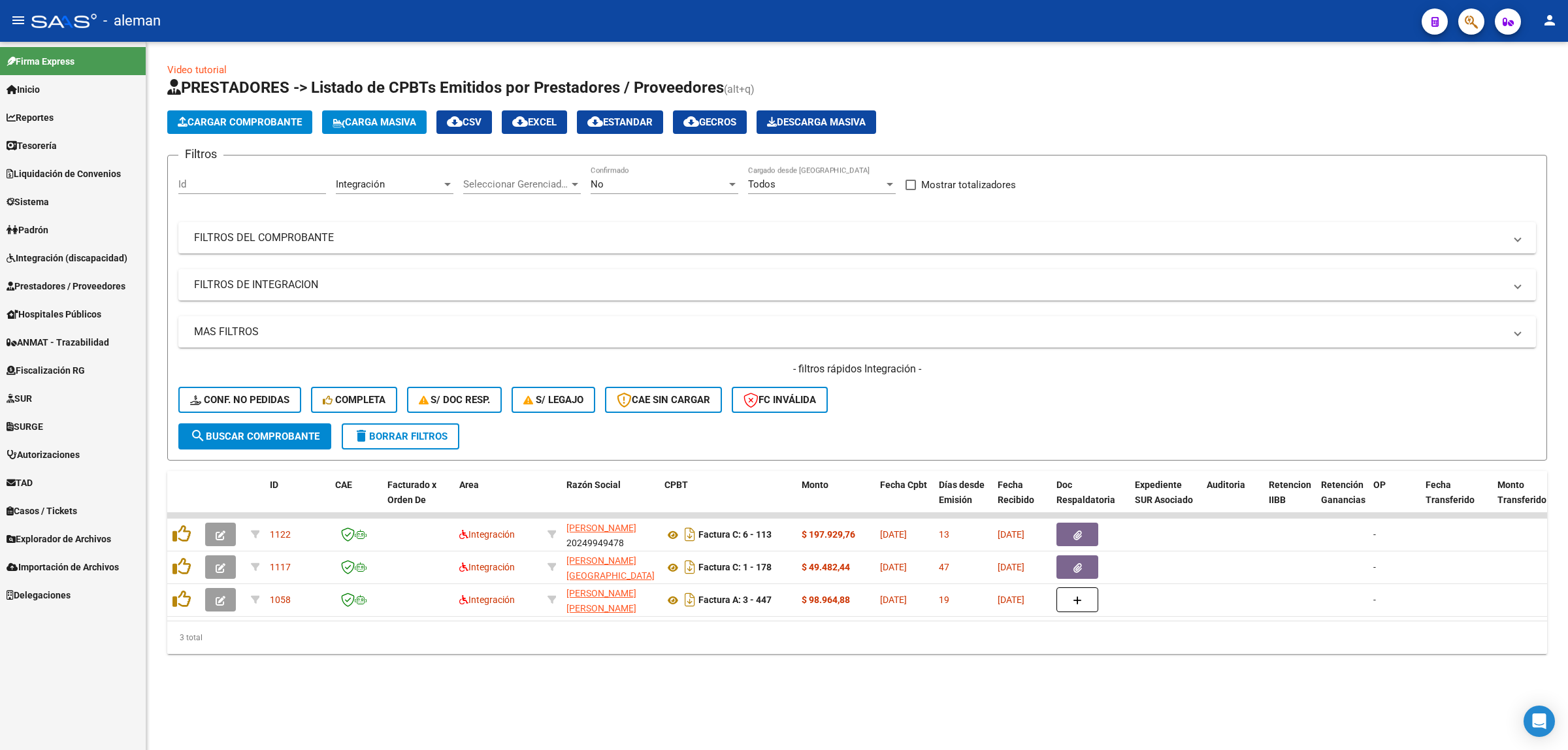
click at [62, 280] on span "Prestadores / Proveedores" at bounding box center [66, 286] width 119 height 14
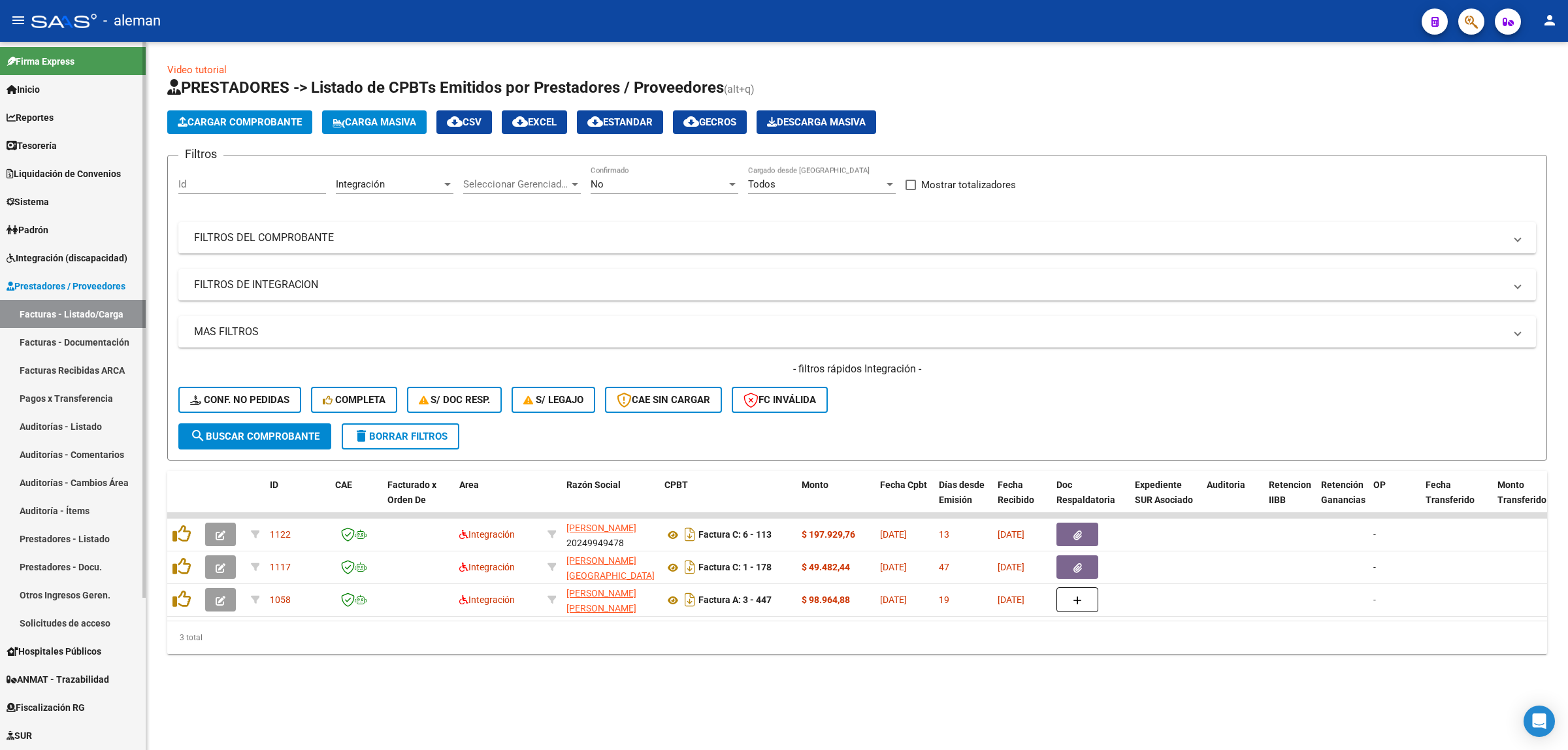
click at [89, 537] on link "Prestadores - Listado" at bounding box center [72, 538] width 146 height 28
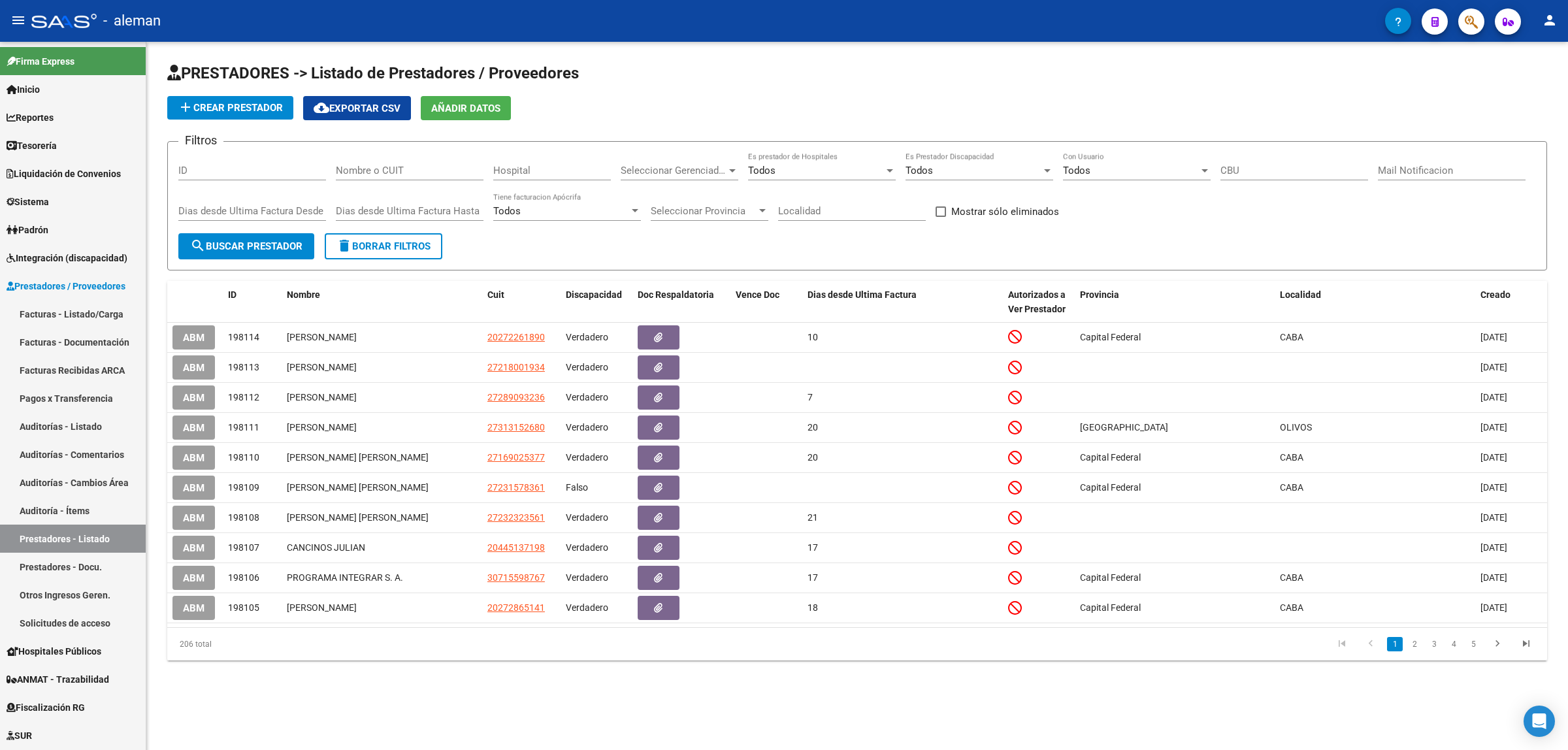
click at [456, 174] on input "Nombre o CUIT" at bounding box center [409, 170] width 147 height 12
type input "leguiza"
click at [254, 250] on button "search Buscar Prestador" at bounding box center [246, 246] width 136 height 26
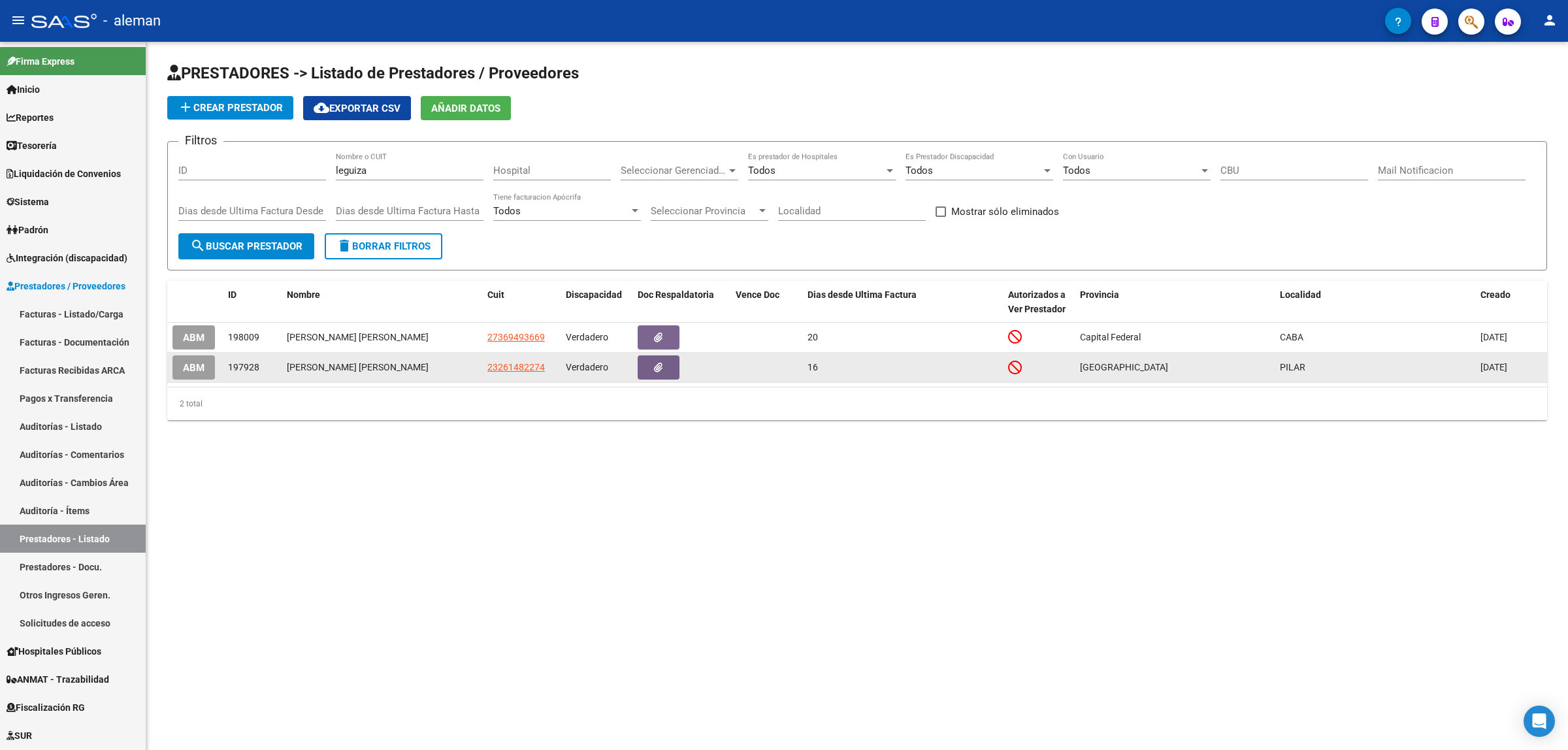
click at [206, 364] on button "ABM" at bounding box center [194, 367] width 42 height 24
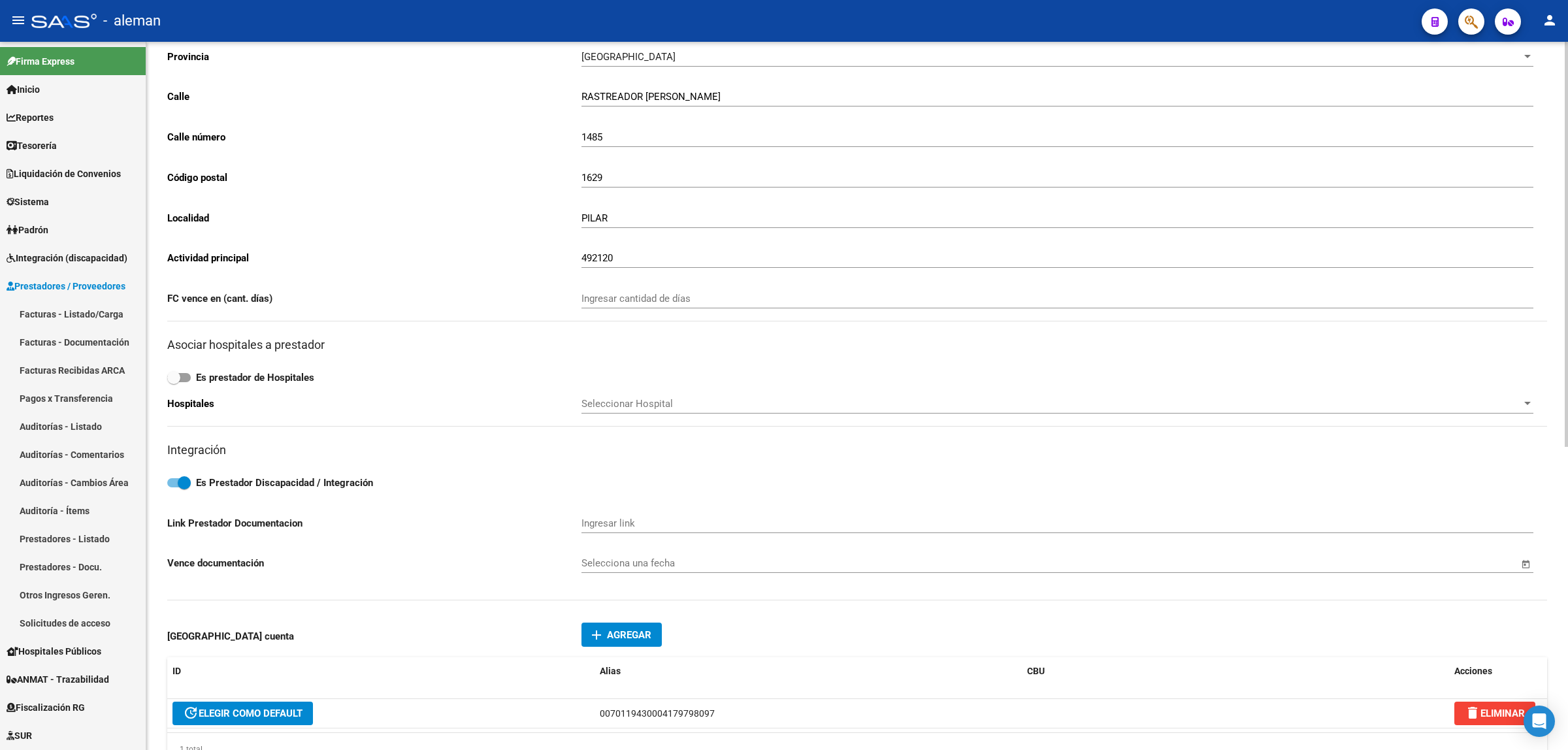
scroll to position [205, 0]
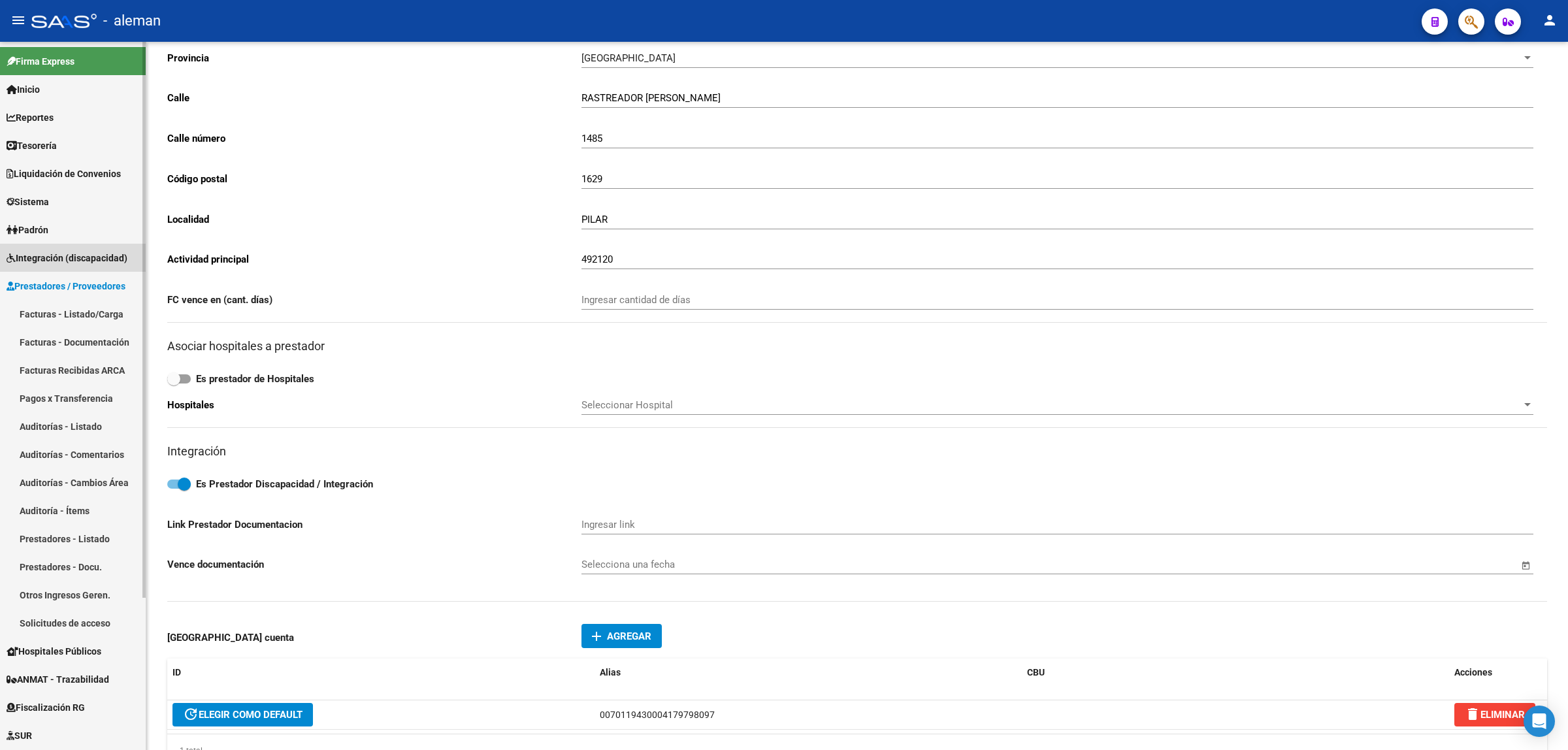
click at [60, 261] on span "Integración (discapacidad)" at bounding box center [67, 258] width 120 height 14
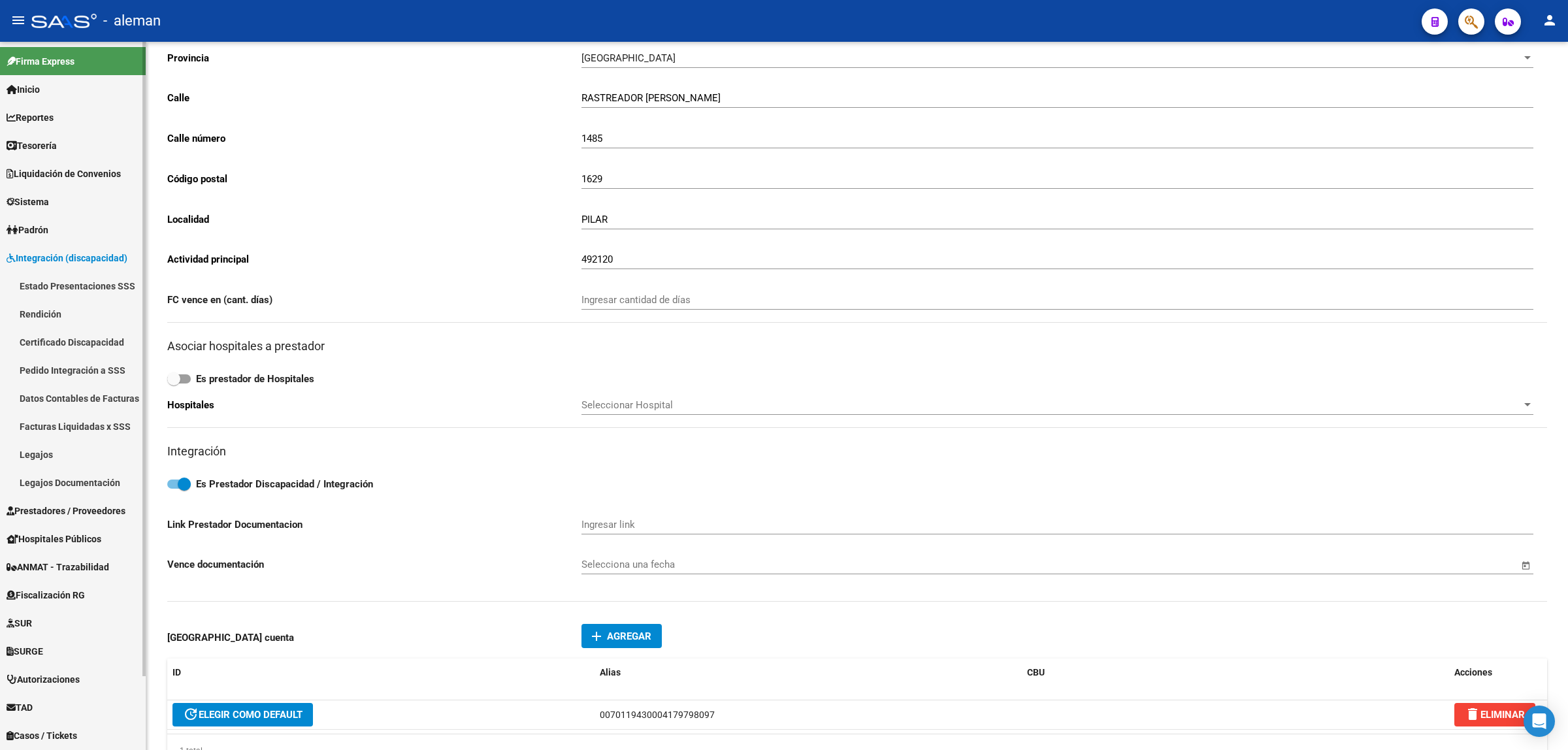
click at [50, 418] on link "Facturas Liquidadas x SSS" at bounding box center [72, 426] width 146 height 28
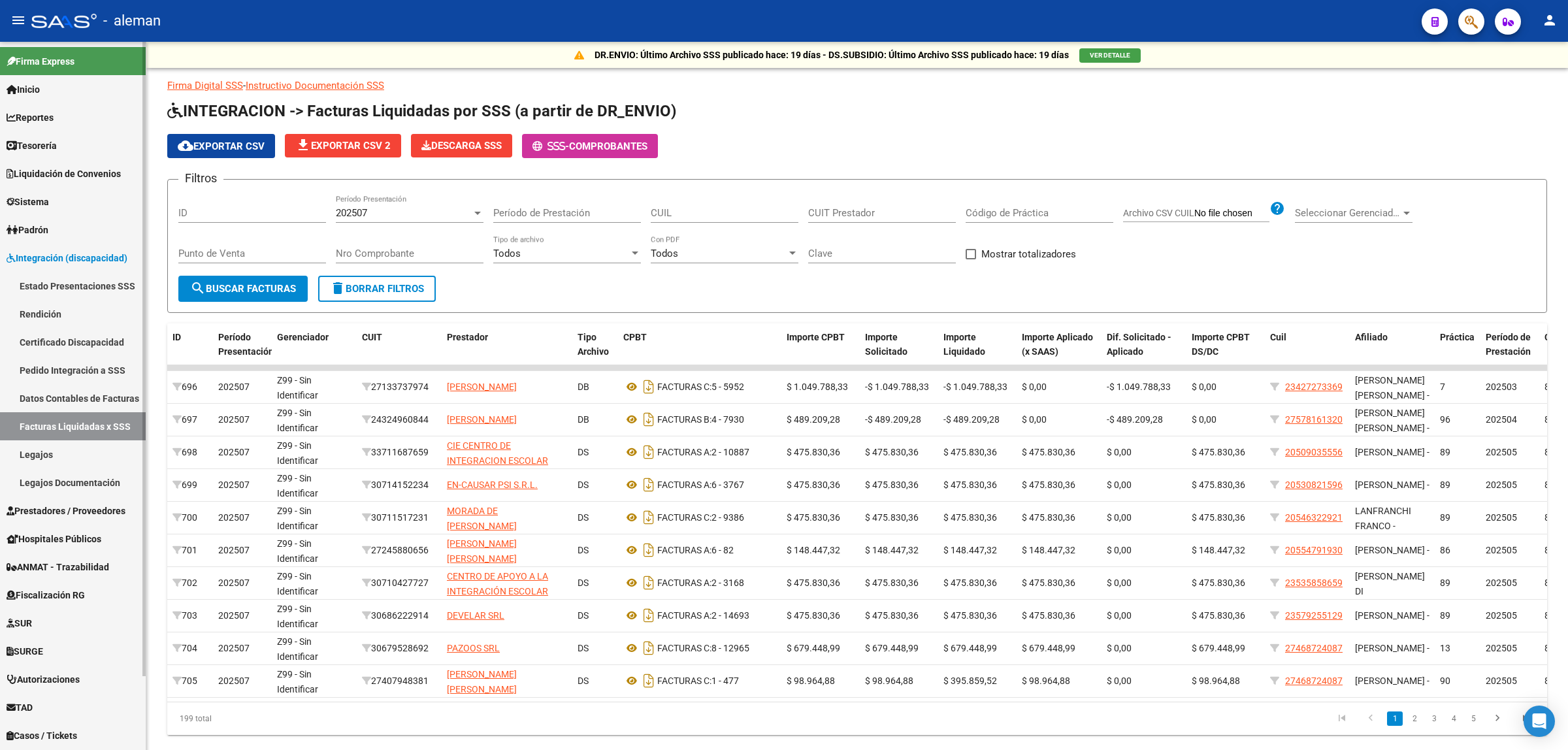
click at [67, 367] on link "Pedido Integración a SSS" at bounding box center [72, 370] width 146 height 28
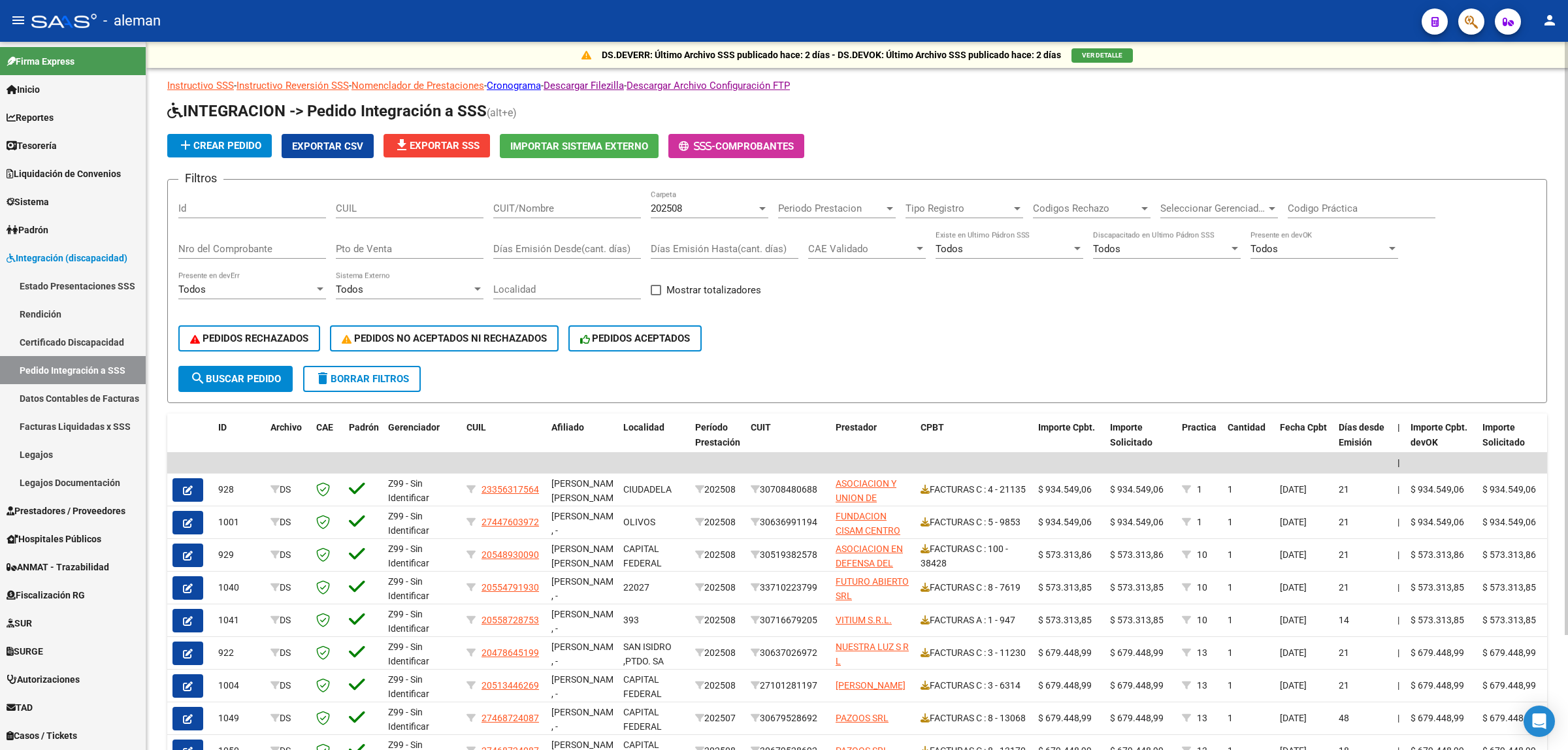
click at [505, 212] on input "CUIT/Nombre" at bounding box center [566, 208] width 147 height 12
type input "leguiz"
click at [265, 373] on span "search Buscar Pedido" at bounding box center [236, 379] width 91 height 12
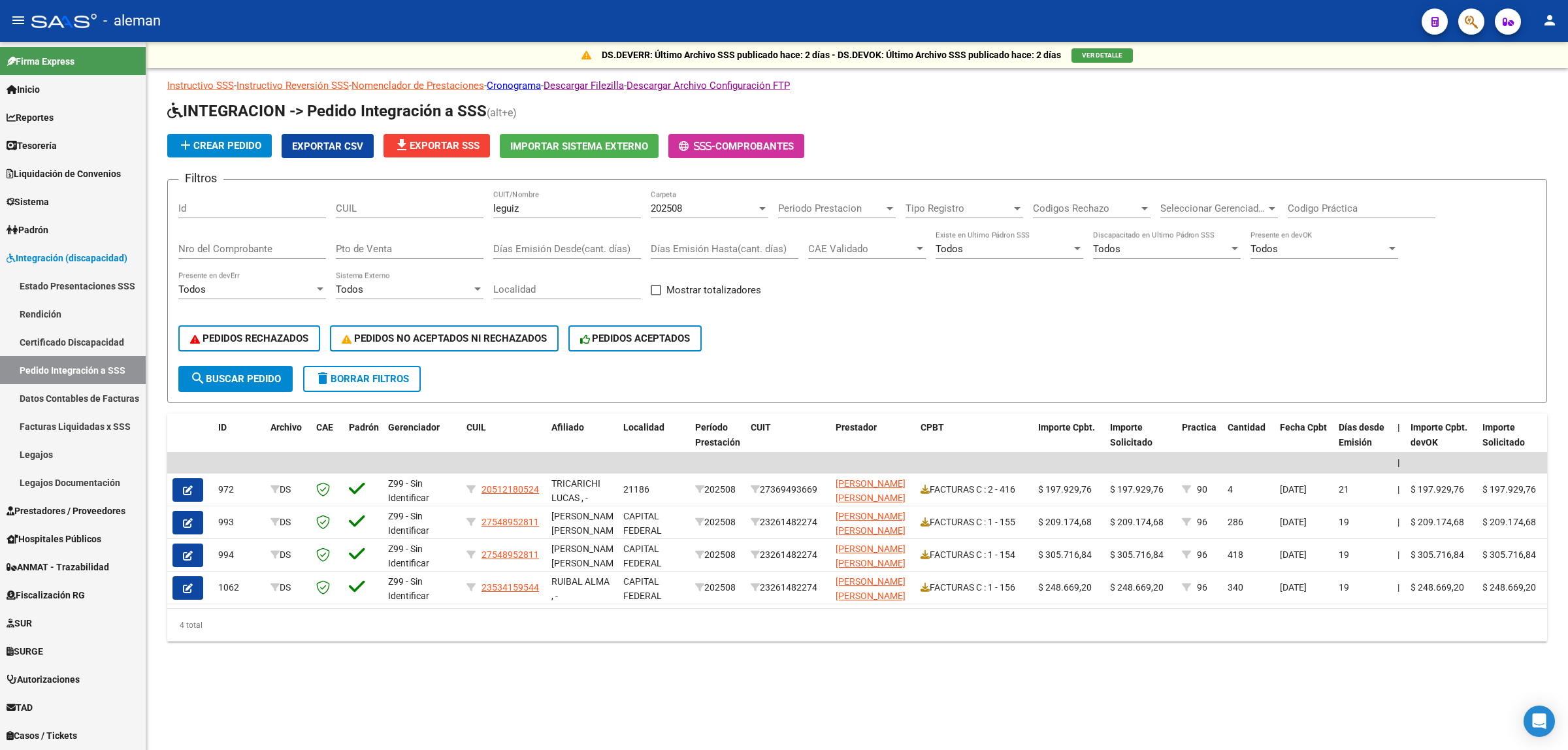
click at [778, 683] on div "DS.DEVERR: Último Archivo SSS publicado hace: 2 días - DS.DEVOK: Último Archivo…" at bounding box center [857, 363] width 1421 height 642
click at [59, 501] on link "Prestadores / Proveedores" at bounding box center [72, 510] width 146 height 28
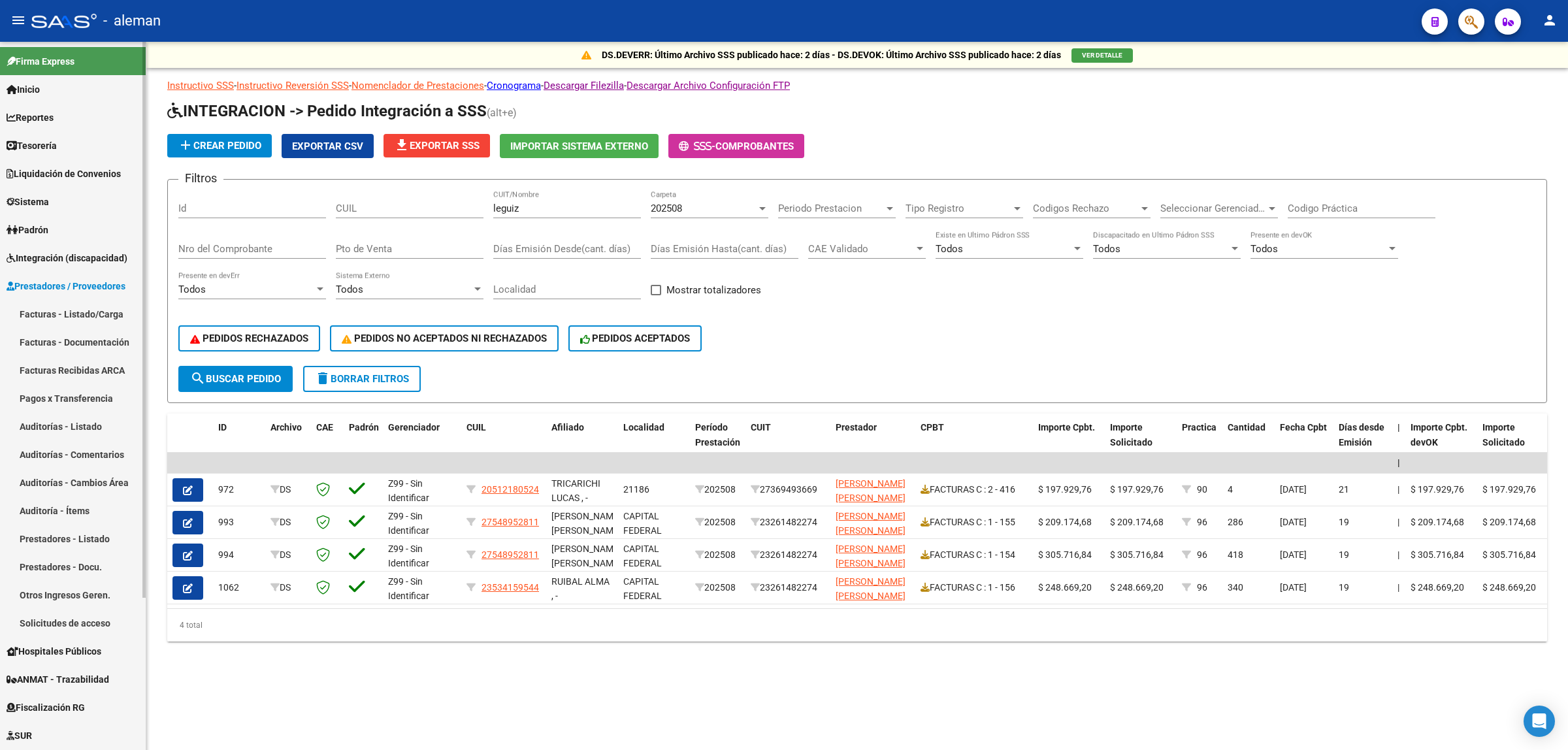
click at [79, 253] on span "Integración (discapacidad)" at bounding box center [67, 258] width 120 height 14
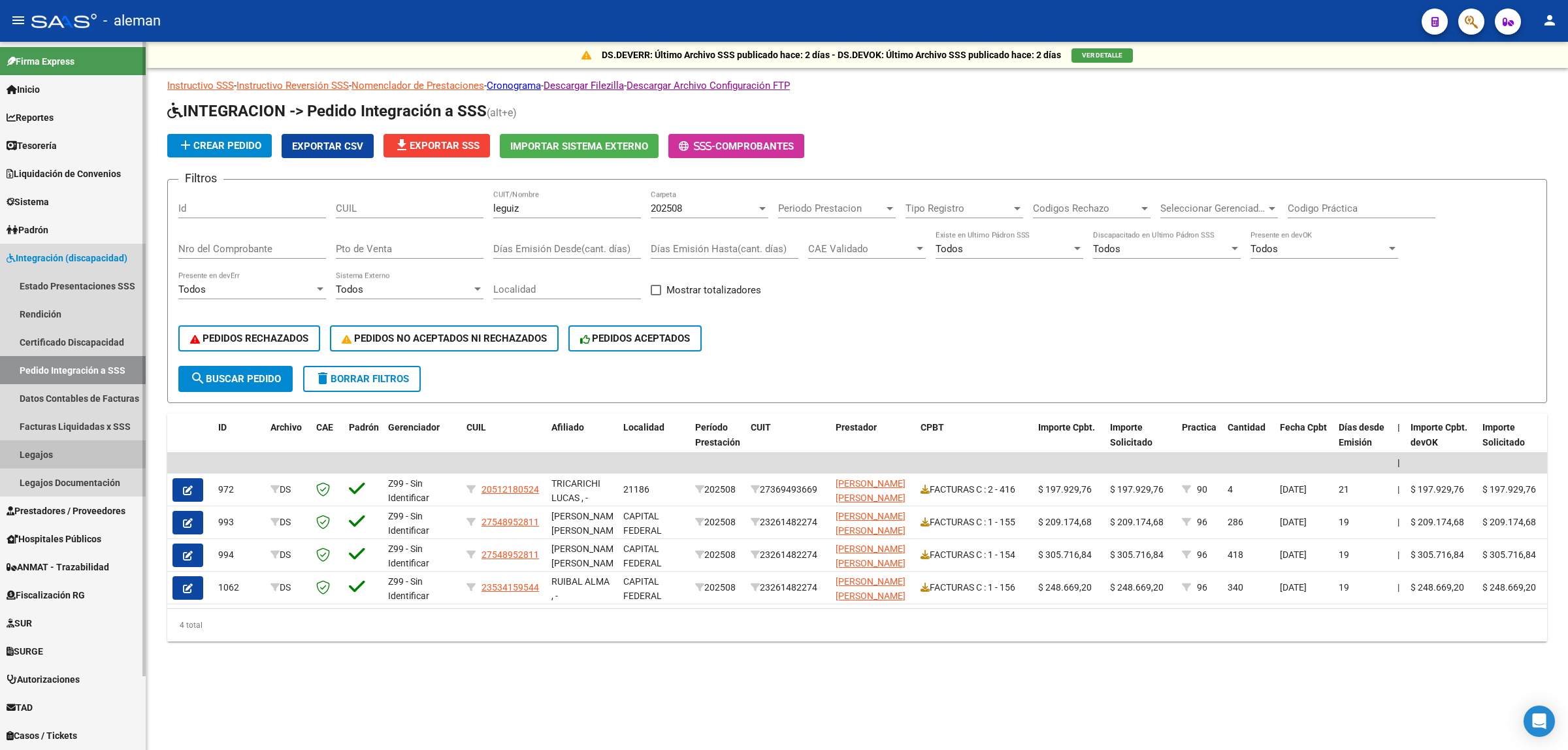
click at [43, 450] on link "Legajos" at bounding box center [72, 454] width 146 height 28
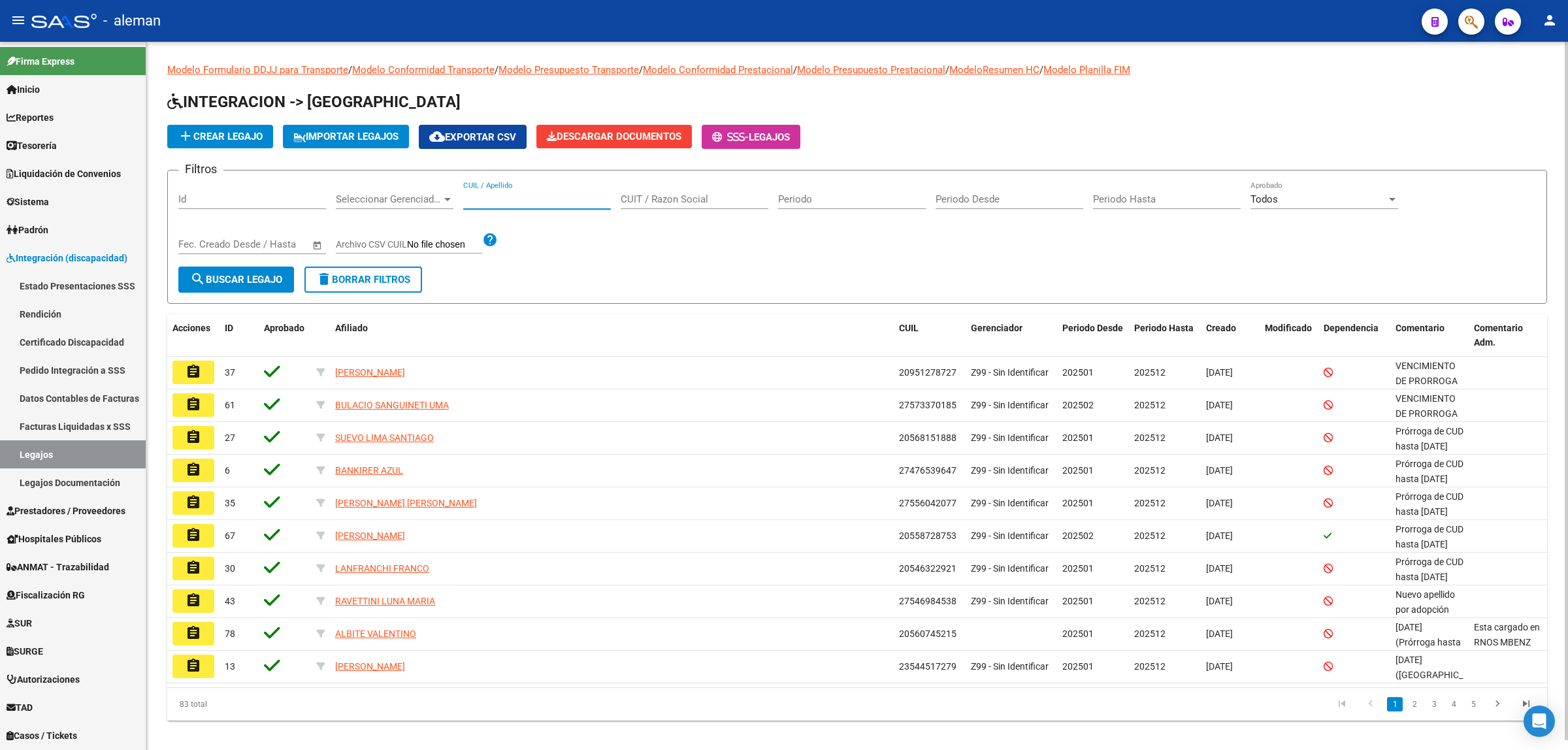
click at [488, 200] on input "CUIL / Apellido" at bounding box center [537, 200] width 147 height 12
paste input "27573389145"
type input "27573389145"
click at [246, 279] on span "search Buscar Legajo" at bounding box center [236, 280] width 92 height 12
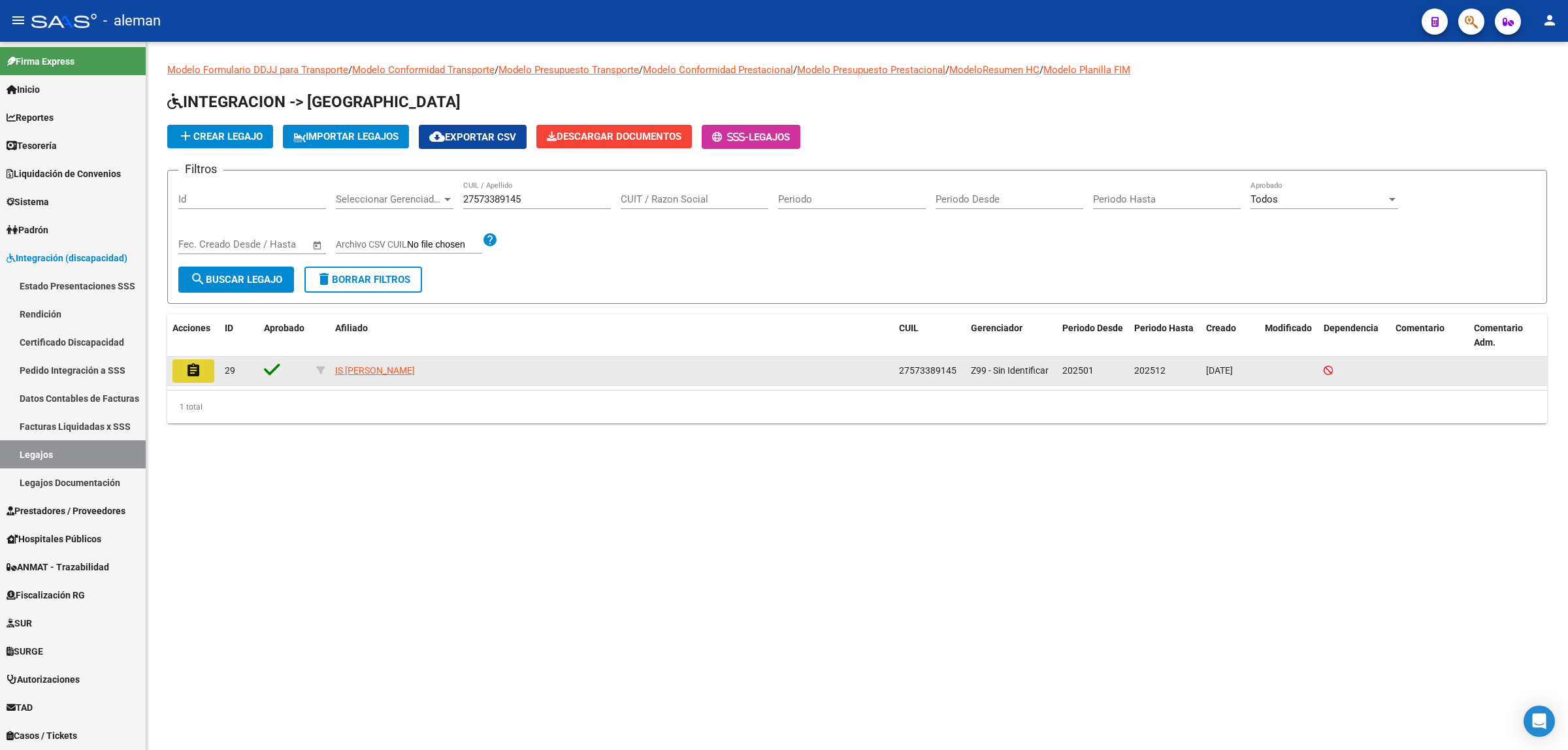
click at [201, 364] on mat-icon "assignment" at bounding box center [193, 370] width 16 height 16
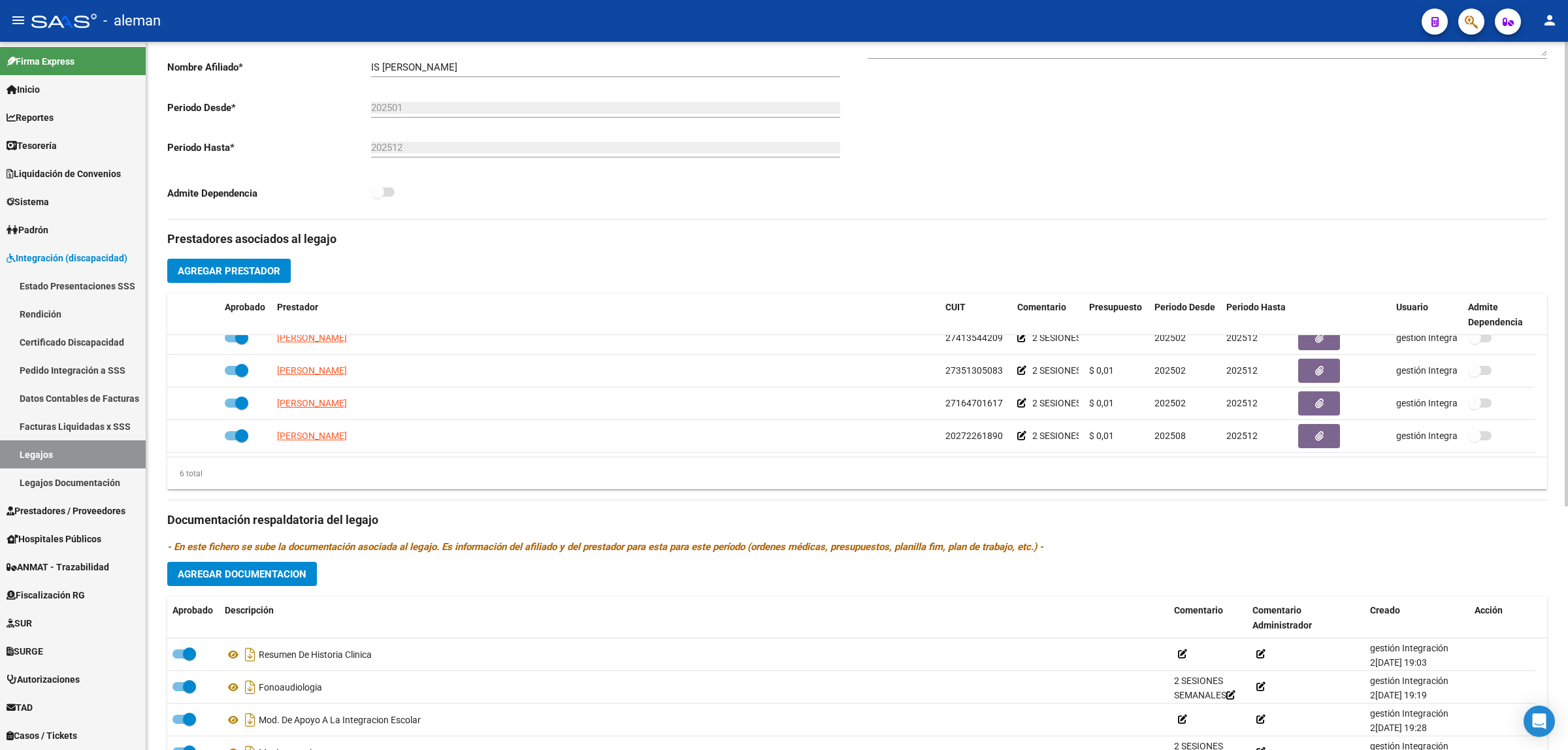
scroll to position [372, 0]
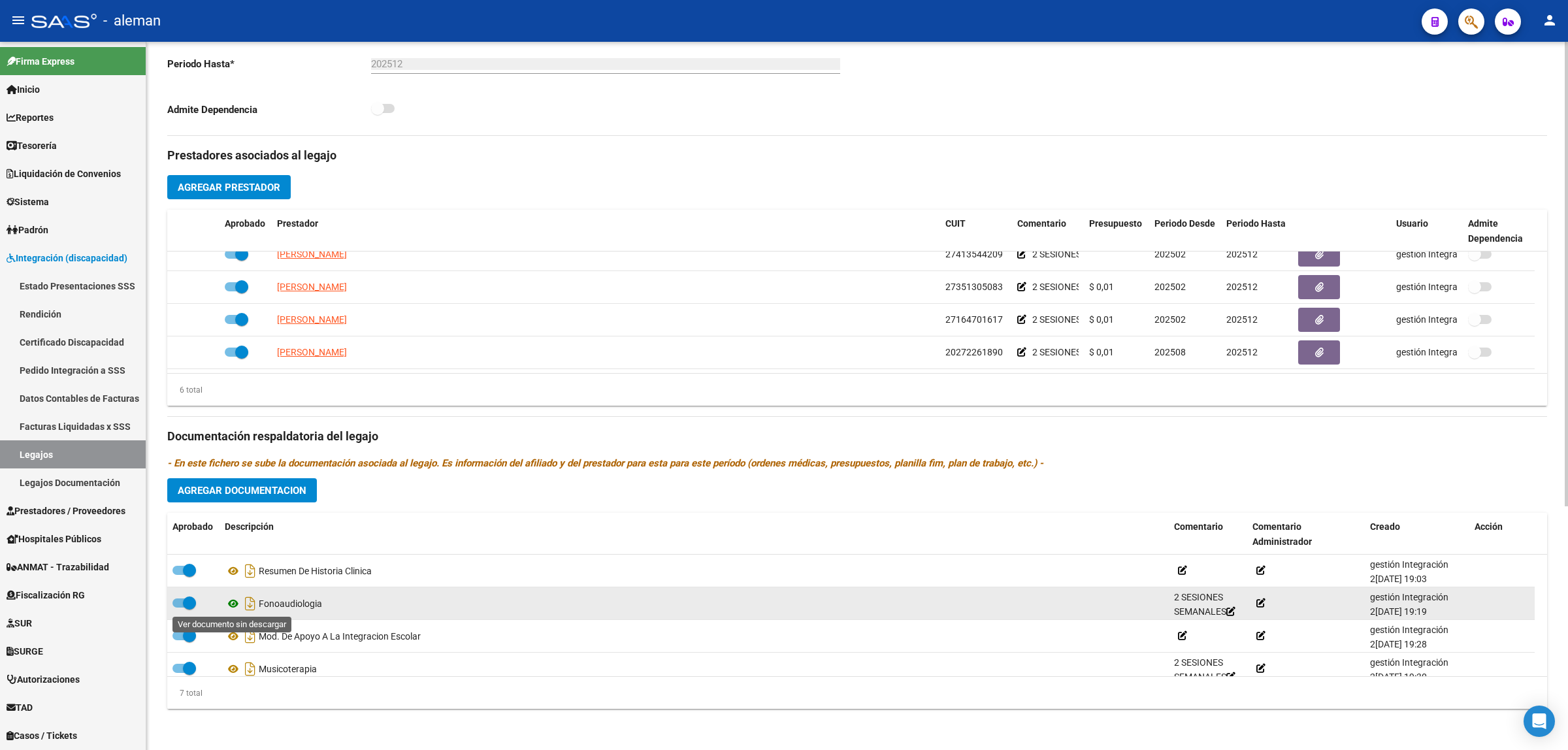
click at [232, 605] on icon at bounding box center [233, 603] width 17 height 16
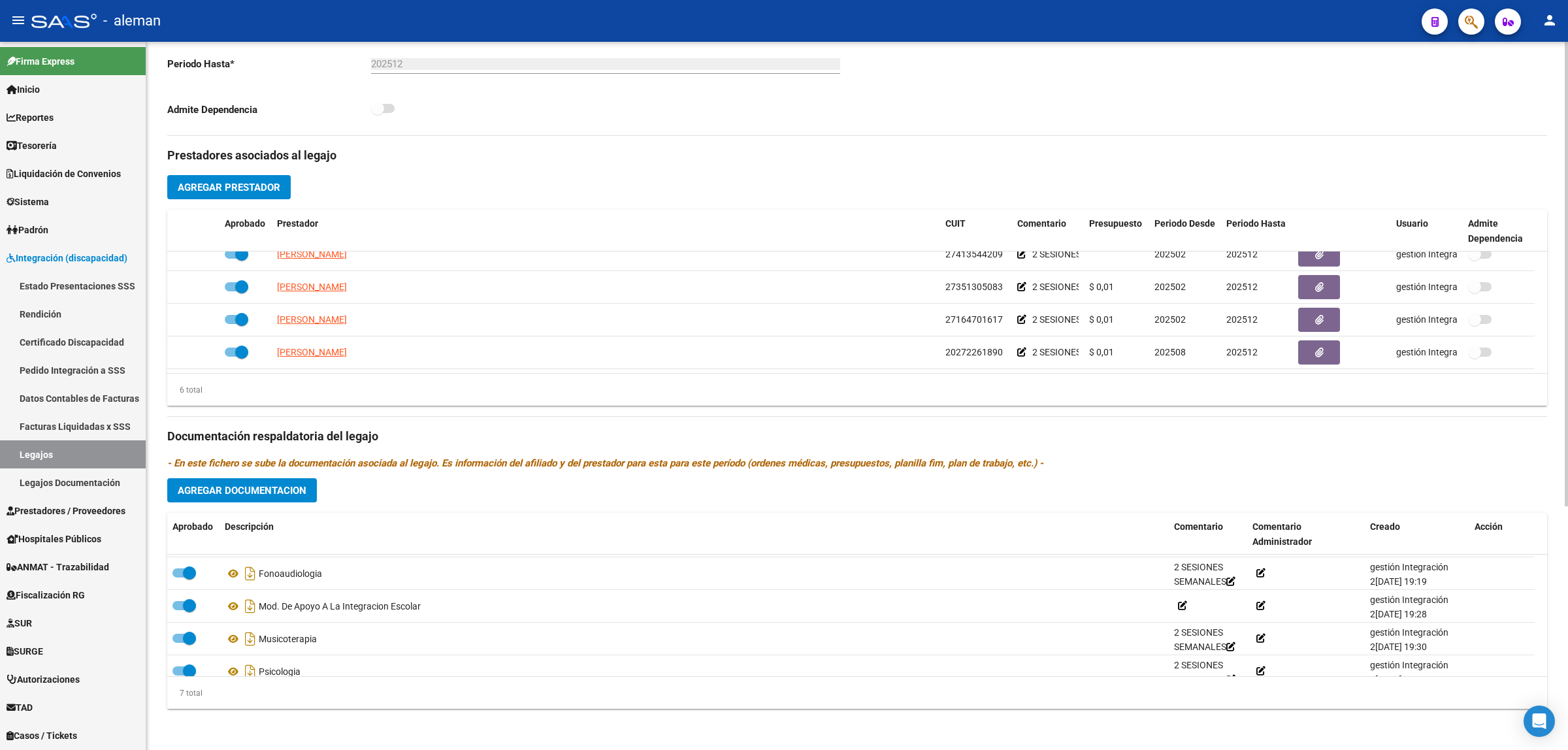
scroll to position [0, 0]
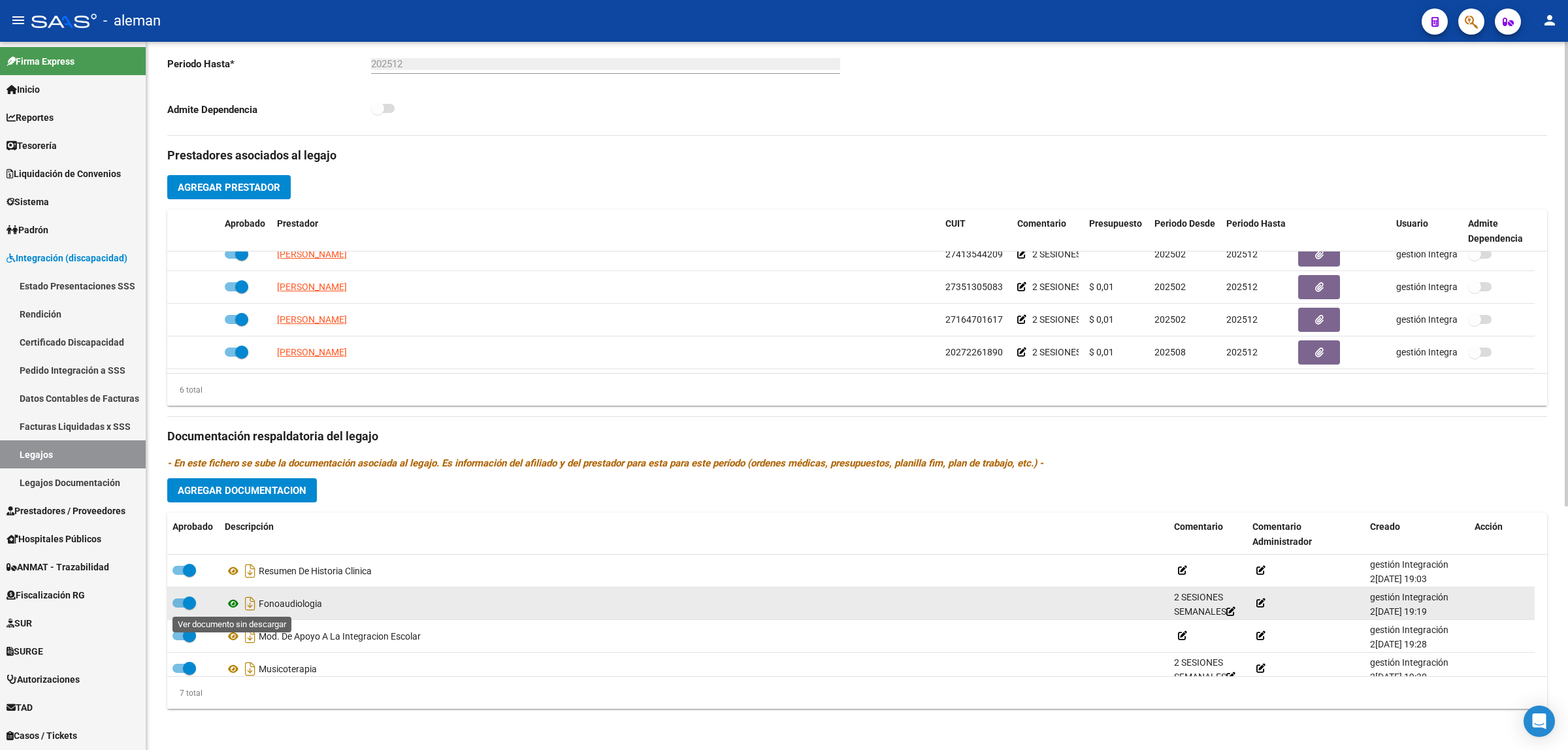
click at [233, 604] on icon at bounding box center [233, 603] width 17 height 16
click at [232, 606] on icon at bounding box center [233, 603] width 17 height 16
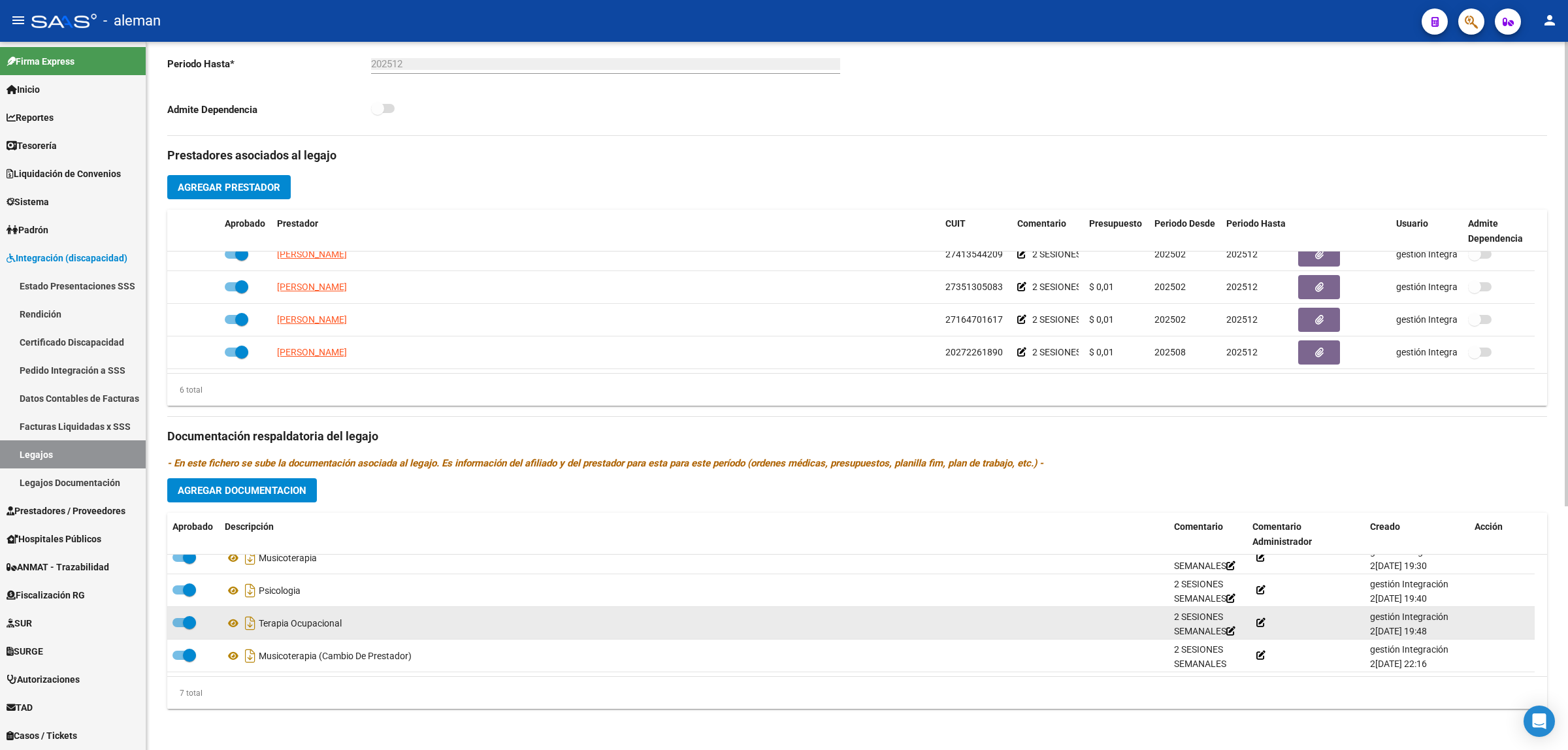
scroll to position [30, 0]
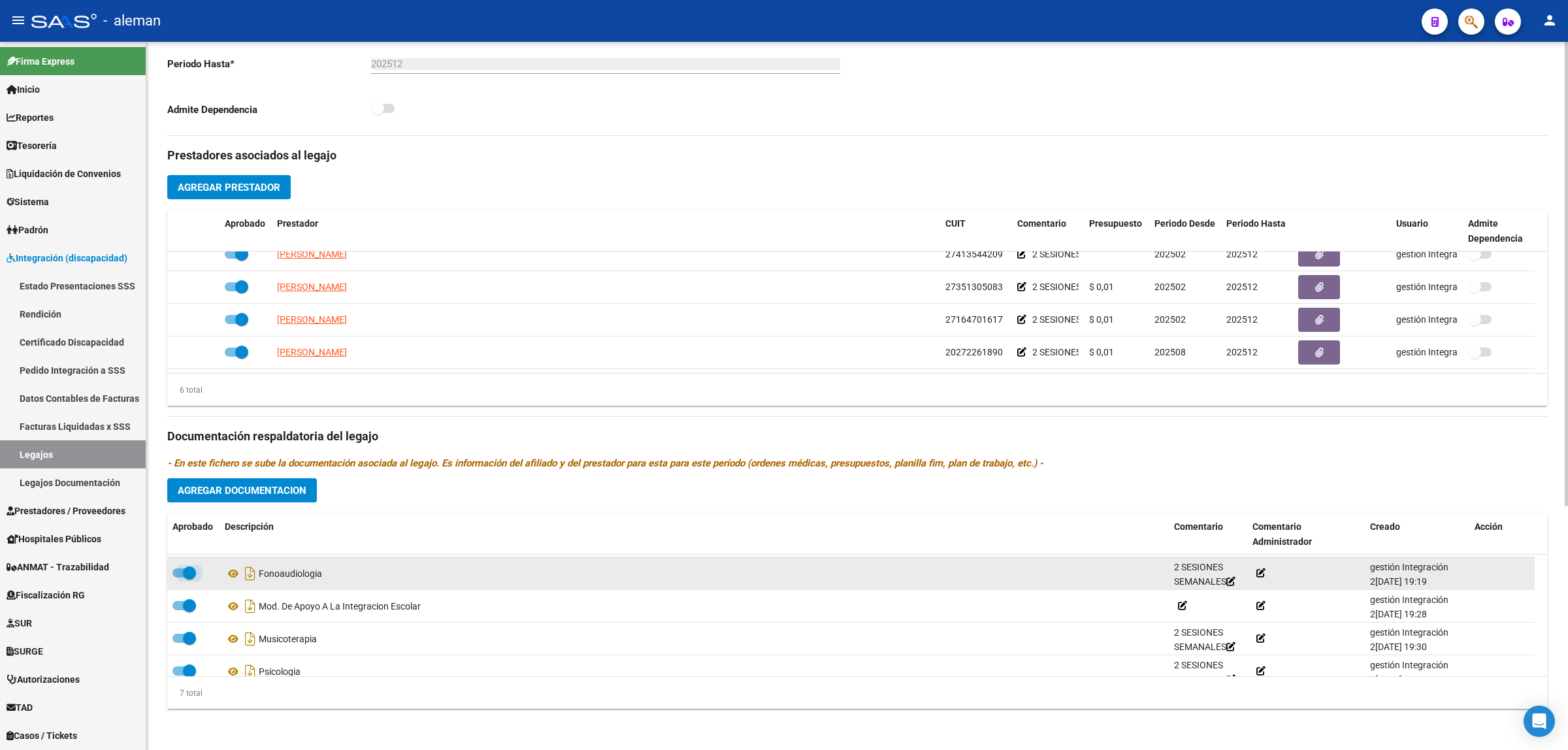
click at [179, 574] on span at bounding box center [185, 573] width 24 height 9
click at [179, 578] on input "checkbox" at bounding box center [179, 578] width 1 height 1
checkbox input "false"
click at [330, 575] on icon at bounding box center [326, 573] width 9 height 9
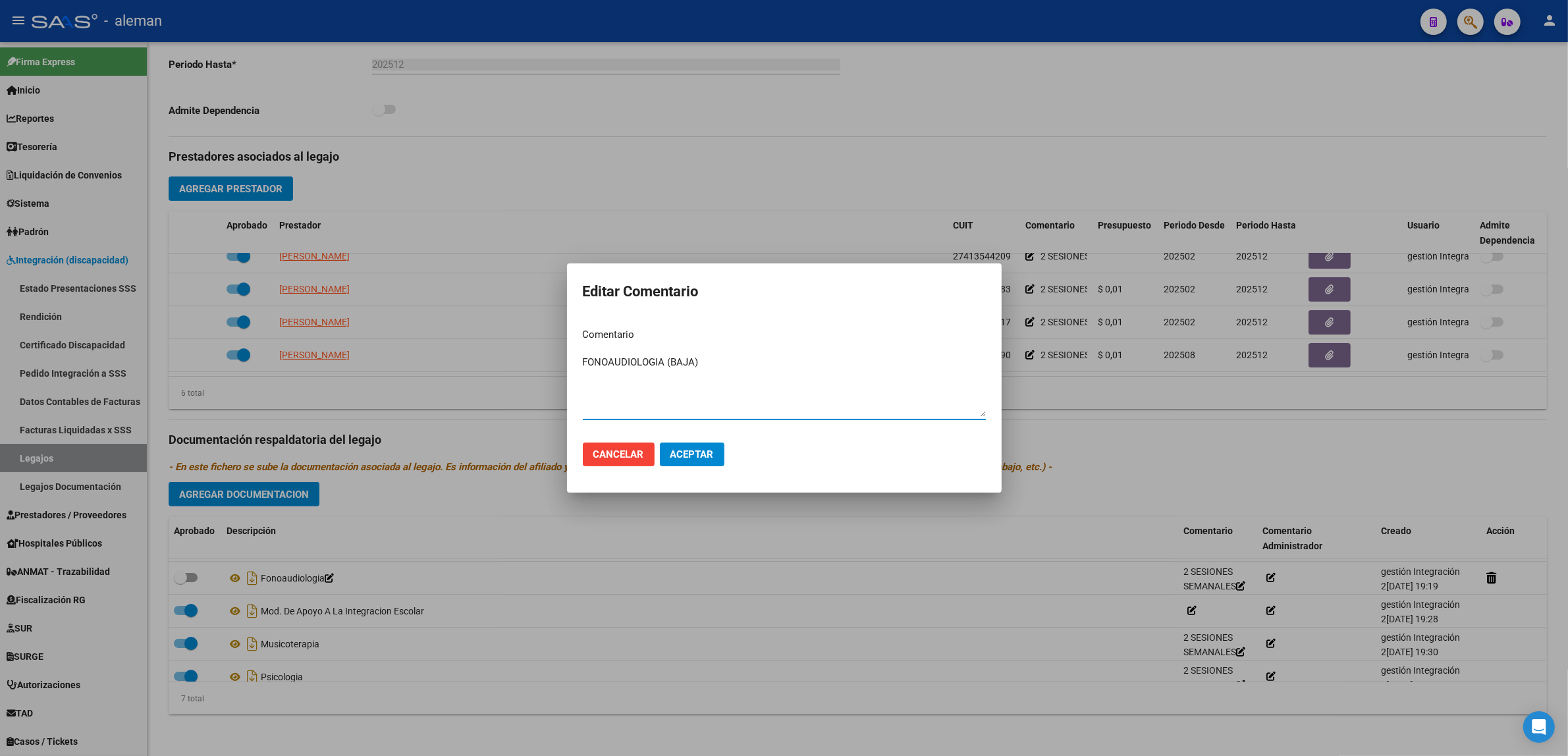
type textarea "FONOAUDIOLOGIA (BAJA)"
click at [690, 463] on button "Aceptar" at bounding box center [692, 454] width 65 height 24
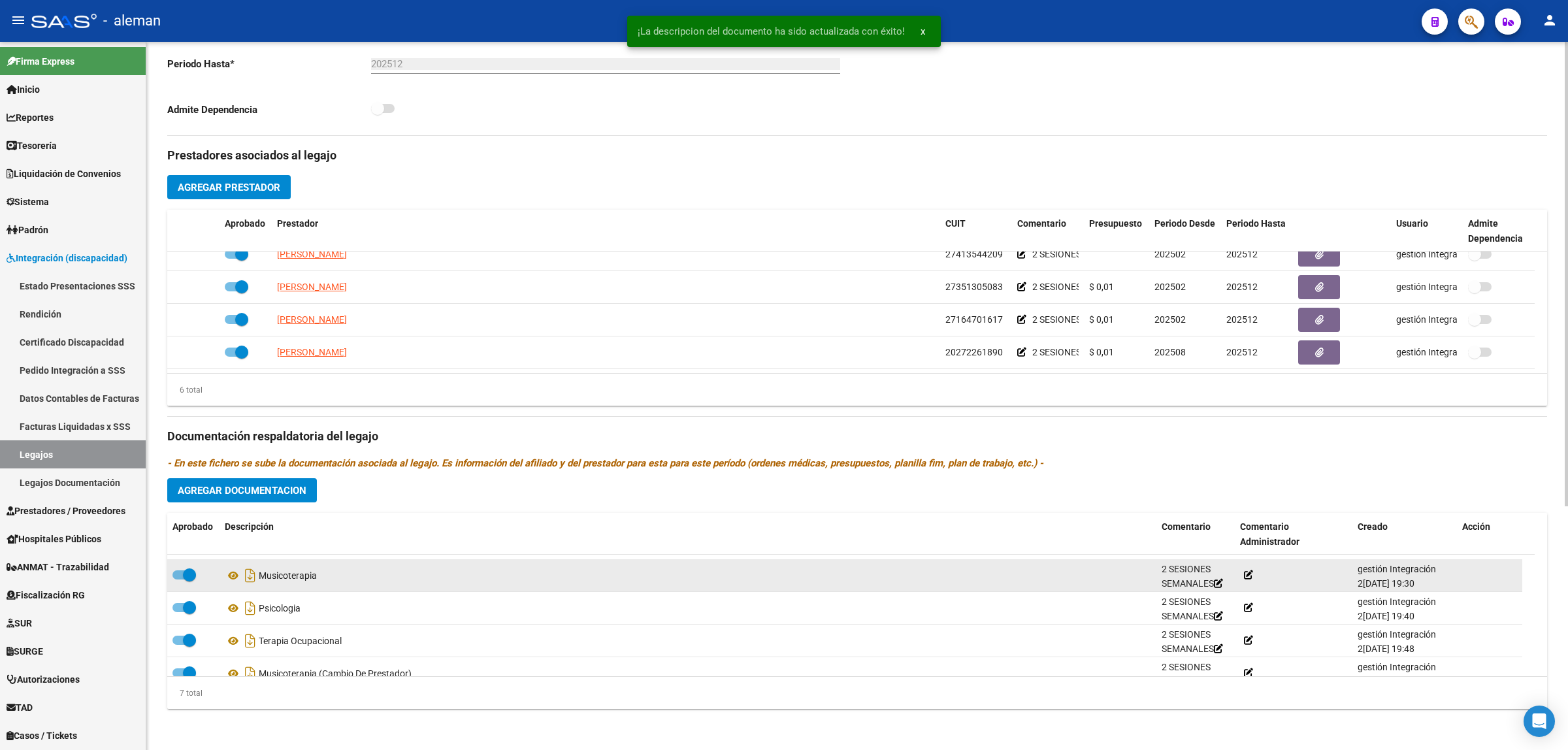
scroll to position [112, 0]
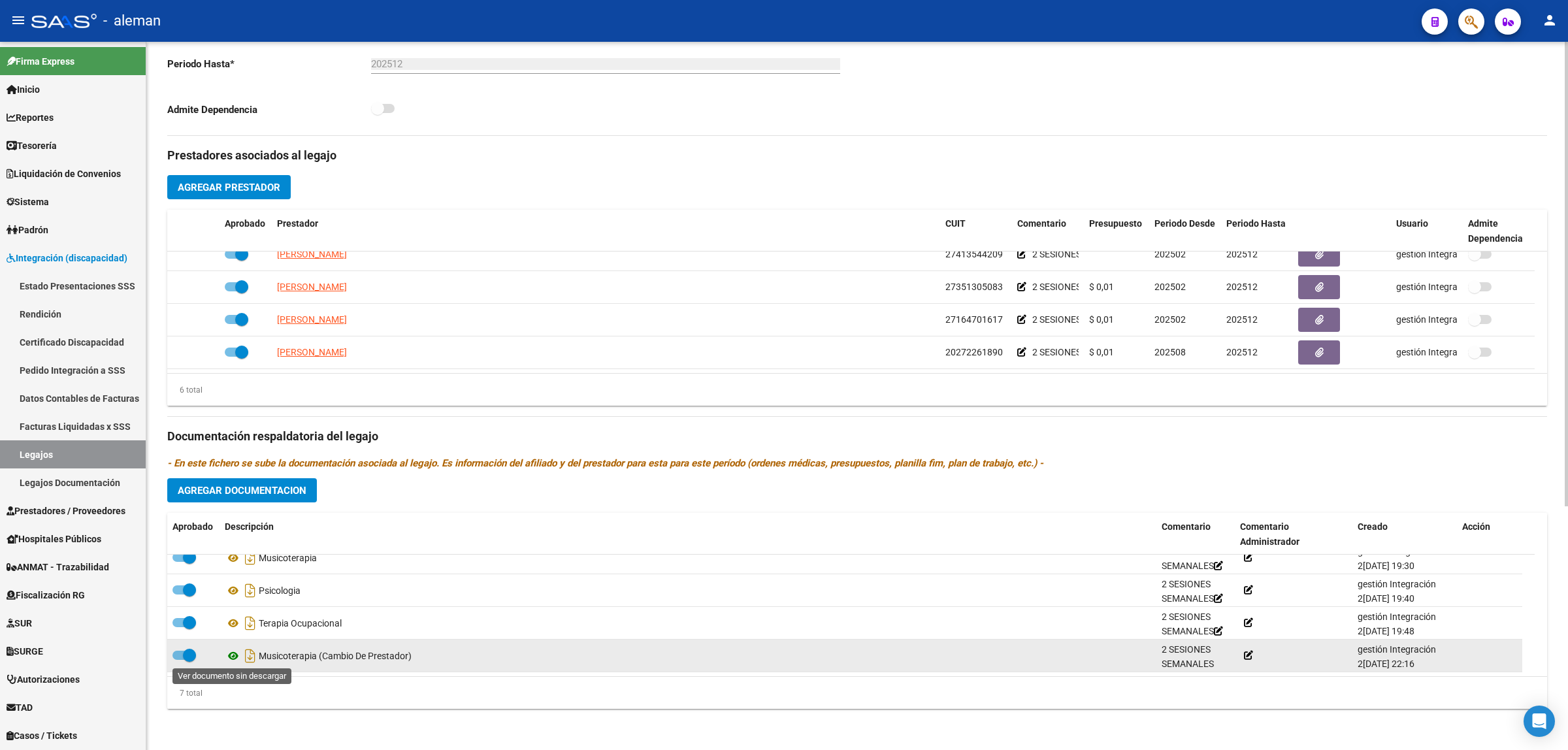
click at [235, 658] on icon at bounding box center [233, 656] width 17 height 16
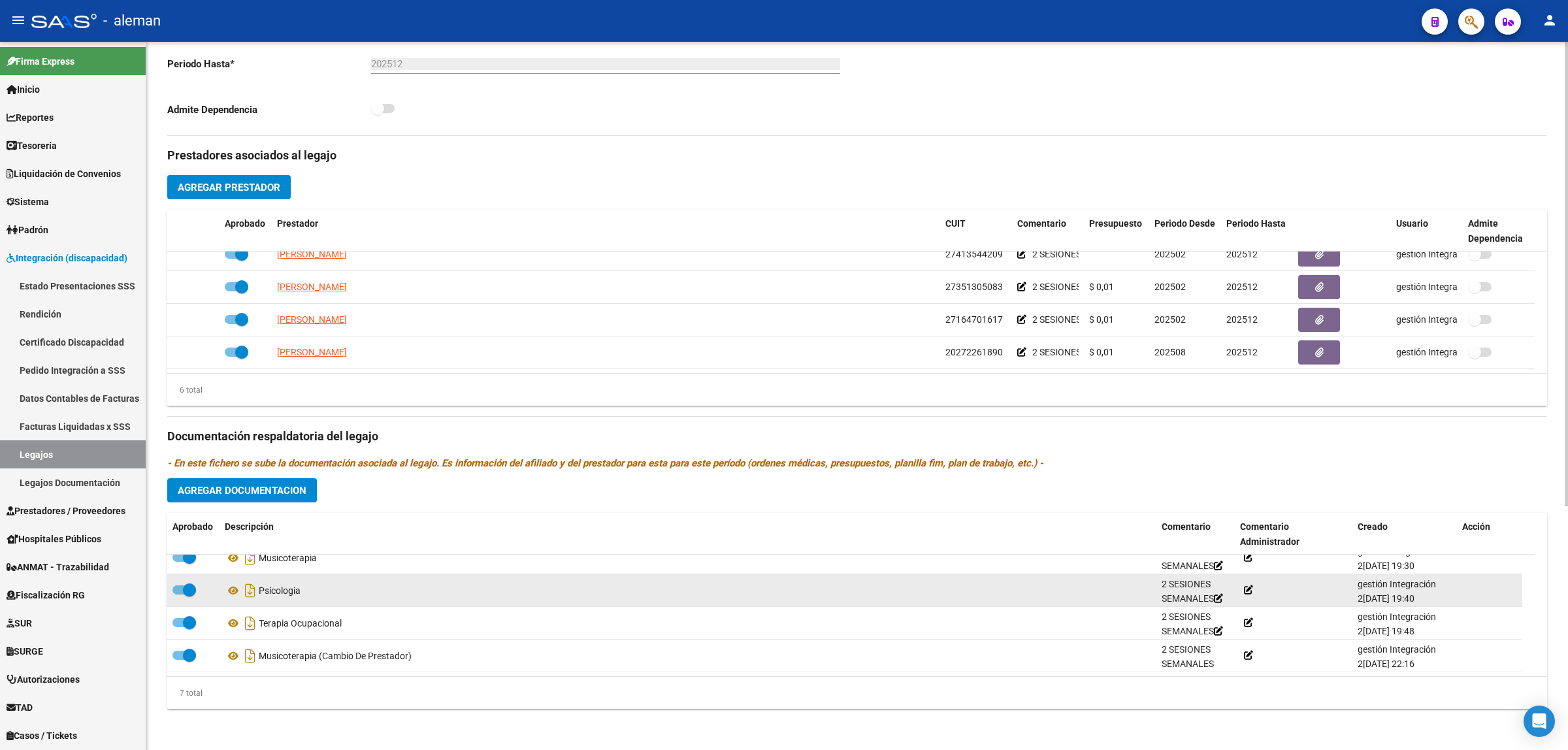
click at [174, 587] on span at bounding box center [185, 590] width 24 height 9
click at [179, 595] on input "checkbox" at bounding box center [179, 595] width 1 height 1
checkbox input "false"
click at [310, 592] on icon at bounding box center [305, 591] width 9 height 9
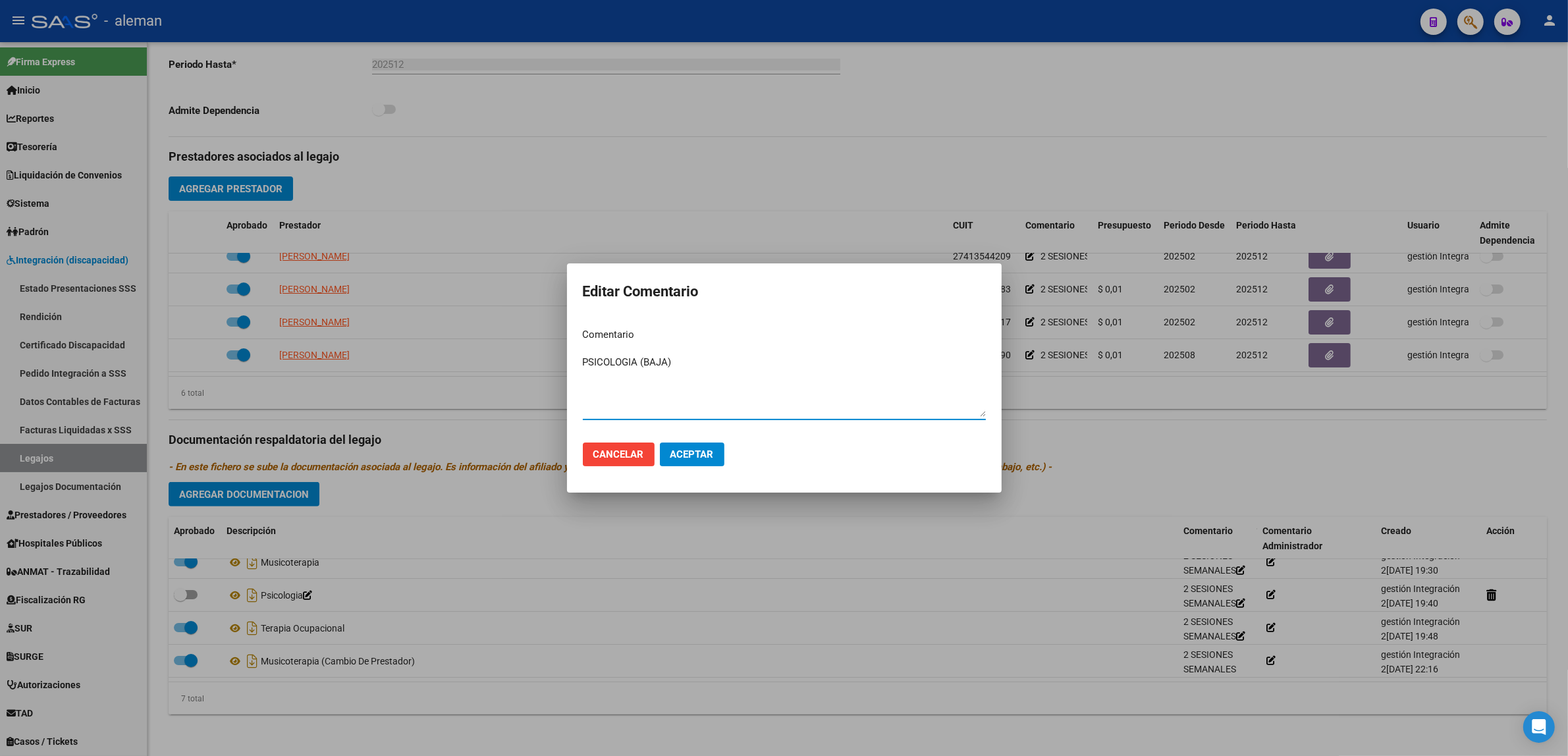
type textarea "PSICOLOGIA (BAJA)"
click at [781, 620] on div at bounding box center [784, 378] width 1568 height 756
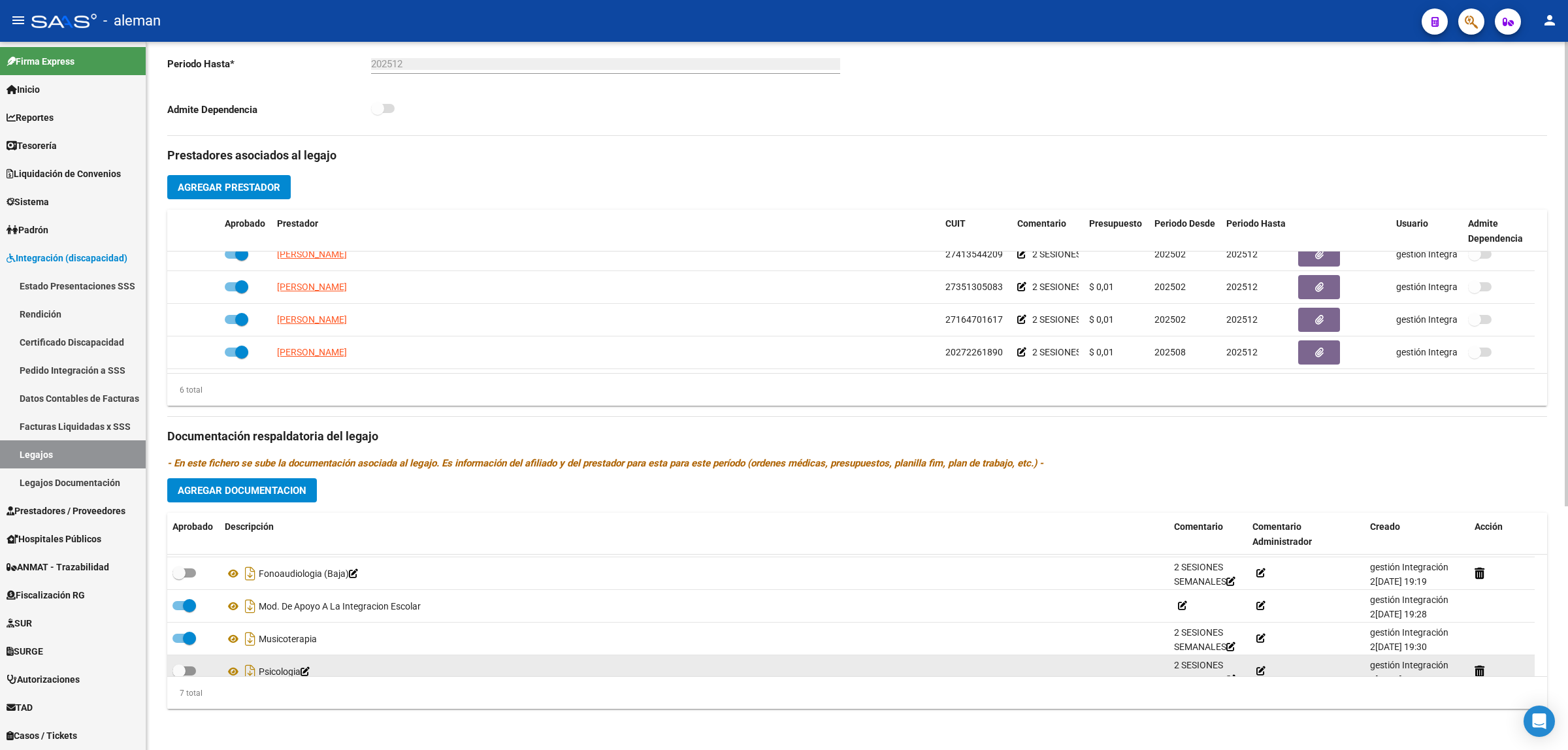
scroll to position [0, 0]
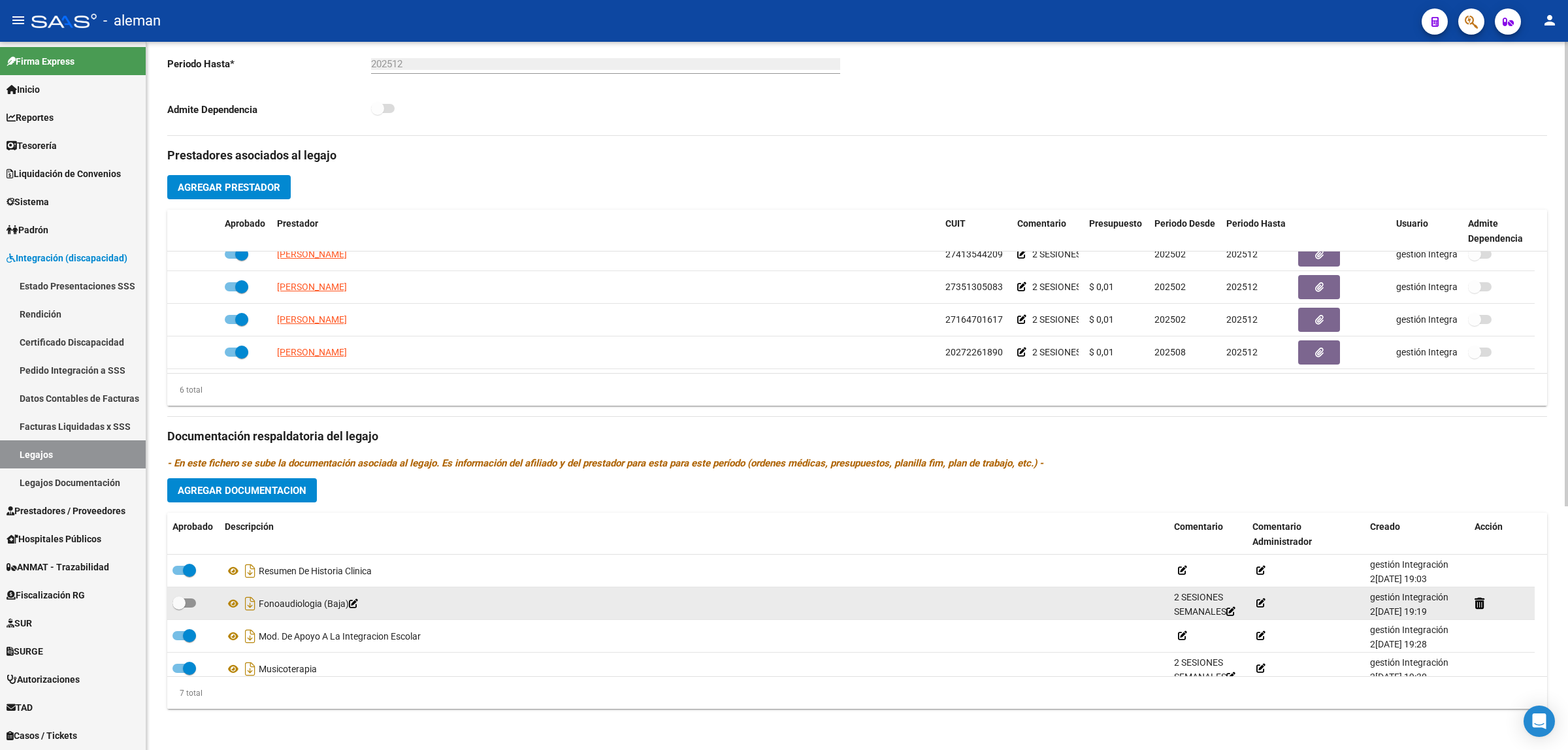
click at [1265, 599] on icon at bounding box center [1260, 603] width 9 height 9
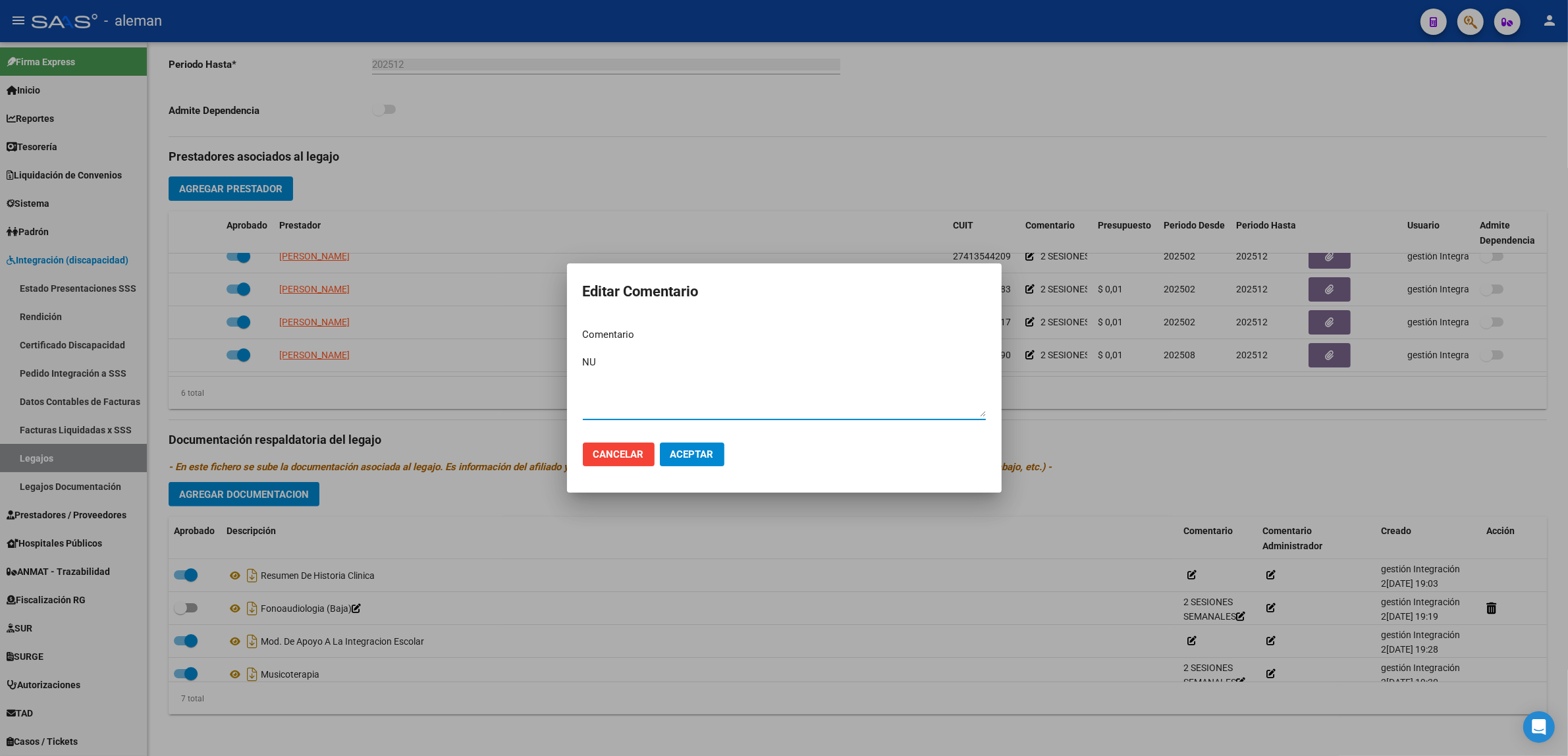
type textarea "N"
type textarea "NUNCA SE DIO LA PRESTACION"
click at [700, 454] on span "Aceptar" at bounding box center [691, 454] width 43 height 12
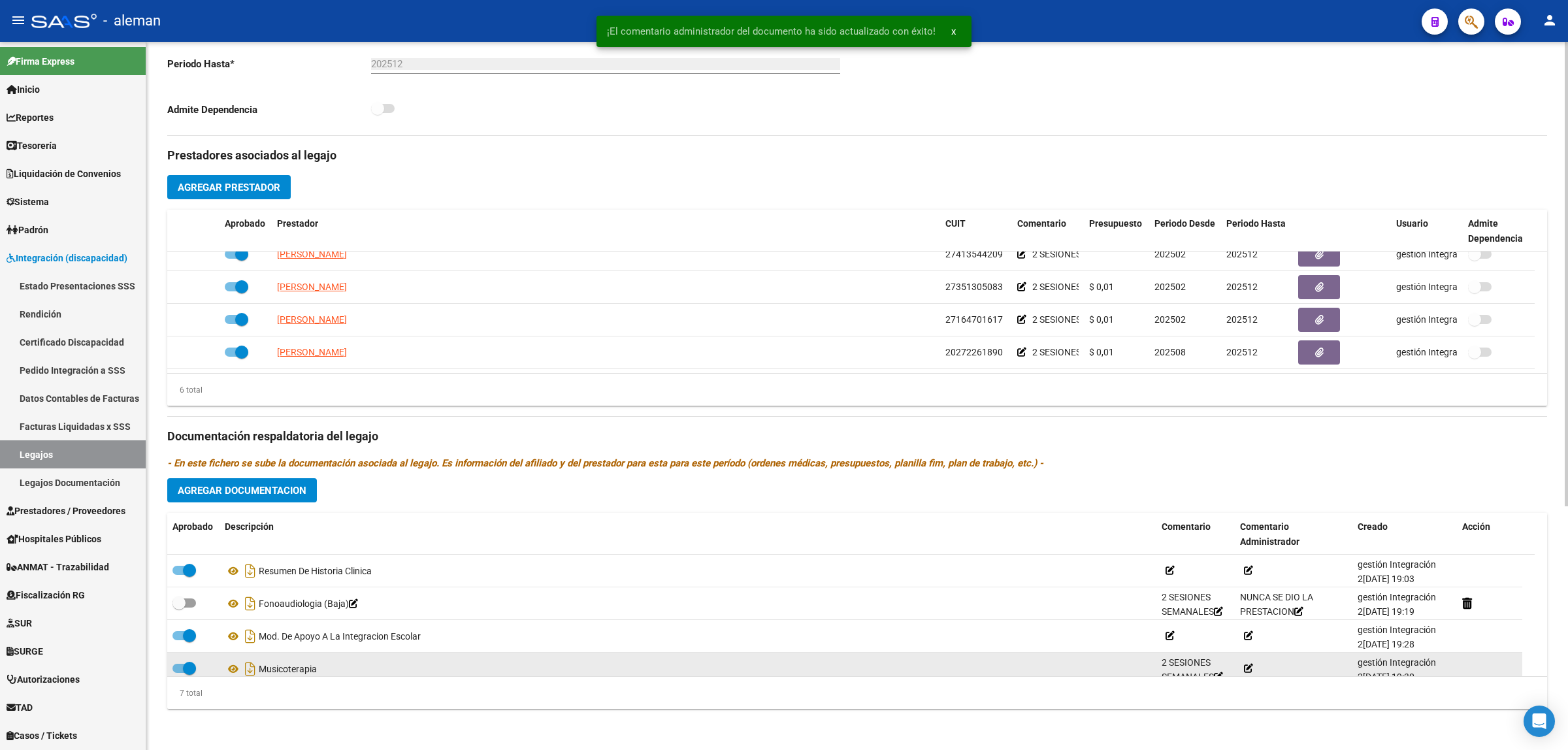
scroll to position [82, 0]
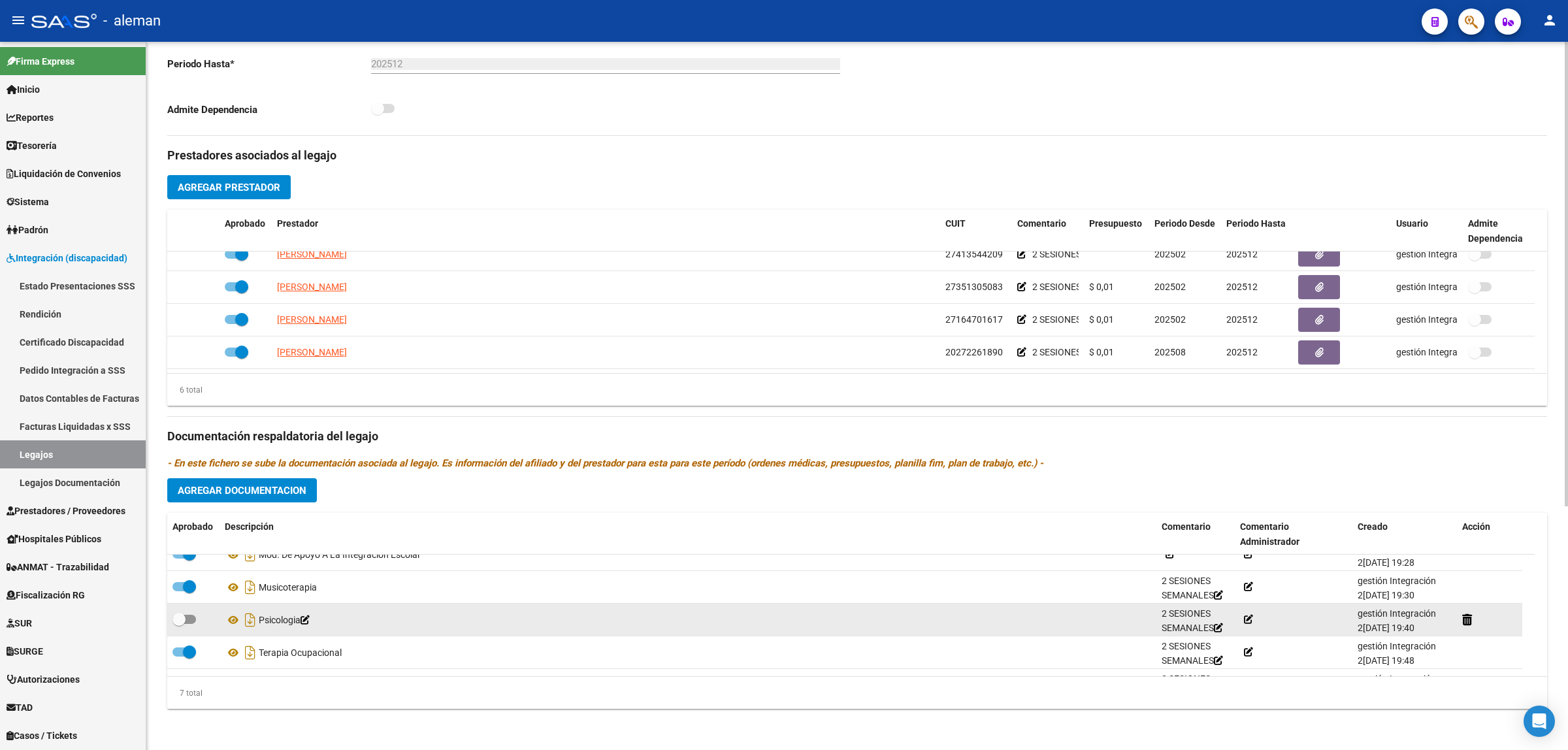
click at [1243, 623] on span at bounding box center [1247, 619] width 13 height 10
click at [1249, 623] on icon at bounding box center [1249, 619] width 9 height 9
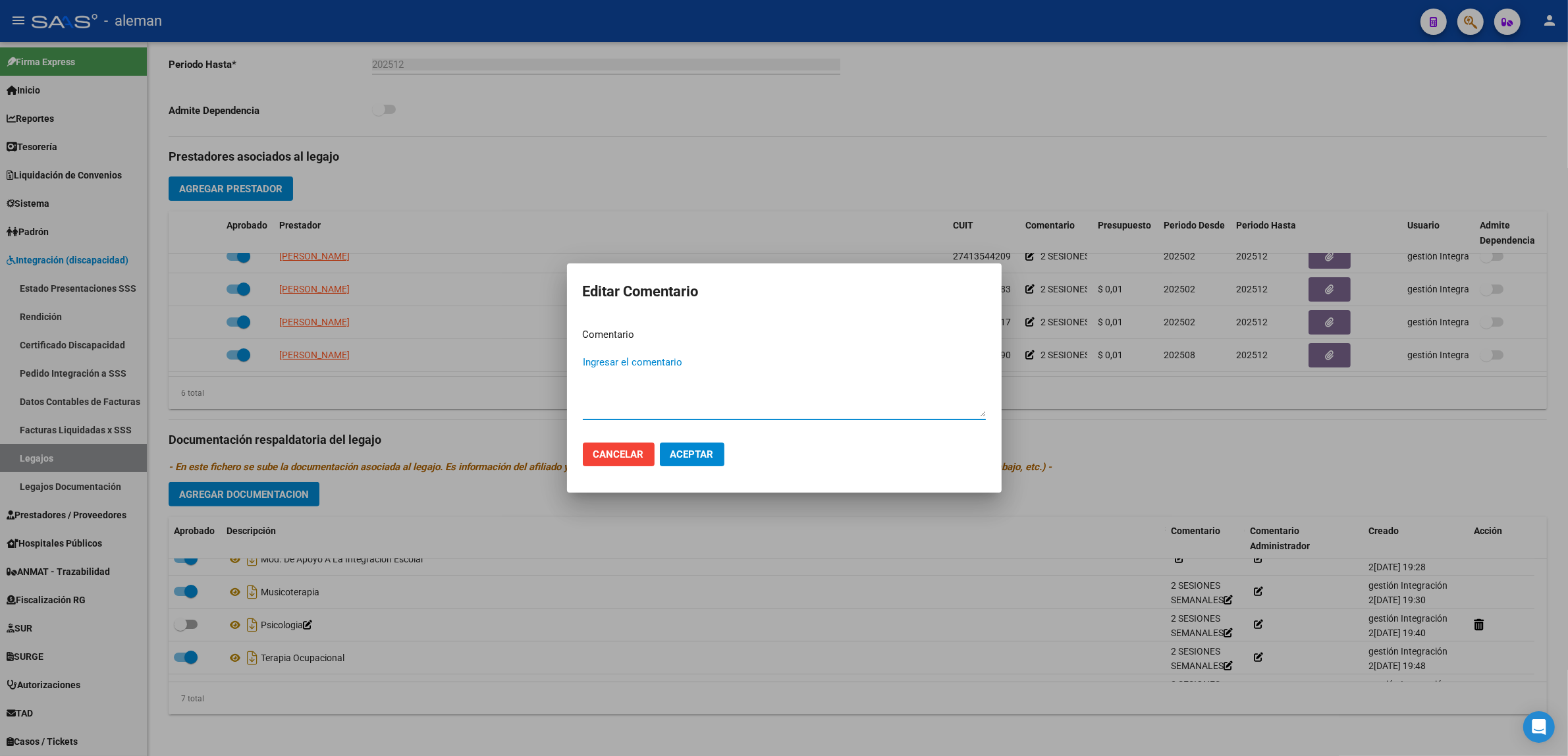
paste textarea "NUNCA SE DIO LA PRESTACION"
type textarea "NUNCA SE DIO LA PRESTACION"
click at [697, 462] on button "Aceptar" at bounding box center [692, 454] width 65 height 24
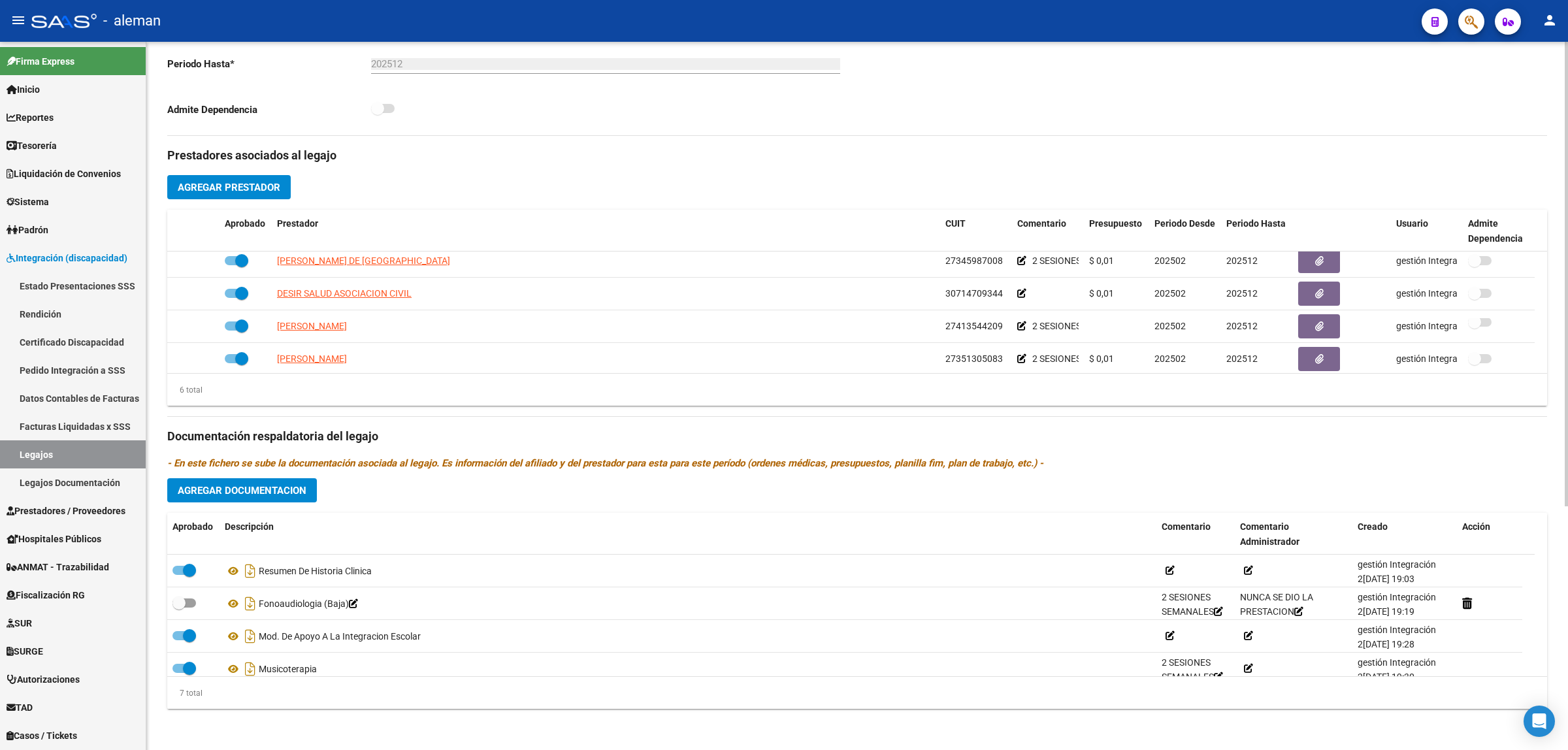
scroll to position [0, 0]
